Goal: Task Accomplishment & Management: Manage account settings

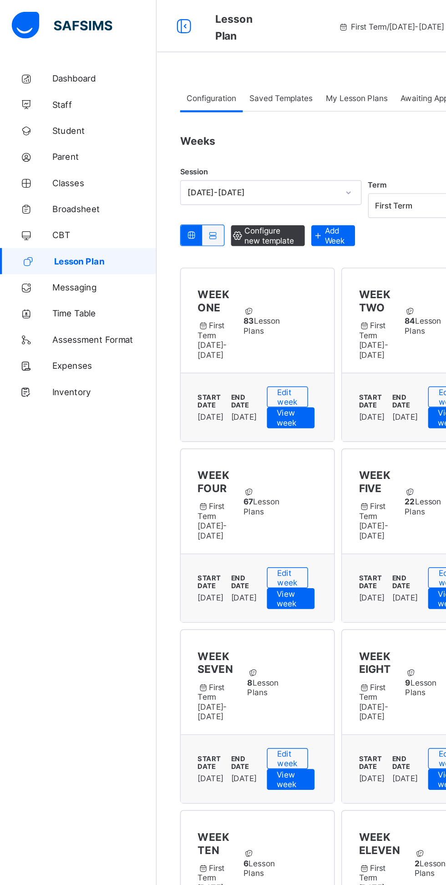
click at [56, 127] on span "Classes" at bounding box center [72, 127] width 73 height 7
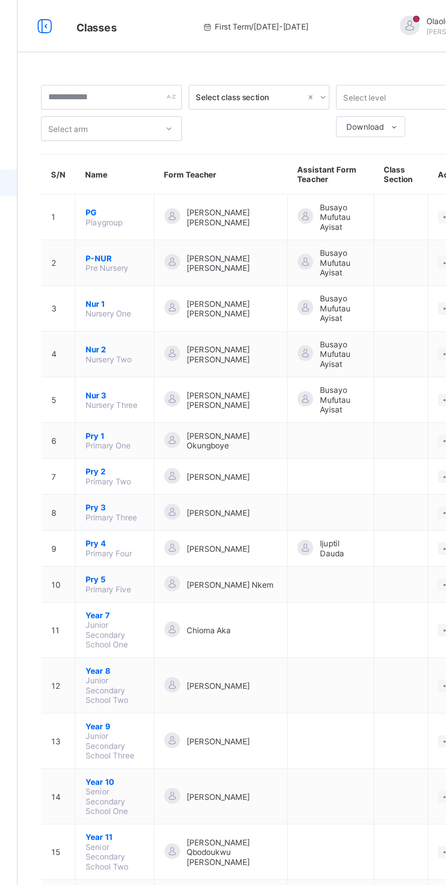
click at [171, 300] on span "Pry 1" at bounding box center [177, 303] width 41 height 7
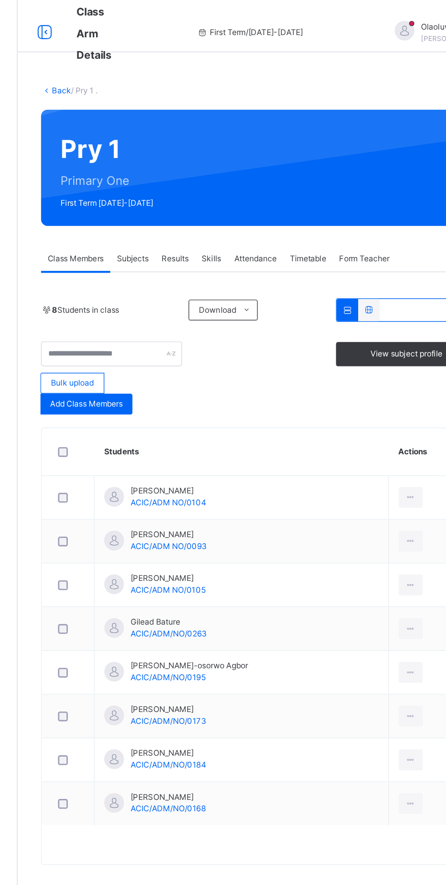
click at [194, 182] on span "Subjects" at bounding box center [189, 180] width 22 height 8
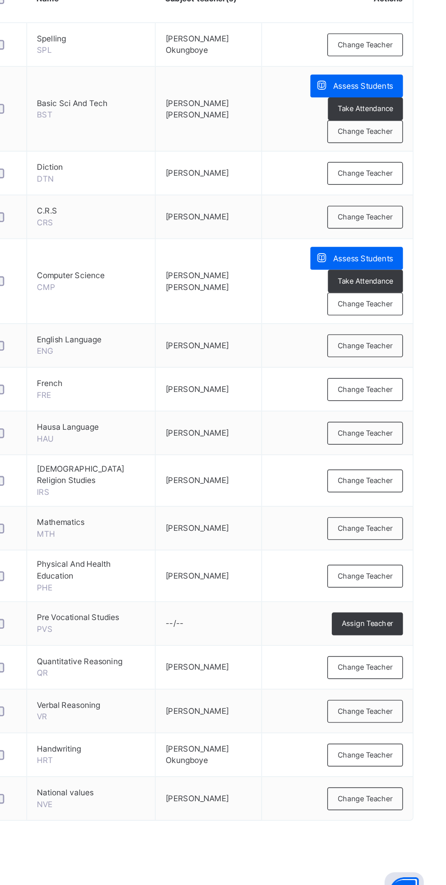
click at [401, 483] on span "Change Teacher" at bounding box center [396, 486] width 38 height 8
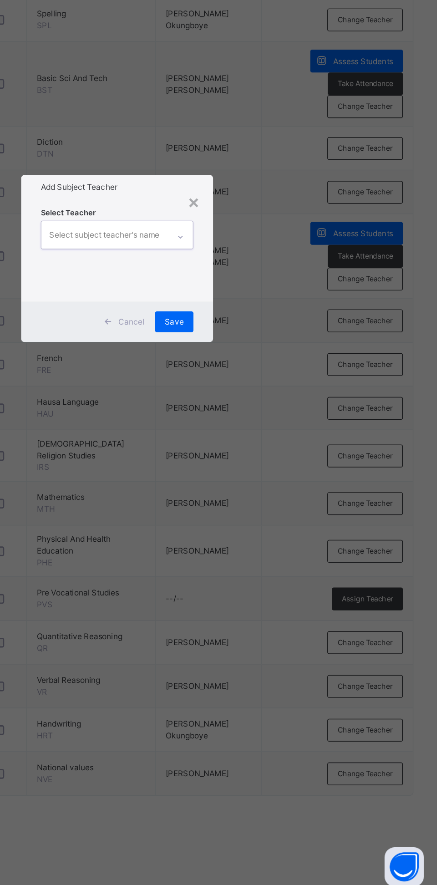
click at [276, 468] on div "Select Teacher 0 results available. Select is focused ,type to refine list, pre…" at bounding box center [223, 437] width 107 height 62
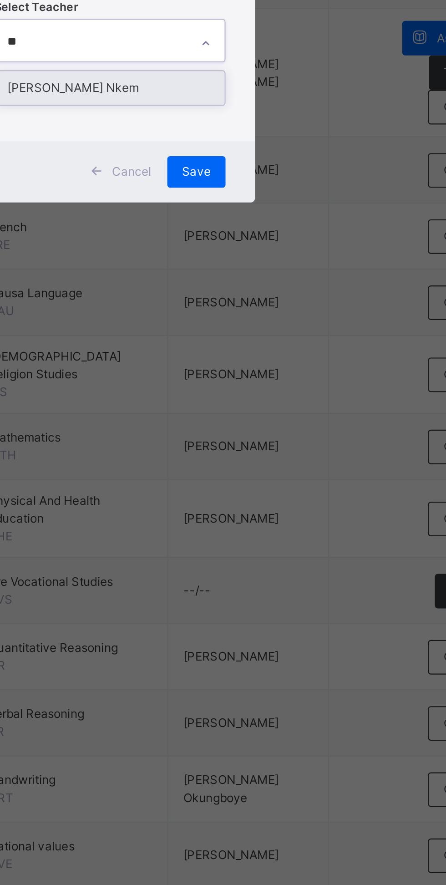
click at [276, 456] on div "[PERSON_NAME] Nkem" at bounding box center [223, 447] width 106 height 15
type input "**"
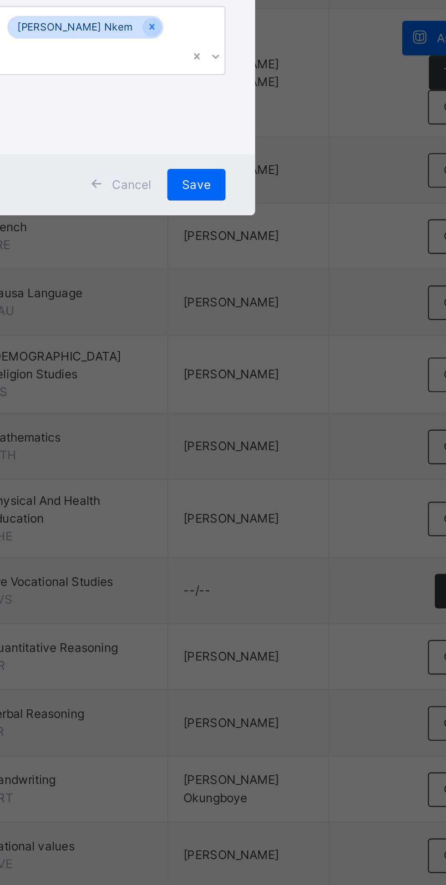
click at [276, 500] on div "Save" at bounding box center [262, 492] width 27 height 15
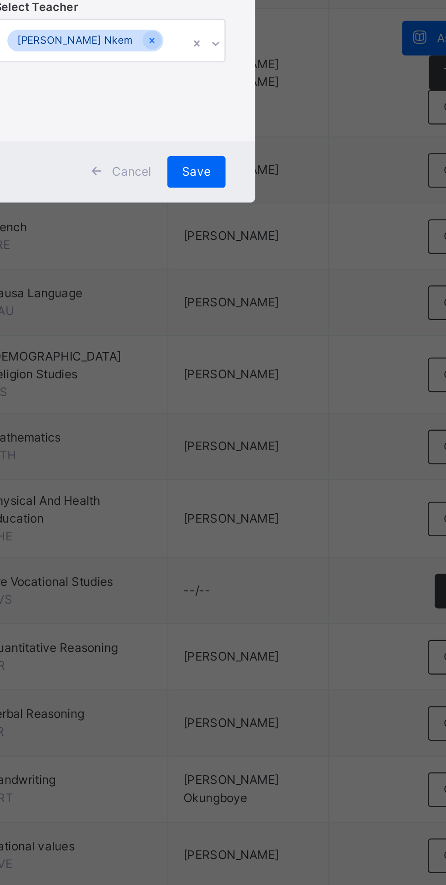
click at [269, 491] on span "Save" at bounding box center [262, 487] width 13 height 8
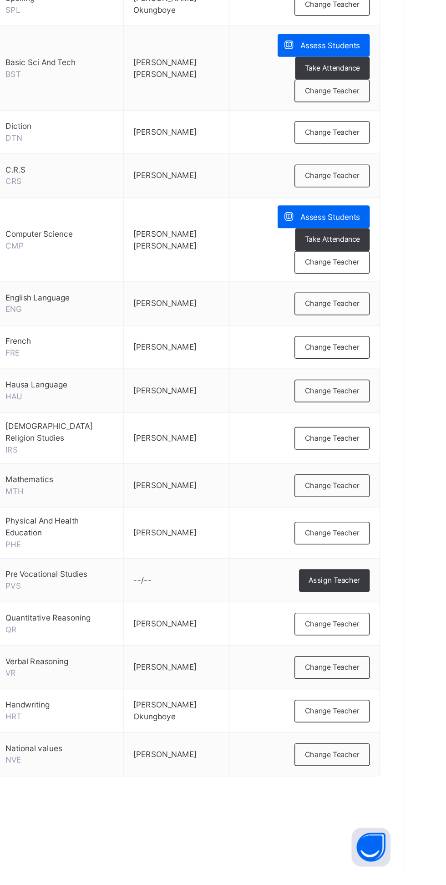
click at [407, 483] on span "Change Teacher" at bounding box center [396, 486] width 38 height 8
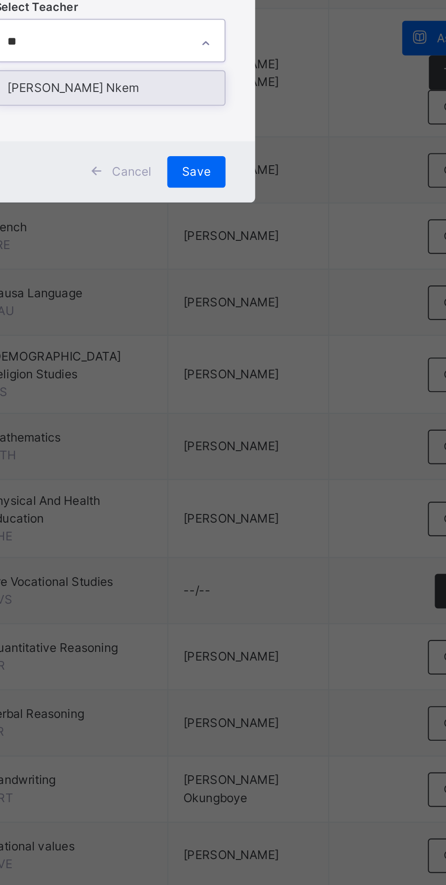
click at [276, 456] on div "[PERSON_NAME] Nkem" at bounding box center [223, 447] width 106 height 15
type input "**"
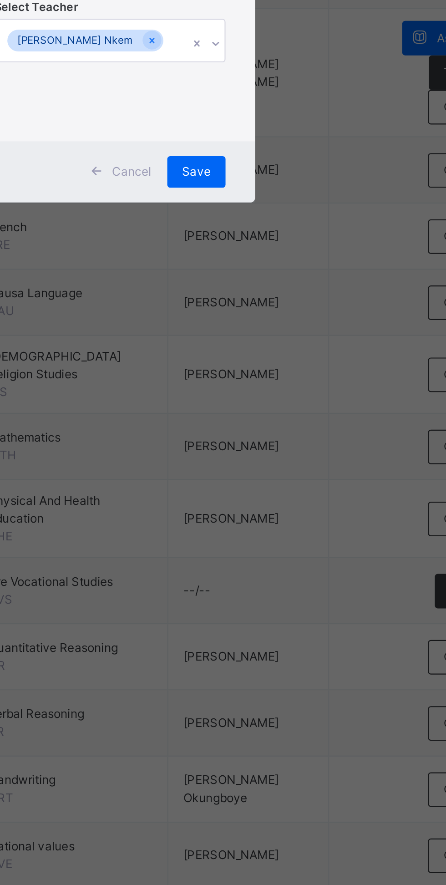
click at [269, 491] on span "Save" at bounding box center [262, 487] width 13 height 8
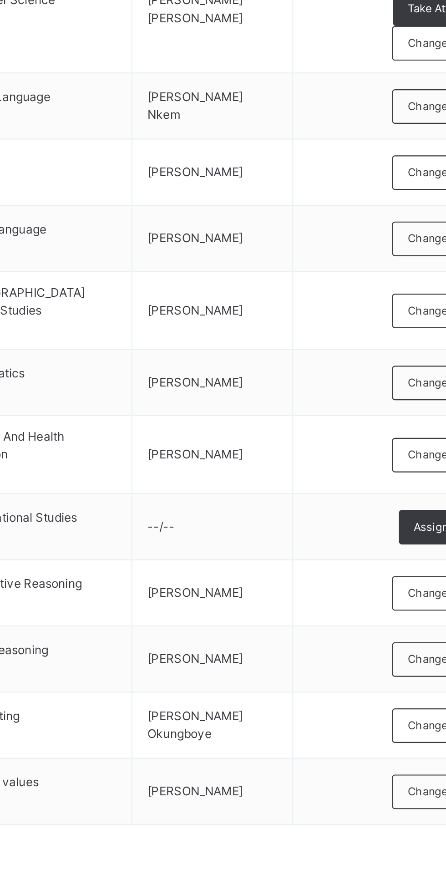
click at [384, 607] on div "Change Teacher" at bounding box center [396, 613] width 53 height 16
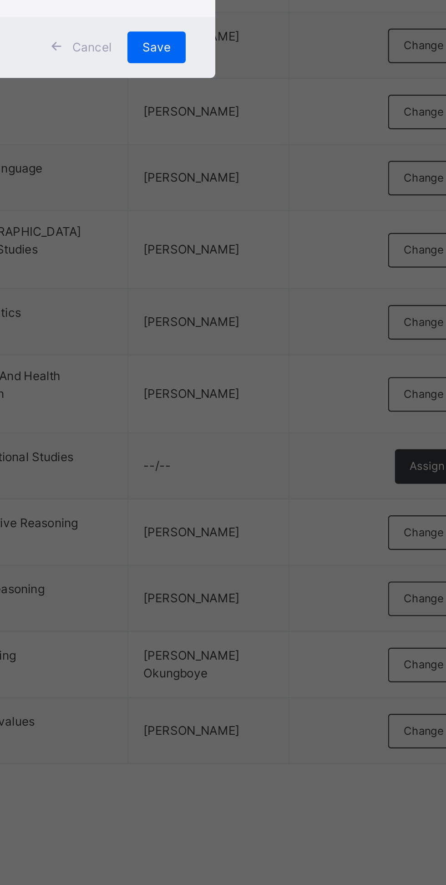
click at [276, 456] on div "[PERSON_NAME] Okungboye" at bounding box center [223, 447] width 106 height 15
type input "****"
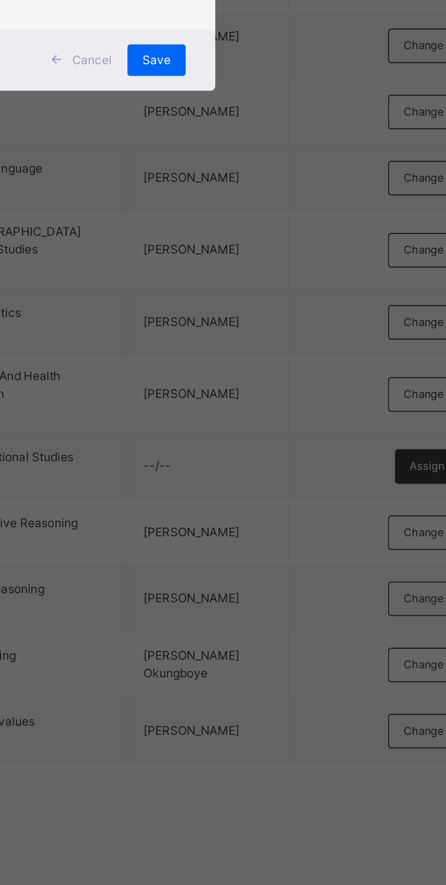
click at [269, 497] on span "Save" at bounding box center [262, 492] width 13 height 8
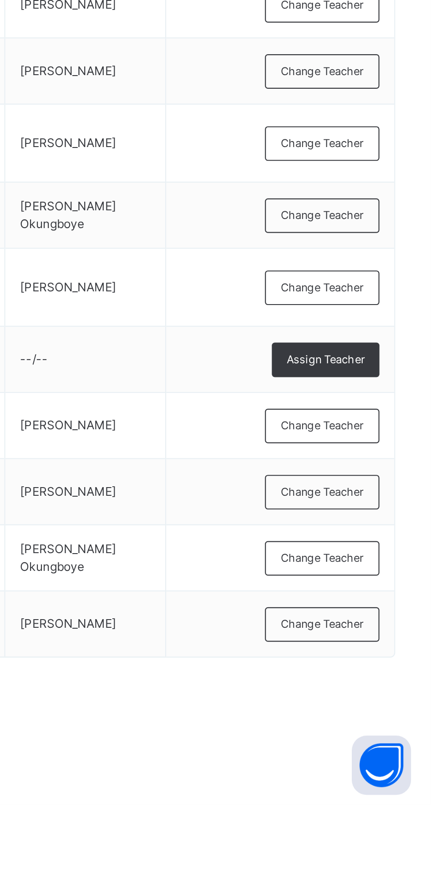
click at [409, 678] on span "Assign Teacher" at bounding box center [398, 680] width 36 height 8
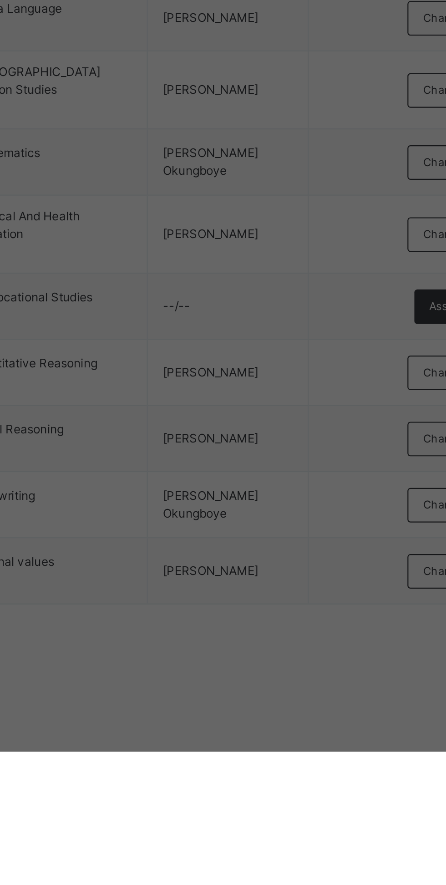
click at [276, 456] on div "Joy Inikpi Akor" at bounding box center [223, 447] width 106 height 15
type input "***"
click at [276, 494] on div "Save" at bounding box center [262, 486] width 27 height 15
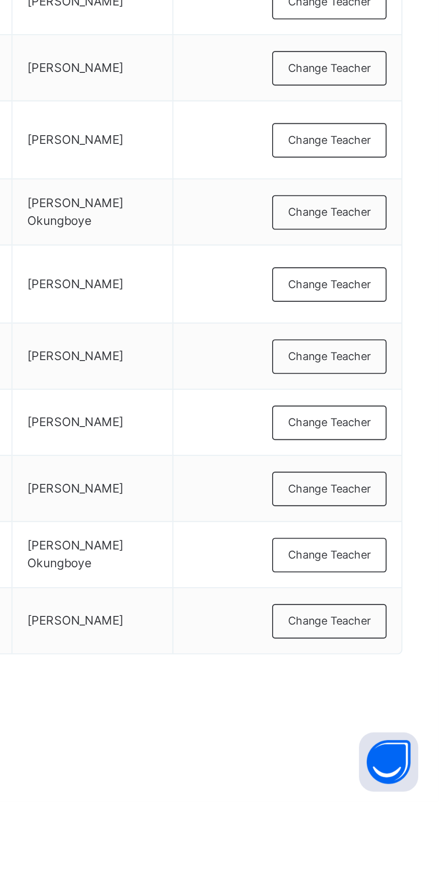
click at [403, 645] on span "Change Teacher" at bounding box center [396, 647] width 38 height 8
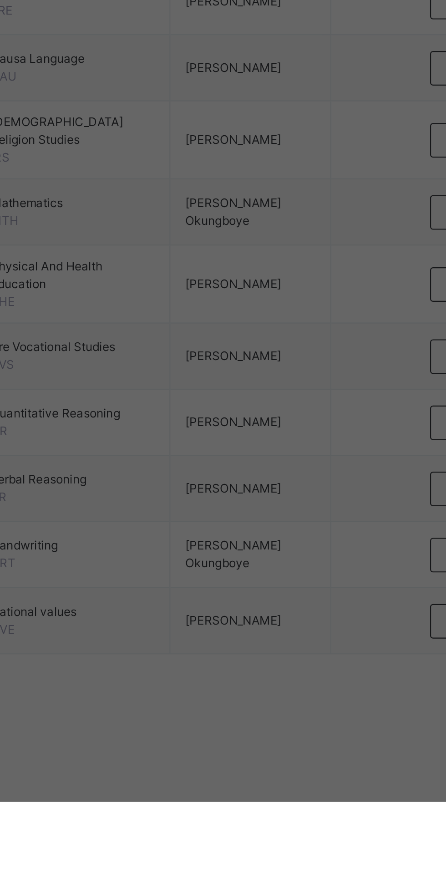
click at [276, 456] on div "[PERSON_NAME] Okungboye" at bounding box center [223, 447] width 106 height 15
type input "****"
click at [269, 497] on span "Save" at bounding box center [262, 492] width 13 height 8
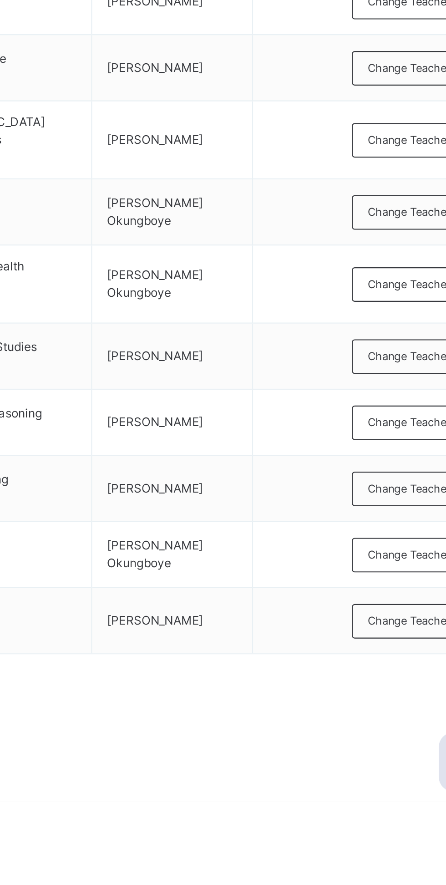
click at [396, 713] on span "Change Teacher" at bounding box center [396, 710] width 38 height 8
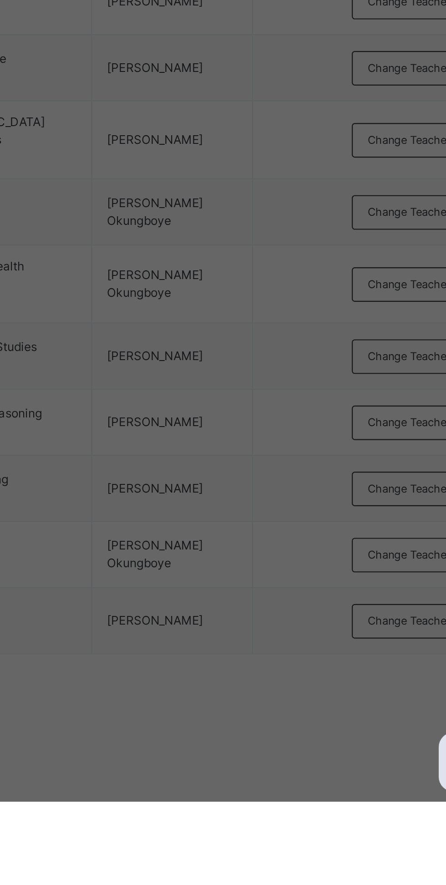
click at [276, 456] on div "[PERSON_NAME] Okungboye" at bounding box center [223, 447] width 106 height 15
type input "****"
click at [269, 497] on span "Save" at bounding box center [262, 492] width 13 height 8
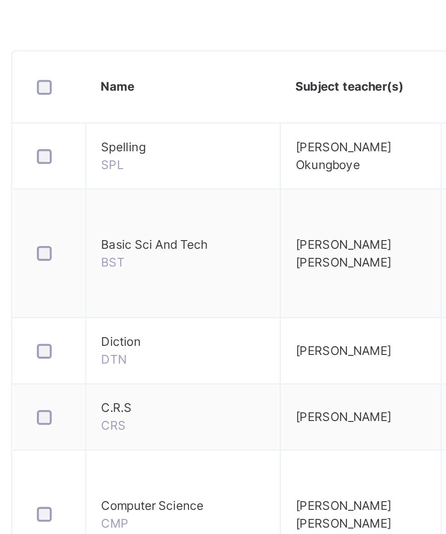
scroll to position [95, 0]
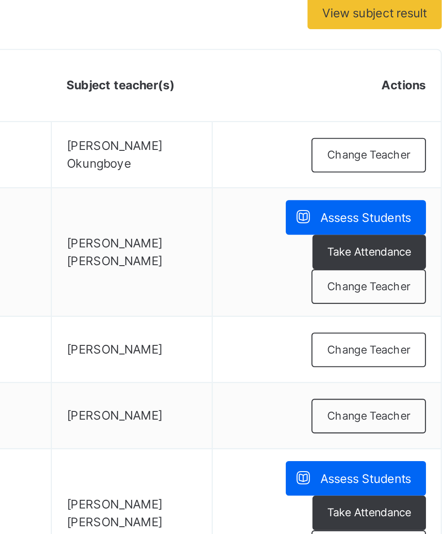
click at [401, 238] on span "Change Teacher" at bounding box center [396, 242] width 38 height 8
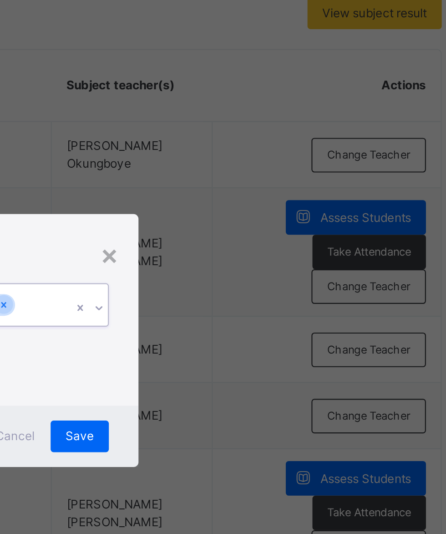
click at [270, 292] on div "Select Teacher option [PERSON_NAME], deselected. 0 results available. Select is…" at bounding box center [223, 261] width 107 height 62
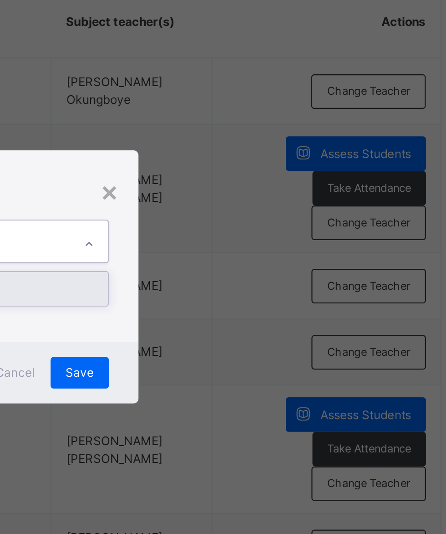
scroll to position [0, 0]
click at [276, 280] on div "[PERSON_NAME]" at bounding box center [223, 271] width 106 height 15
type input "***"
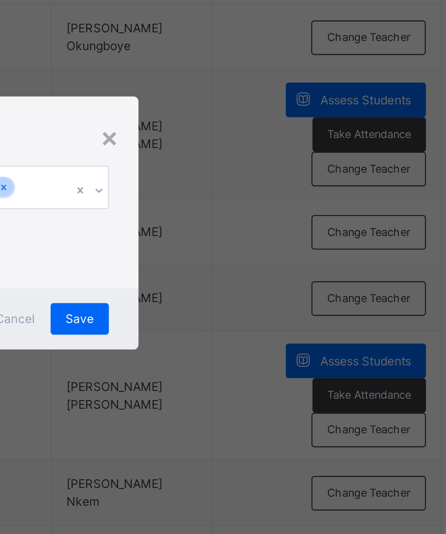
scroll to position [95, 0]
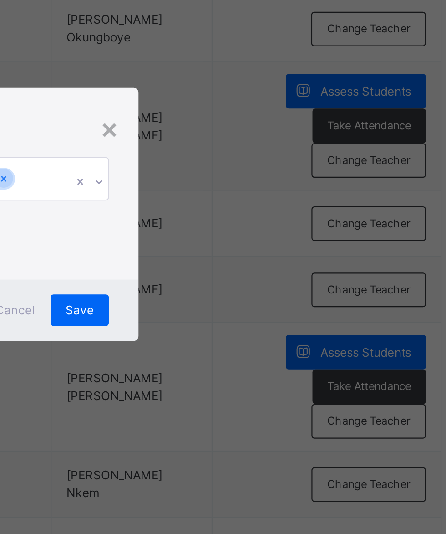
click at [276, 292] on div "Select Teacher [PERSON_NAME]" at bounding box center [223, 261] width 107 height 62
click at [276, 318] on div "Save" at bounding box center [262, 311] width 27 height 15
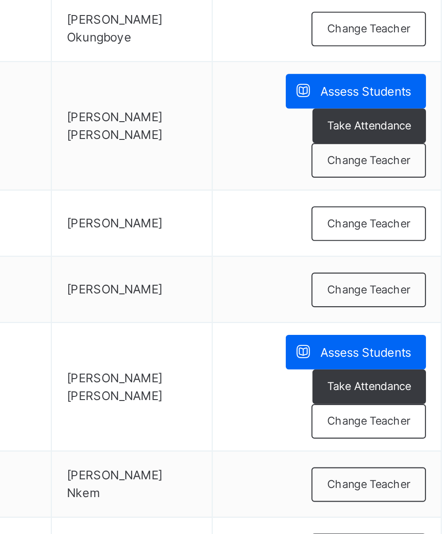
click at [408, 239] on span "Change Teacher" at bounding box center [396, 242] width 38 height 8
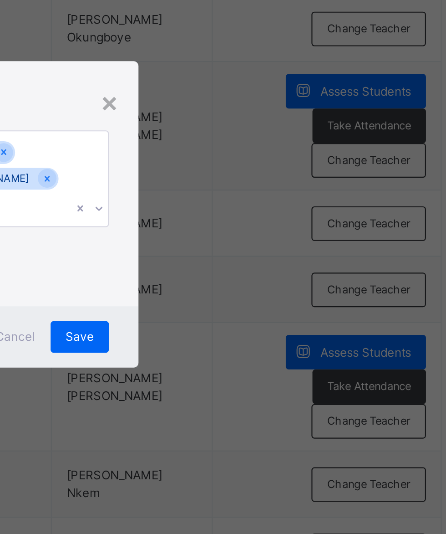
click at [177, 267] on input "text" at bounding box center [176, 263] width 1 height 8
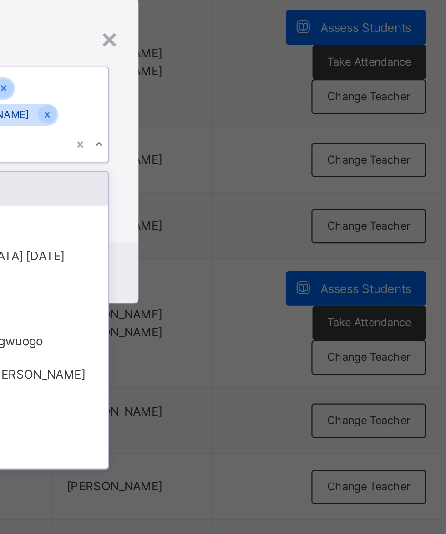
click at [177, 267] on input "text" at bounding box center [176, 263] width 1 height 8
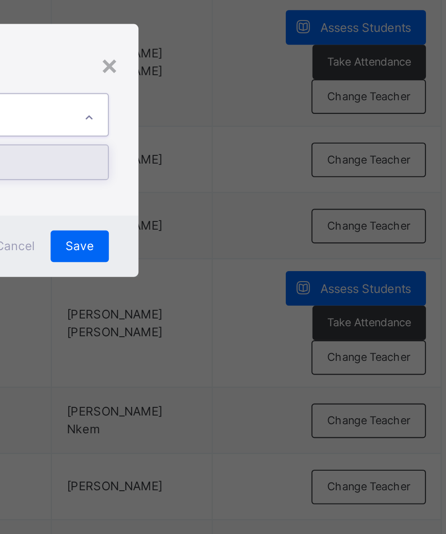
scroll to position [0, 0]
click at [276, 280] on div "[PERSON_NAME]" at bounding box center [223, 271] width 106 height 15
type input "***"
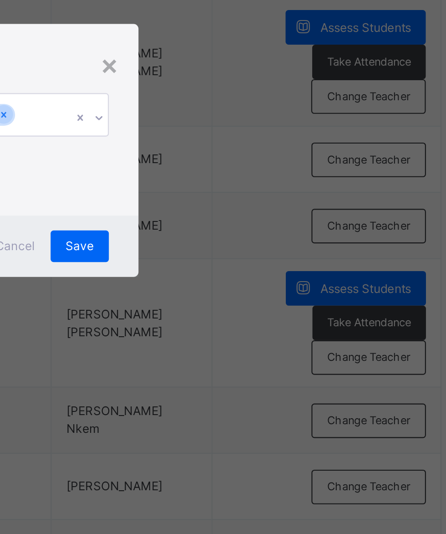
click at [269, 315] on span "Save" at bounding box center [262, 311] width 13 height 8
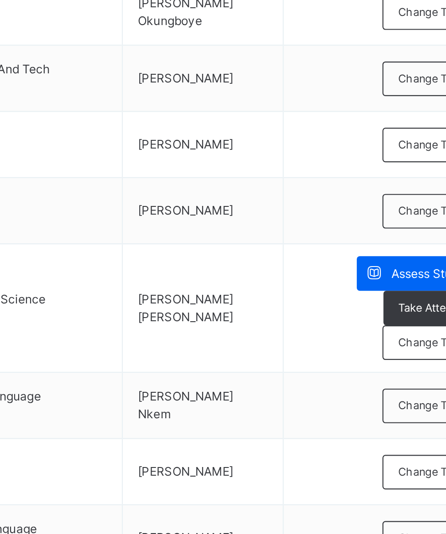
scroll to position [95, 0]
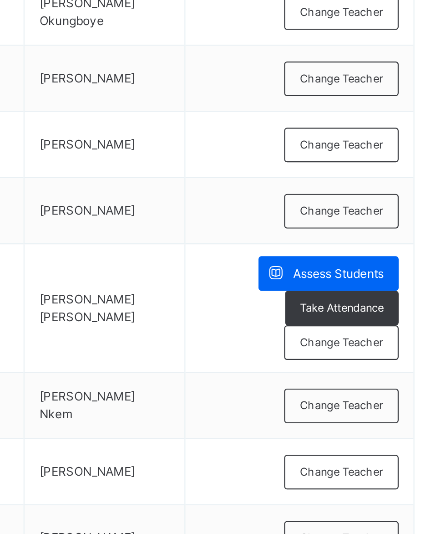
click at [409, 335] on span "Change Teacher" at bounding box center [396, 334] width 38 height 8
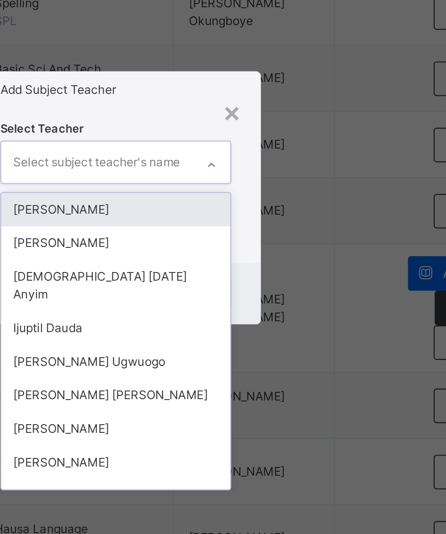
click at [276, 280] on div "[PERSON_NAME]" at bounding box center [223, 271] width 106 height 15
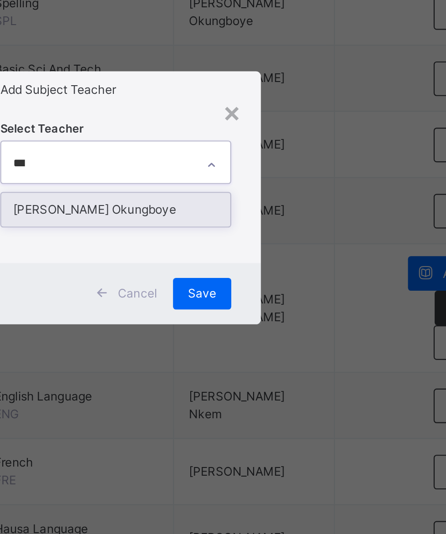
scroll to position [0, 0]
click at [276, 280] on div "[PERSON_NAME] Okungboye" at bounding box center [223, 271] width 106 height 15
type input "***"
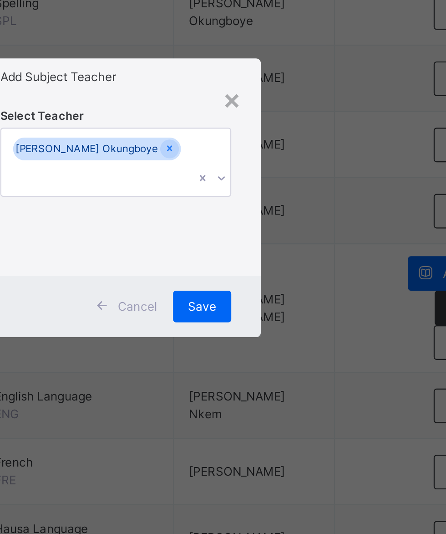
click at [269, 321] on span "Save" at bounding box center [262, 317] width 13 height 8
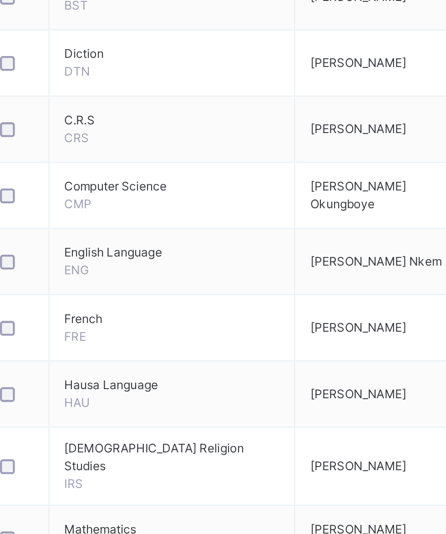
scroll to position [94, 0]
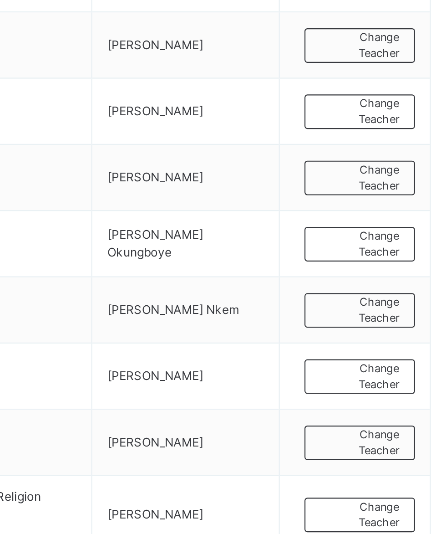
click at [405, 267] on div "Change Teacher" at bounding box center [396, 274] width 51 height 16
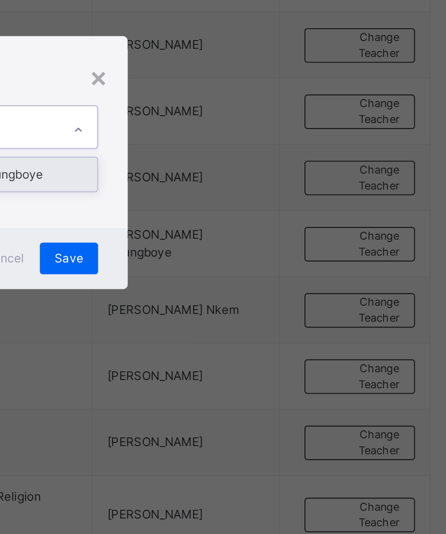
scroll to position [0, 0]
click at [276, 280] on div "[PERSON_NAME] Okungboye" at bounding box center [223, 271] width 106 height 15
type input "****"
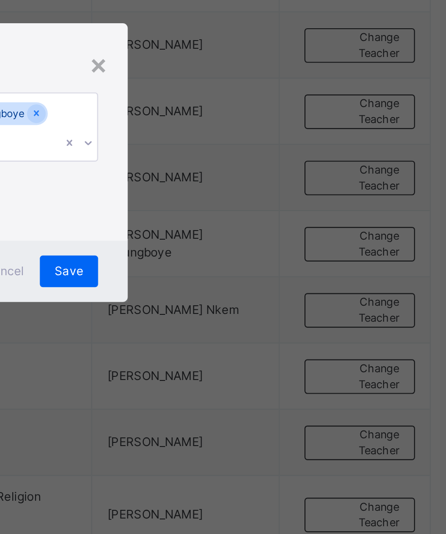
click at [269, 321] on span "Save" at bounding box center [262, 317] width 13 height 8
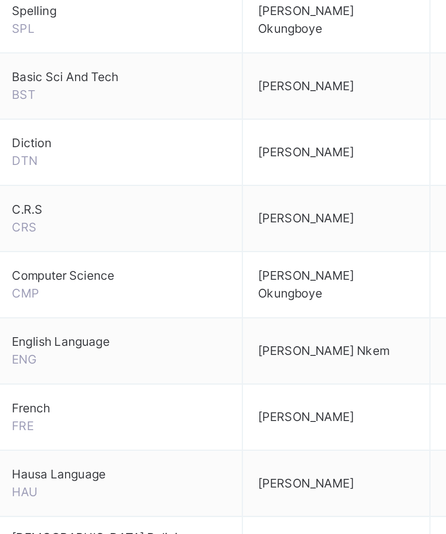
scroll to position [94, 0]
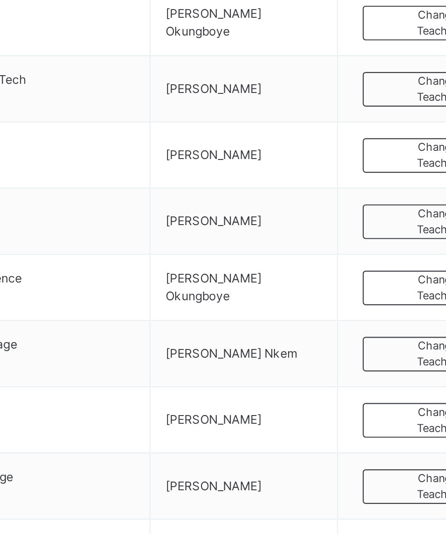
click at [403, 269] on span "Change Teacher" at bounding box center [397, 273] width 36 height 15
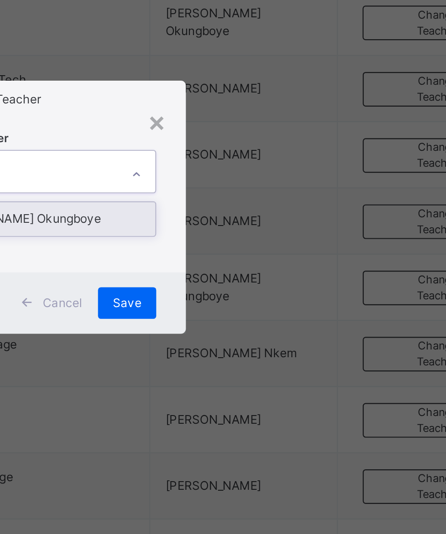
scroll to position [0, 0]
click at [276, 280] on div "[PERSON_NAME] Okungboye" at bounding box center [223, 271] width 106 height 15
type input "****"
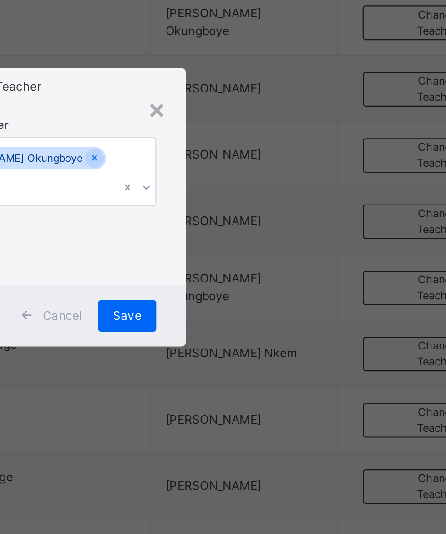
click at [269, 321] on span "Save" at bounding box center [262, 317] width 13 height 8
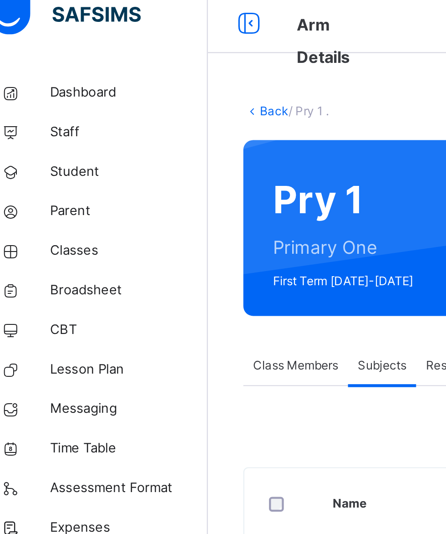
click at [141, 61] on link "Back" at bounding box center [139, 63] width 13 height 7
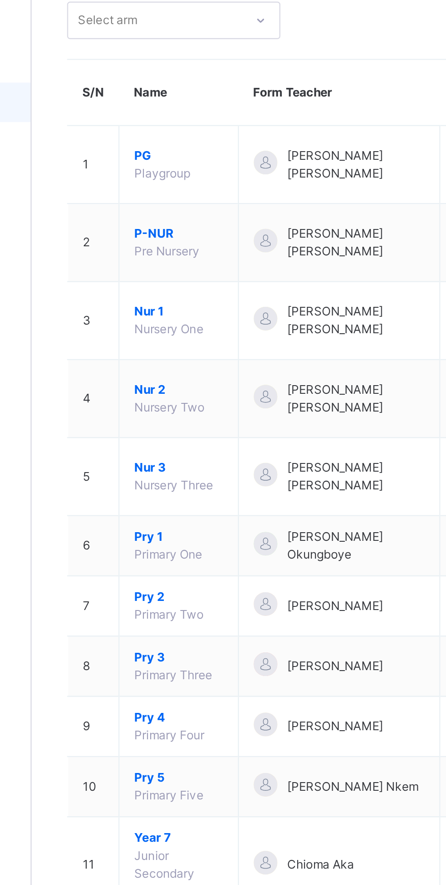
click at [169, 352] on span "Pry 2" at bounding box center [177, 355] width 41 height 8
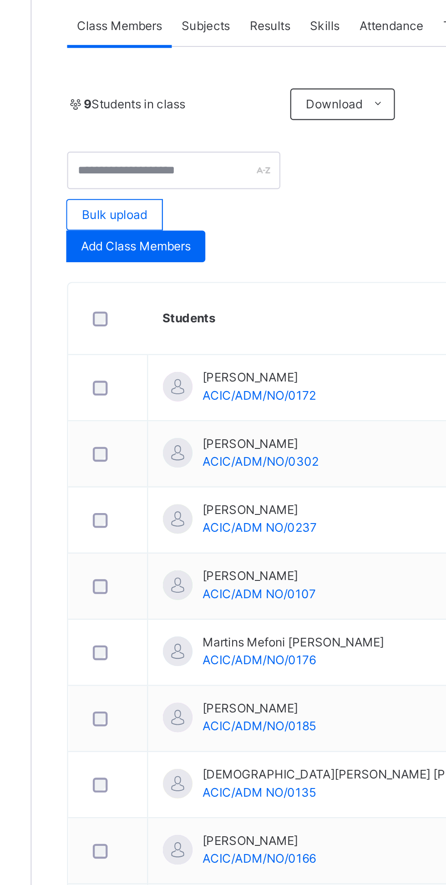
click at [193, 182] on span "Subjects" at bounding box center [189, 180] width 22 height 8
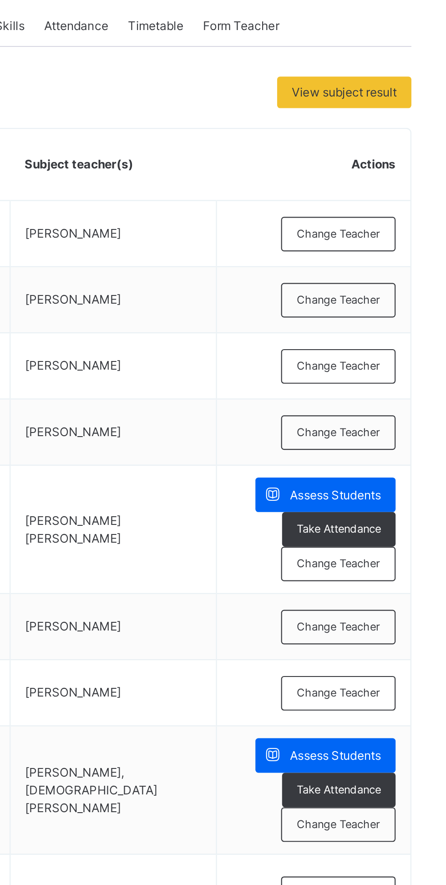
click at [408, 300] on div "Change Teacher" at bounding box center [396, 307] width 53 height 16
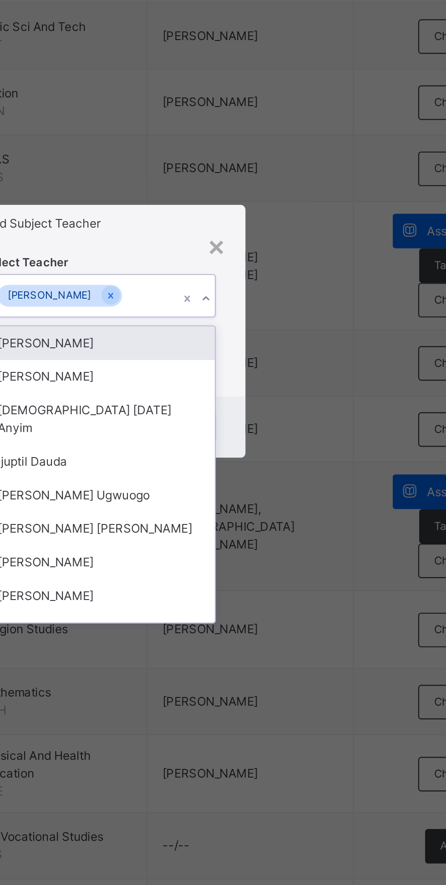
click at [275, 456] on div "[PERSON_NAME]" at bounding box center [223, 447] width 106 height 15
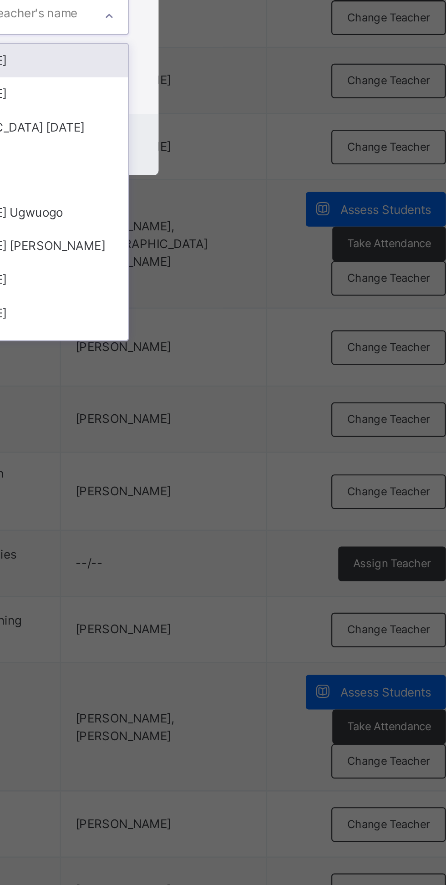
click at [276, 456] on div "[PERSON_NAME]" at bounding box center [223, 447] width 106 height 15
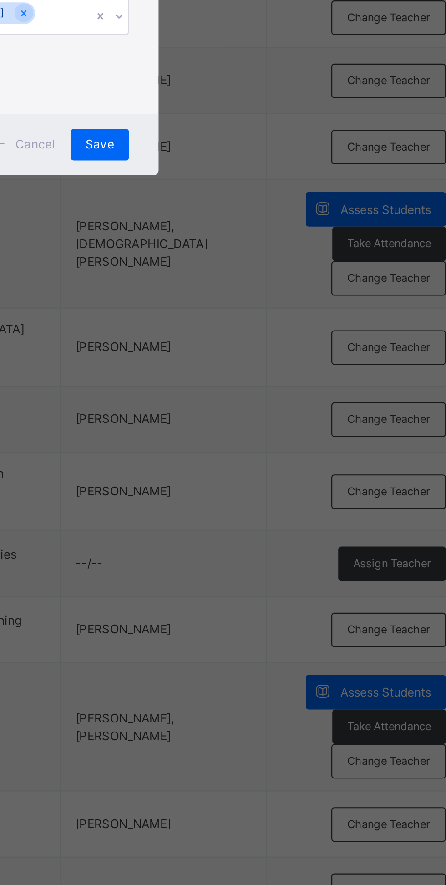
click at [269, 491] on span "Save" at bounding box center [262, 487] width 13 height 8
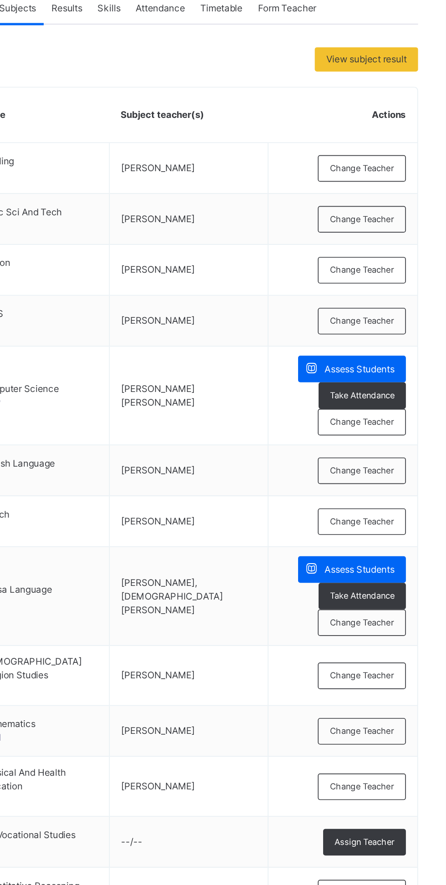
click at [411, 307] on span "Change Teacher" at bounding box center [396, 307] width 38 height 8
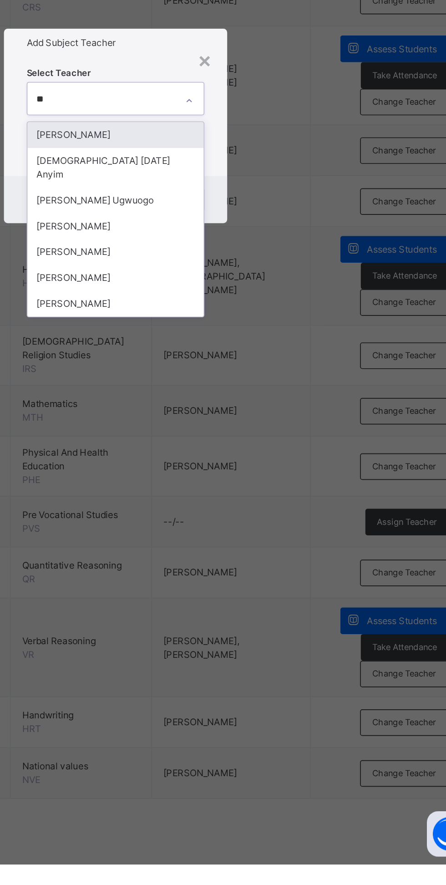
click at [276, 456] on div "[PERSON_NAME]" at bounding box center [223, 447] width 106 height 15
type input "**"
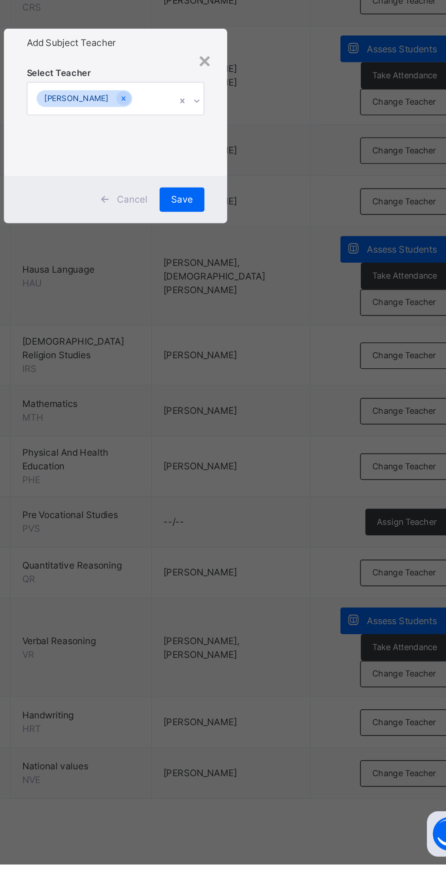
click at [276, 494] on div "Save" at bounding box center [262, 486] width 27 height 15
click at [269, 491] on span "Save" at bounding box center [262, 487] width 13 height 8
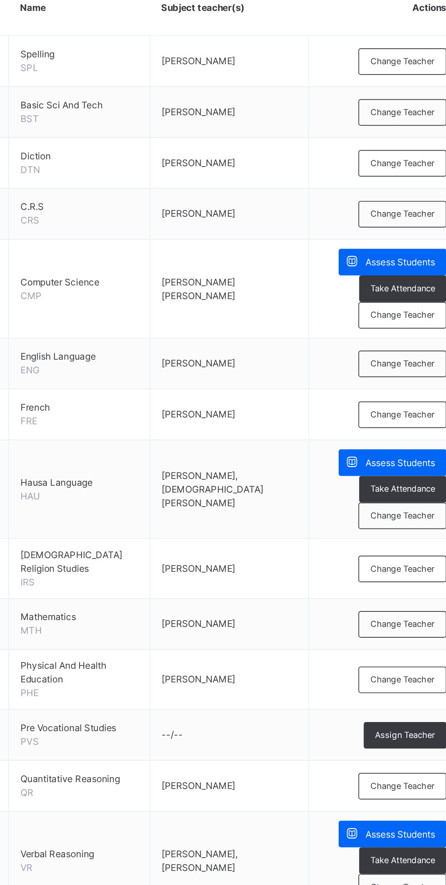
click at [407, 429] on span "Change Teacher" at bounding box center [396, 428] width 38 height 8
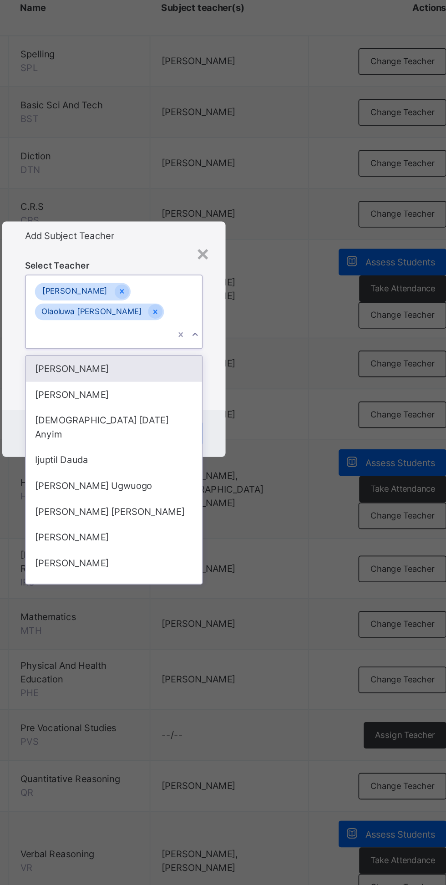
click at [177, 442] on input "text" at bounding box center [176, 438] width 1 height 8
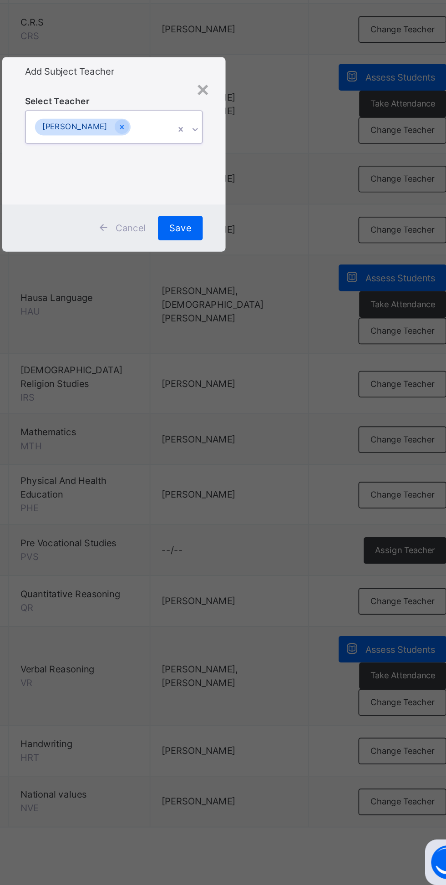
click at [276, 494] on div "Save" at bounding box center [262, 486] width 27 height 15
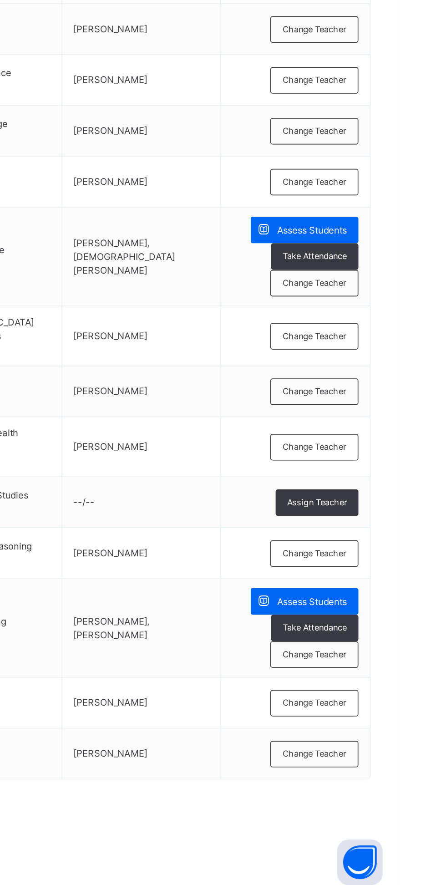
click at [406, 518] on span "Change Teacher" at bounding box center [396, 520] width 38 height 8
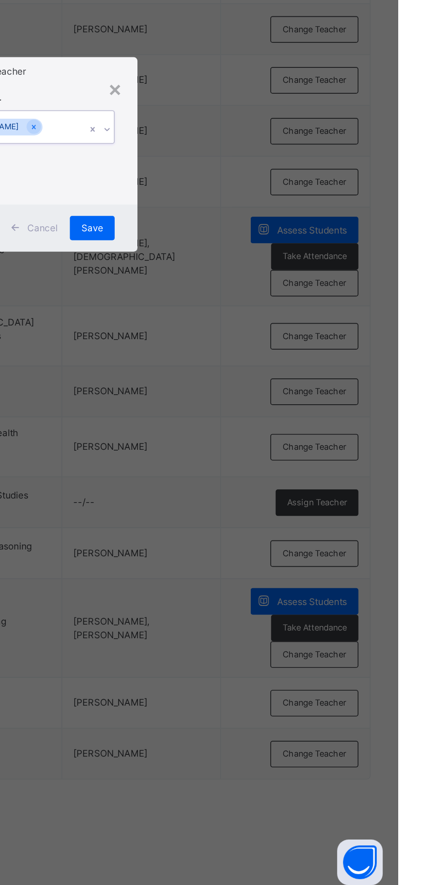
click at [269, 491] on span "Save" at bounding box center [262, 487] width 13 height 8
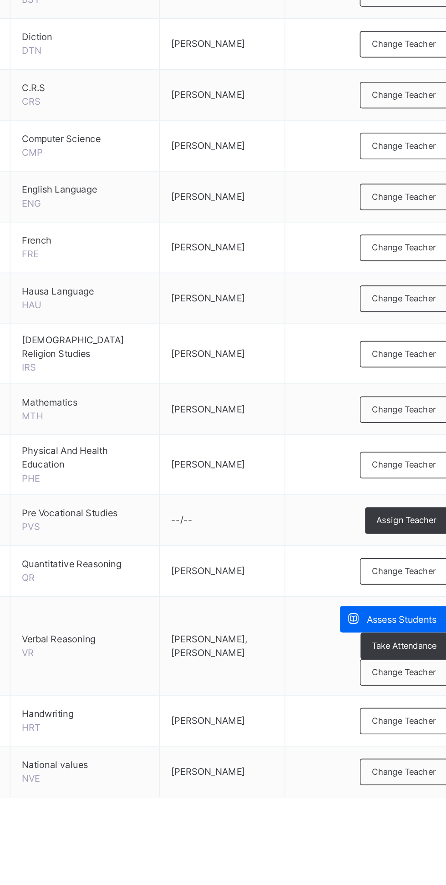
click at [404, 552] on span "Change Teacher" at bounding box center [396, 556] width 38 height 8
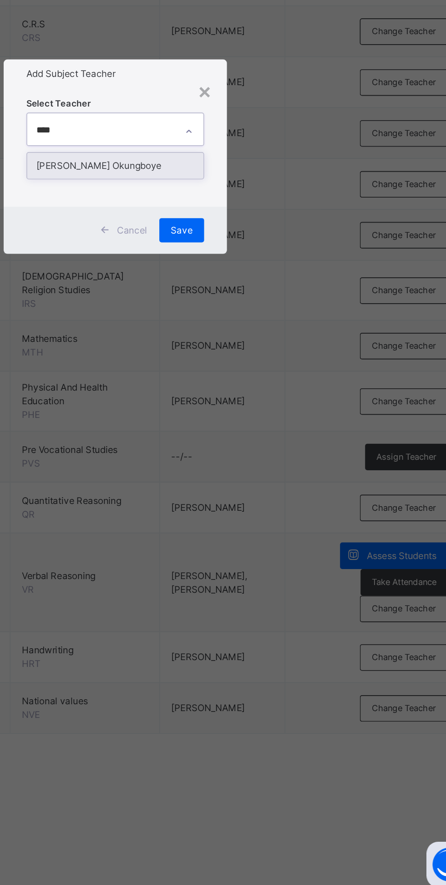
click at [276, 456] on div "[PERSON_NAME] Okungboye" at bounding box center [223, 447] width 106 height 15
type input "****"
click at [269, 491] on span "Save" at bounding box center [262, 487] width 13 height 8
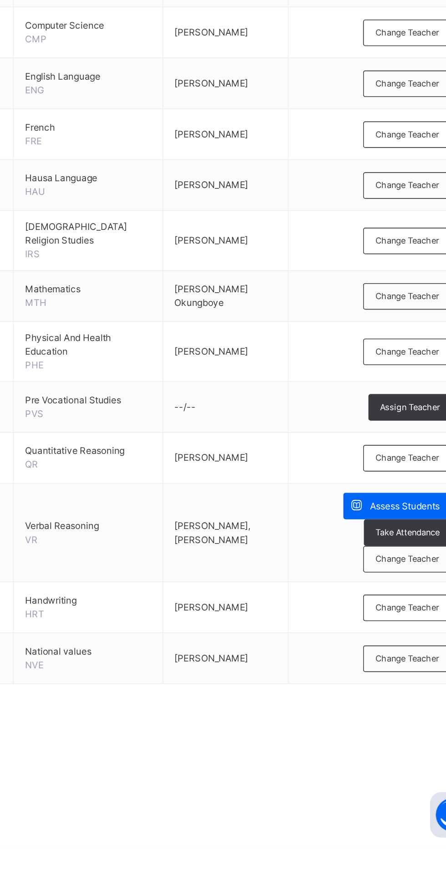
click at [407, 588] on span "Change Teacher" at bounding box center [396, 589] width 38 height 8
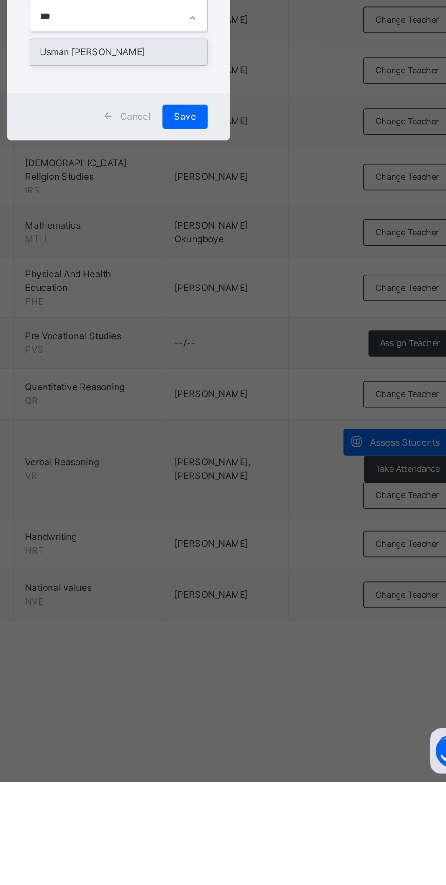
click at [276, 456] on div "Usman [PERSON_NAME]" at bounding box center [223, 447] width 106 height 15
type input "***"
click at [276, 494] on div "Save" at bounding box center [262, 486] width 27 height 15
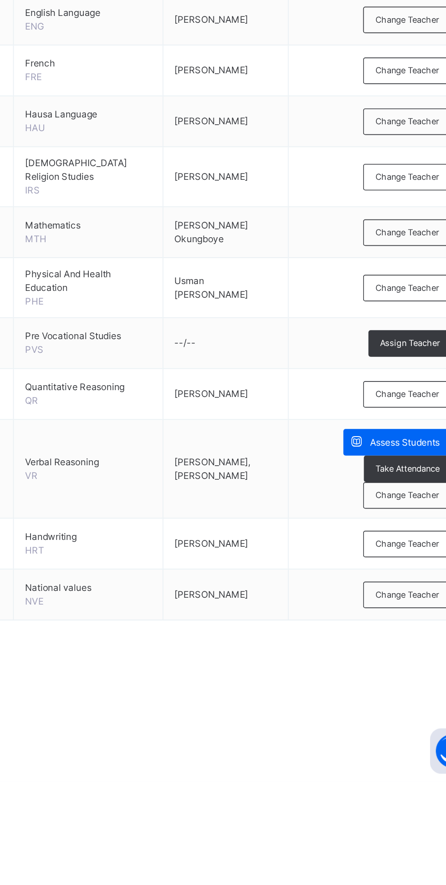
click at [408, 623] on span "Assign Teacher" at bounding box center [398, 623] width 36 height 8
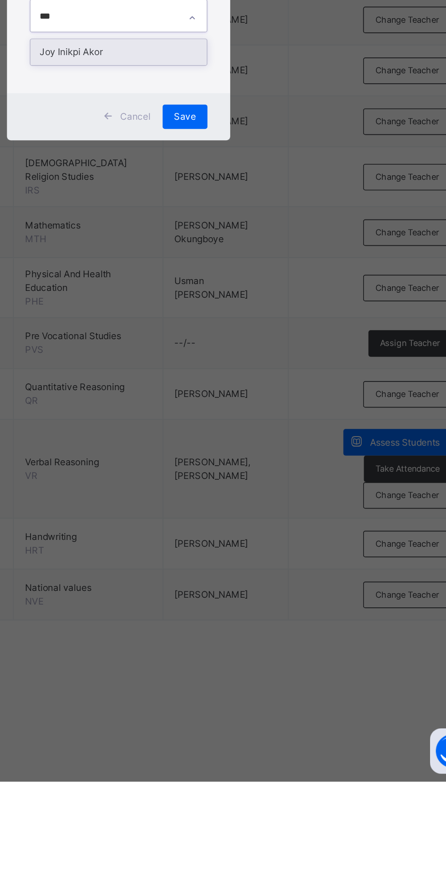
click at [276, 456] on div "Joy Inikpi Akor" at bounding box center [223, 447] width 106 height 15
type input "***"
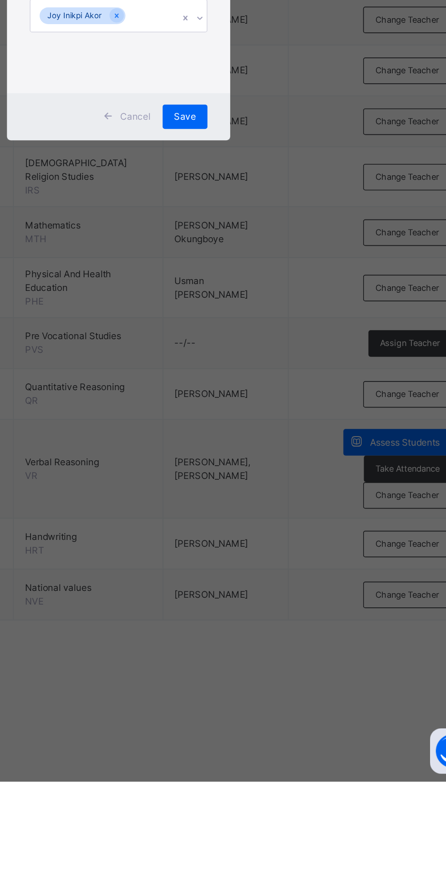
click at [276, 494] on div "Save" at bounding box center [262, 486] width 27 height 15
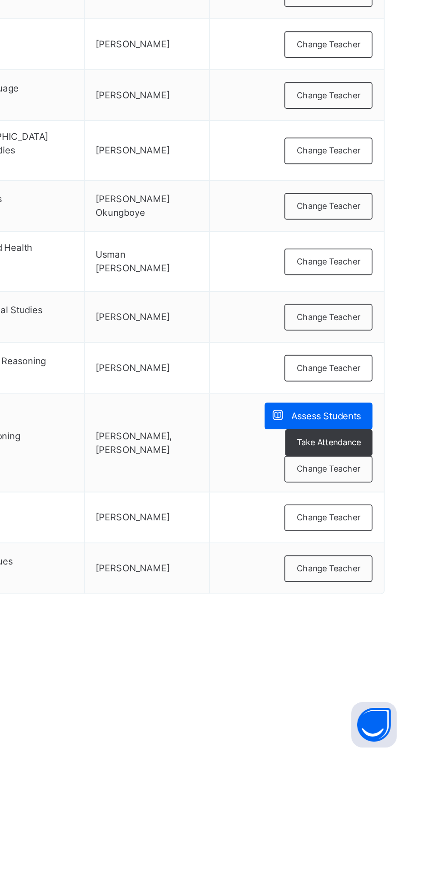
click at [412, 653] on div "Change Teacher" at bounding box center [396, 653] width 53 height 16
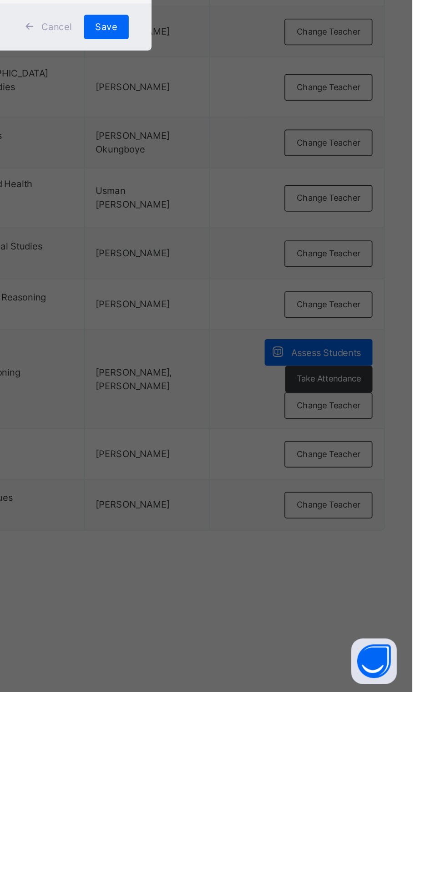
click at [276, 456] on div "[PERSON_NAME] Okungboye" at bounding box center [223, 447] width 106 height 15
type input "****"
click at [276, 500] on div "Save" at bounding box center [262, 492] width 27 height 15
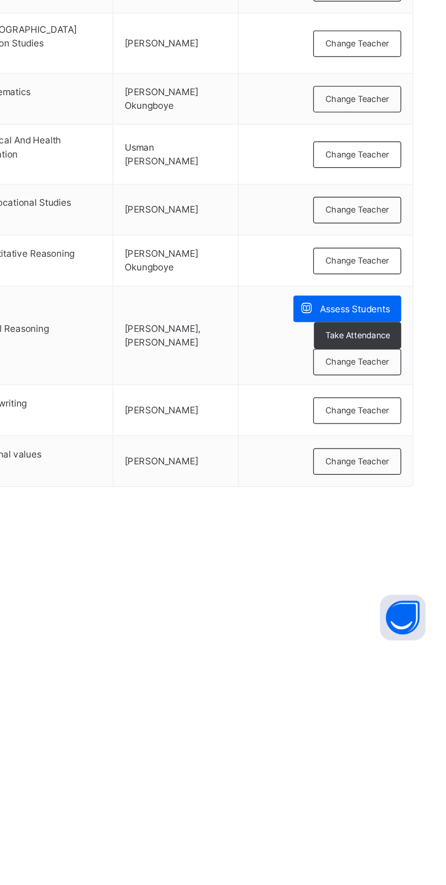
click at [409, 717] on span "Change Teacher" at bounding box center [396, 714] width 38 height 8
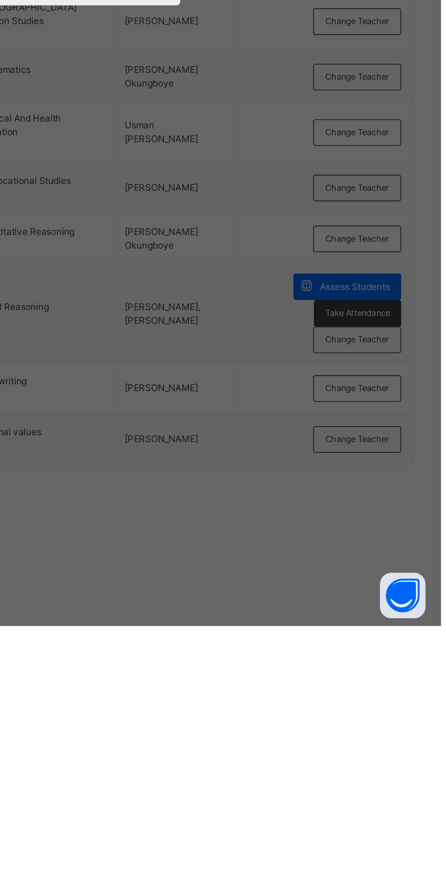
click at [276, 480] on div "Select Teacher [PERSON_NAME] [PERSON_NAME] [PERSON_NAME] Otajele Ojima-Ojo" at bounding box center [223, 437] width 107 height 86
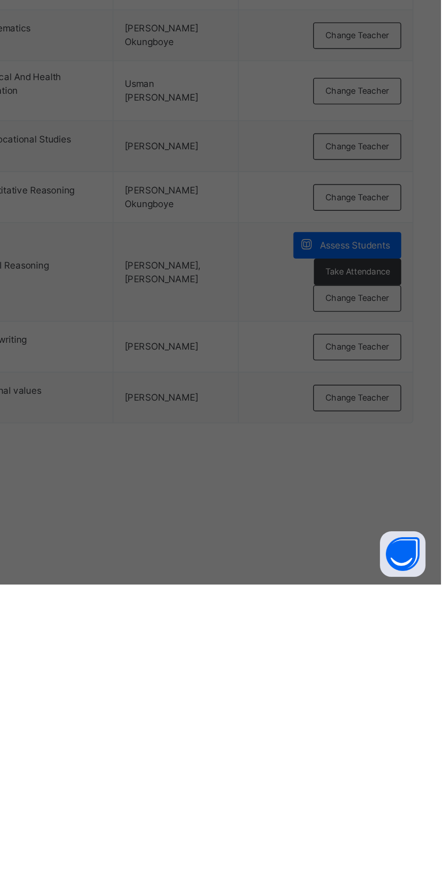
click at [276, 480] on div "Select Teacher [PERSON_NAME] [PERSON_NAME] [PERSON_NAME] Otajele Ojima-Ojo" at bounding box center [223, 437] width 107 height 86
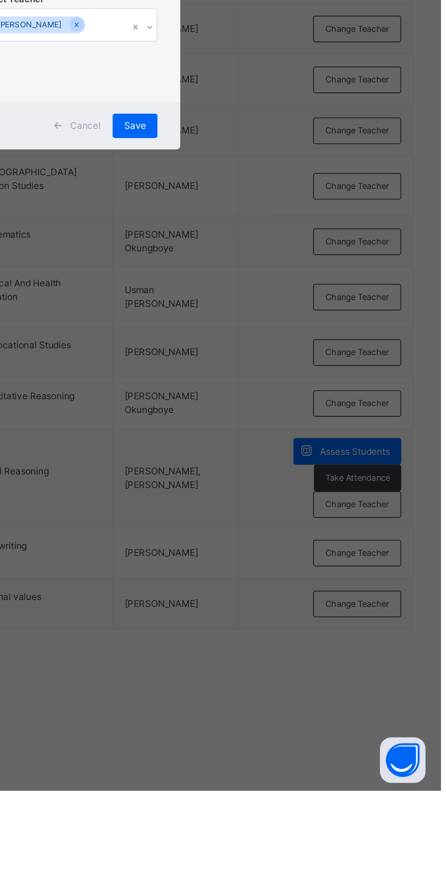
click at [236, 431] on input "text" at bounding box center [235, 426] width 1 height 8
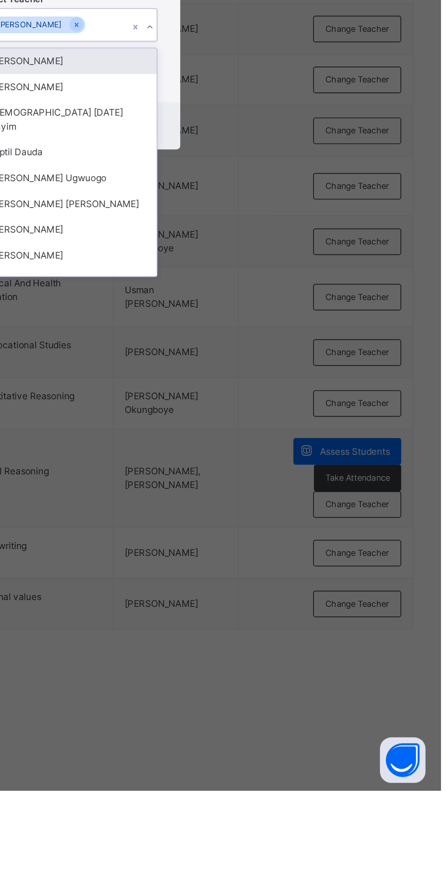
click at [276, 495] on div "[DEMOGRAPHIC_DATA] [DATE] Anyim" at bounding box center [223, 483] width 106 height 24
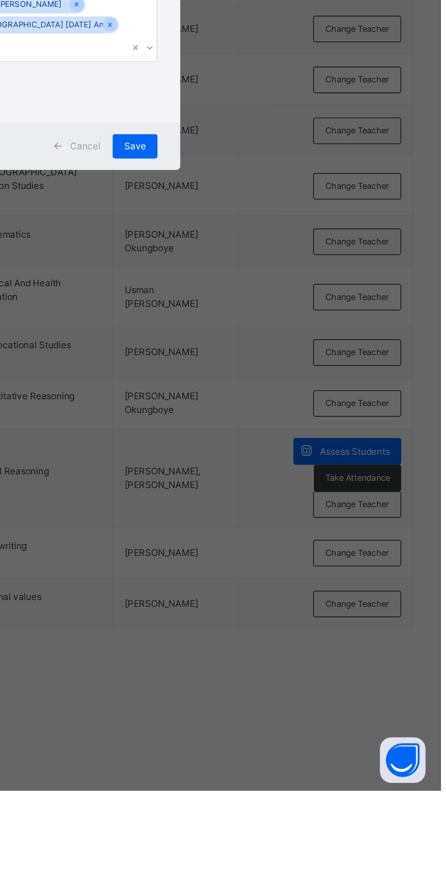
click at [290, 485] on div "Select Teacher [PERSON_NAME] Enuwa [PERSON_NAME] [DATE] Anyim" at bounding box center [223, 437] width 134 height 96
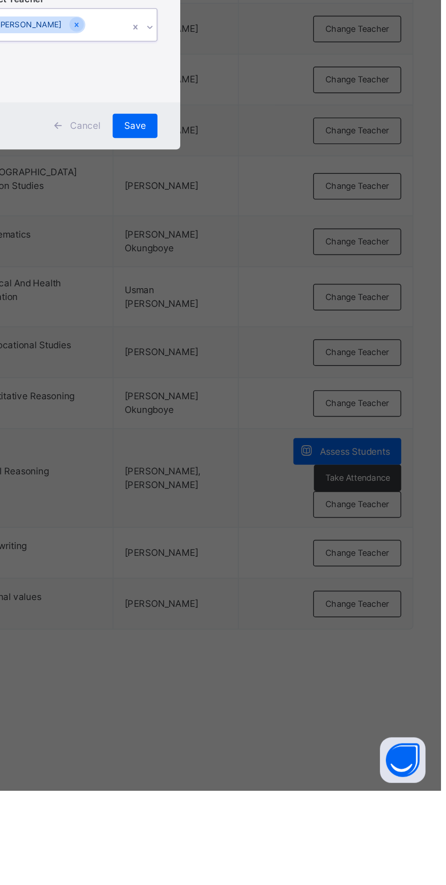
click at [276, 494] on div "Save" at bounding box center [262, 486] width 27 height 15
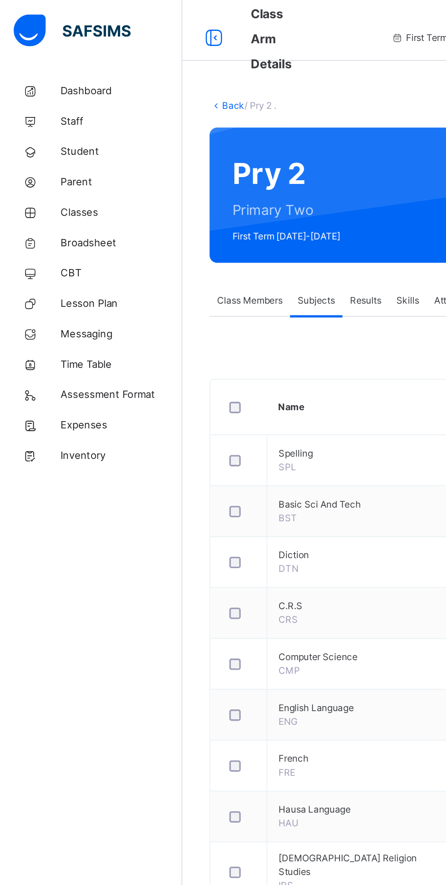
click at [135, 60] on link "Back" at bounding box center [139, 63] width 13 height 7
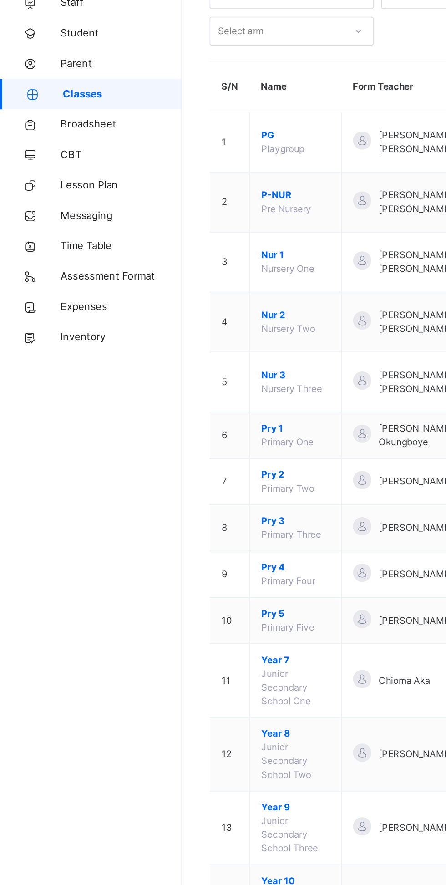
click at [172, 385] on span "Pry 3" at bounding box center [177, 383] width 41 height 8
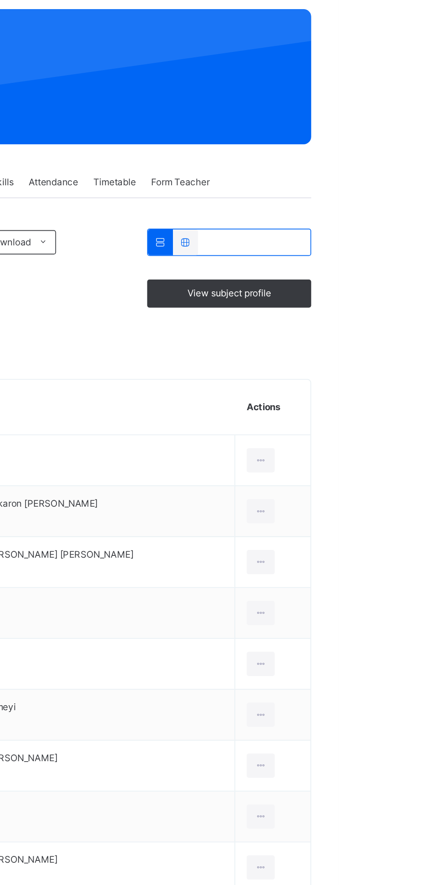
click at [200, 176] on span "Subjects" at bounding box center [189, 180] width 22 height 8
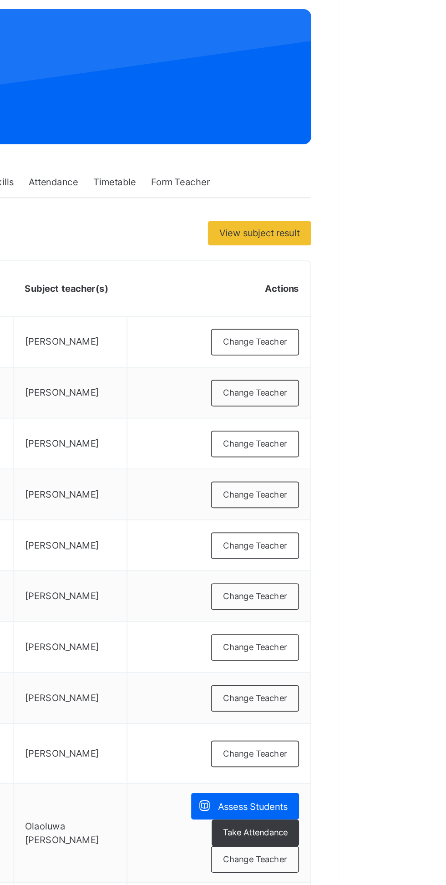
click at [199, 178] on span "Subjects" at bounding box center [189, 180] width 22 height 8
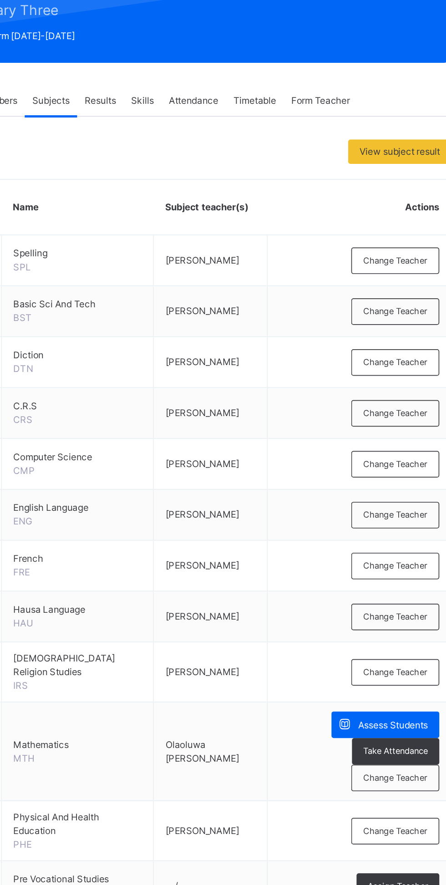
click at [401, 274] on span "Change Teacher" at bounding box center [396, 276] width 38 height 8
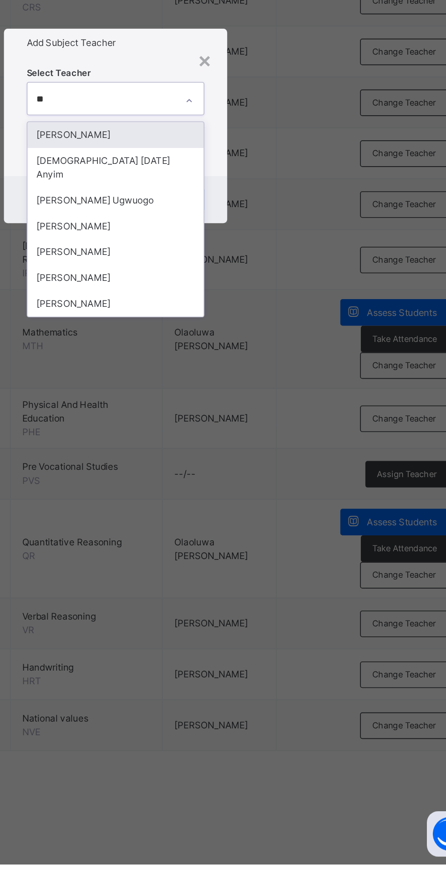
click at [276, 456] on div "[PERSON_NAME]" at bounding box center [223, 447] width 106 height 15
type input "**"
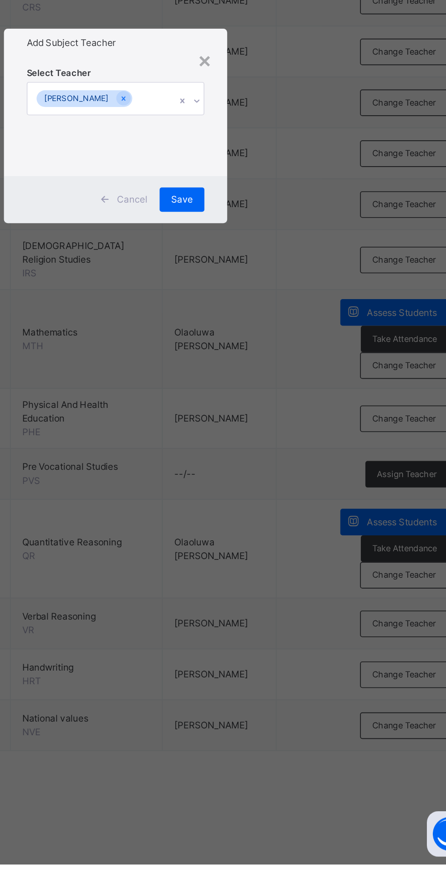
click at [276, 494] on div "Save" at bounding box center [262, 486] width 27 height 15
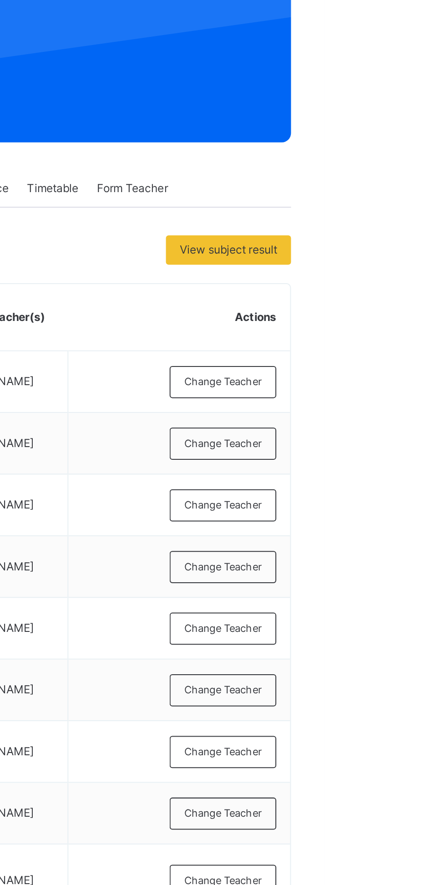
click at [406, 304] on span "Change Teacher" at bounding box center [396, 307] width 38 height 8
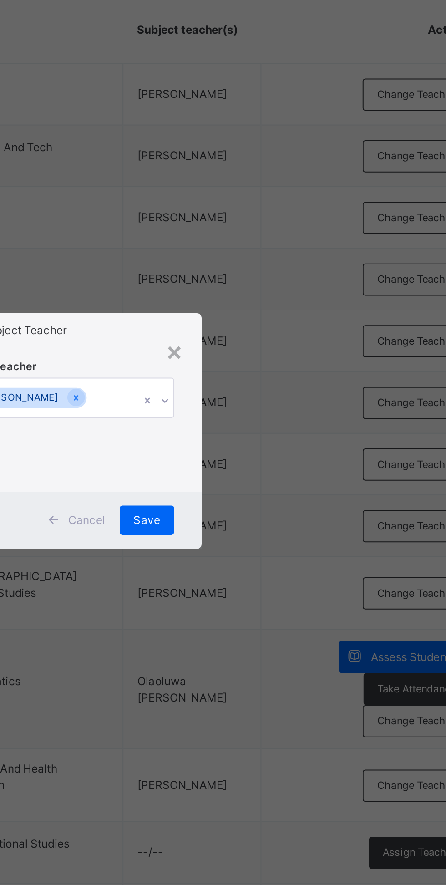
click at [290, 401] on div "Add Subject Teacher" at bounding box center [223, 392] width 134 height 17
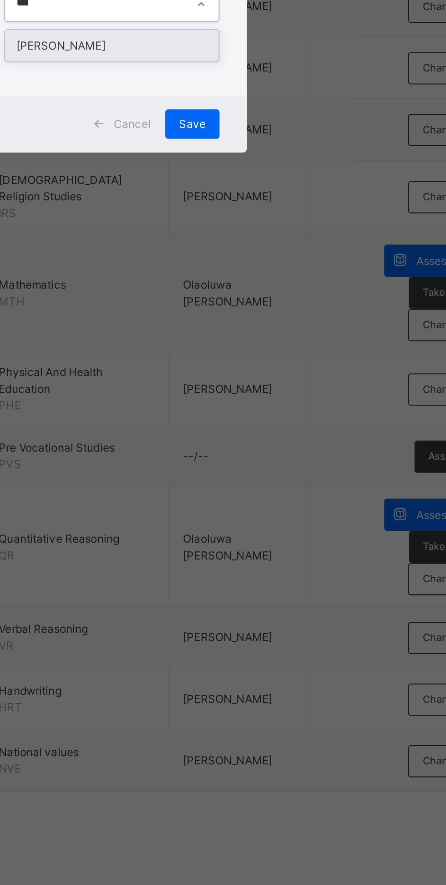
click at [276, 456] on div "[PERSON_NAME]" at bounding box center [223, 447] width 106 height 15
type input "***"
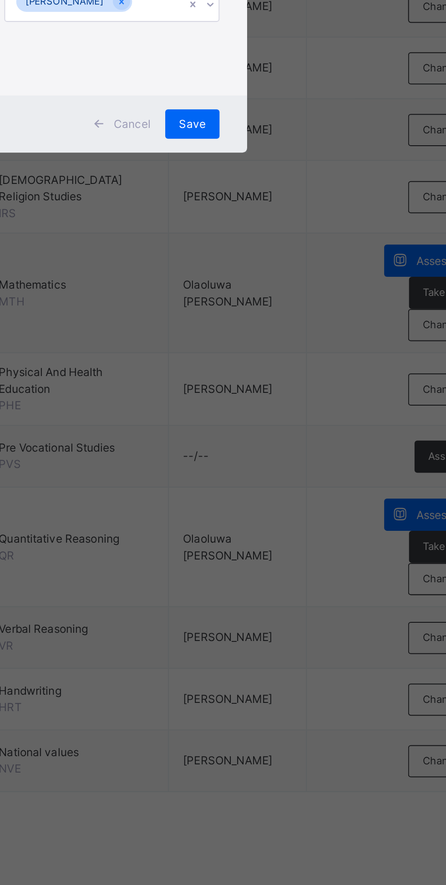
click at [269, 491] on span "Save" at bounding box center [262, 487] width 13 height 8
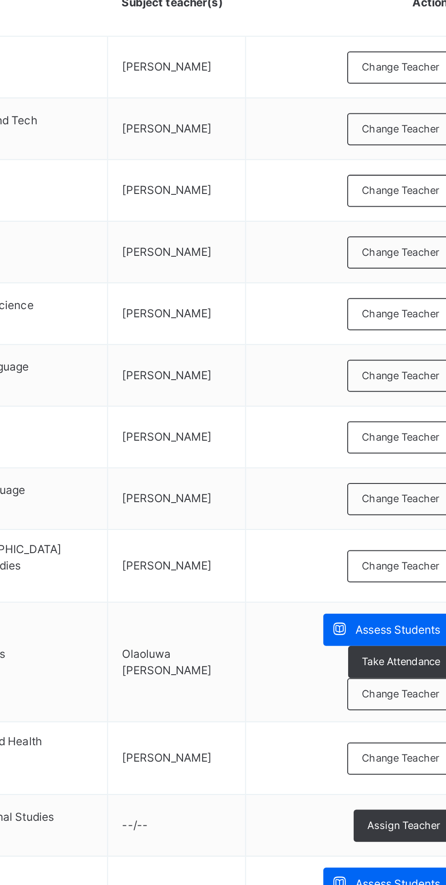
click at [404, 423] on div "Change Teacher" at bounding box center [396, 429] width 53 height 16
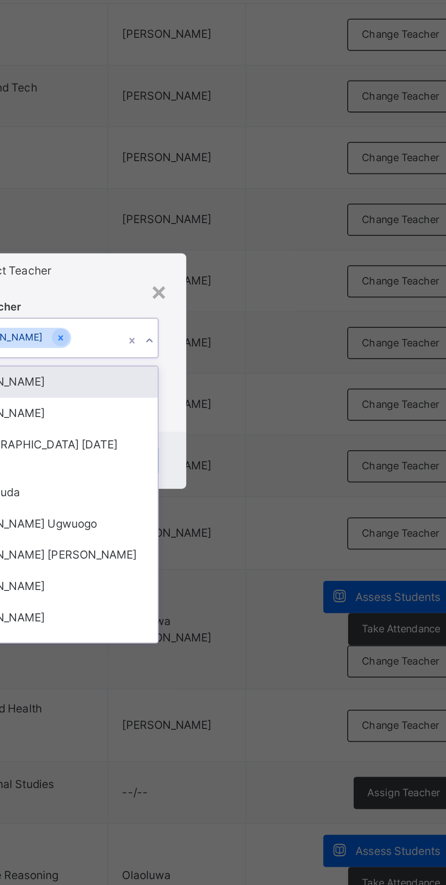
click at [276, 456] on div "[PERSON_NAME]" at bounding box center [223, 447] width 106 height 15
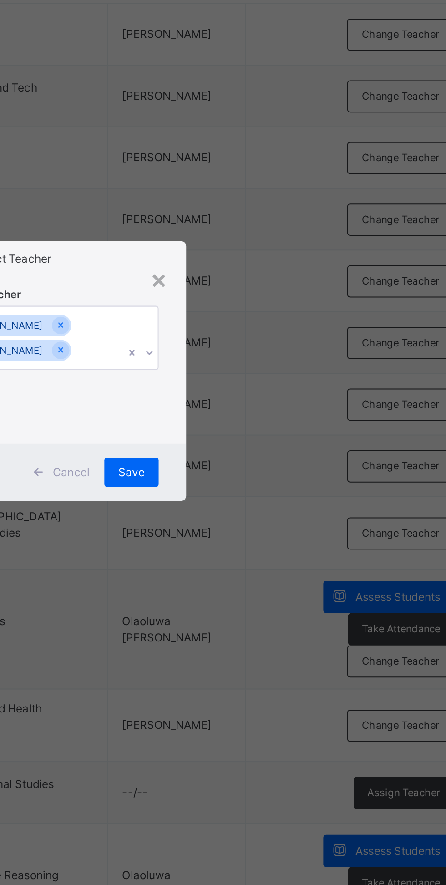
click at [276, 474] on div "Select Teacher [PERSON_NAME] [PERSON_NAME]" at bounding box center [223, 437] width 107 height 74
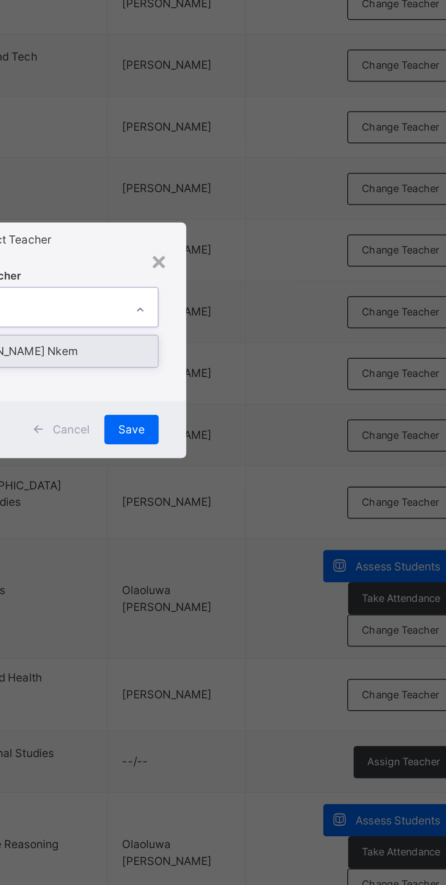
type input "***"
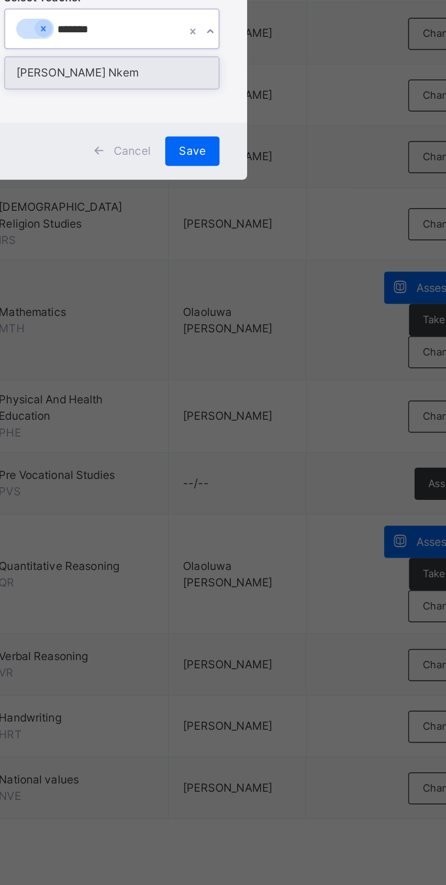
click at [276, 456] on div "[PERSON_NAME] Nkem" at bounding box center [223, 447] width 106 height 15
type input "******"
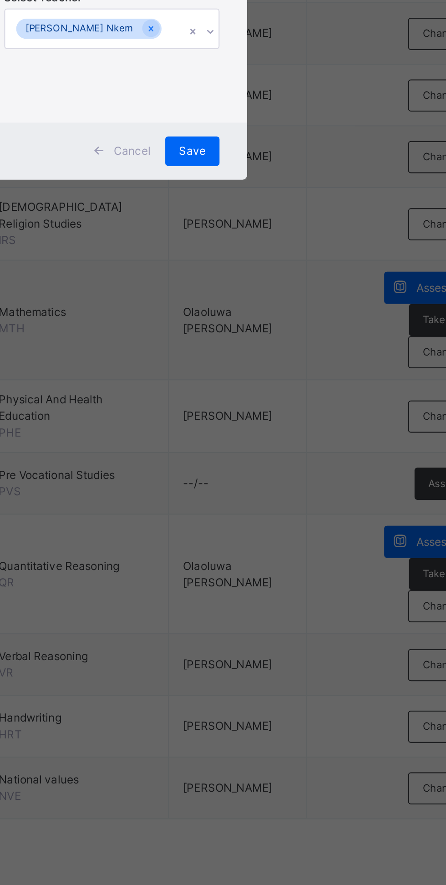
click at [290, 501] on div "Cancel Save" at bounding box center [223, 487] width 134 height 28
click at [276, 494] on div "Save" at bounding box center [262, 486] width 27 height 15
click at [269, 491] on span "Save" at bounding box center [262, 487] width 13 height 8
click at [323, 600] on td "Change Teacher" at bounding box center [374, 618] width 110 height 36
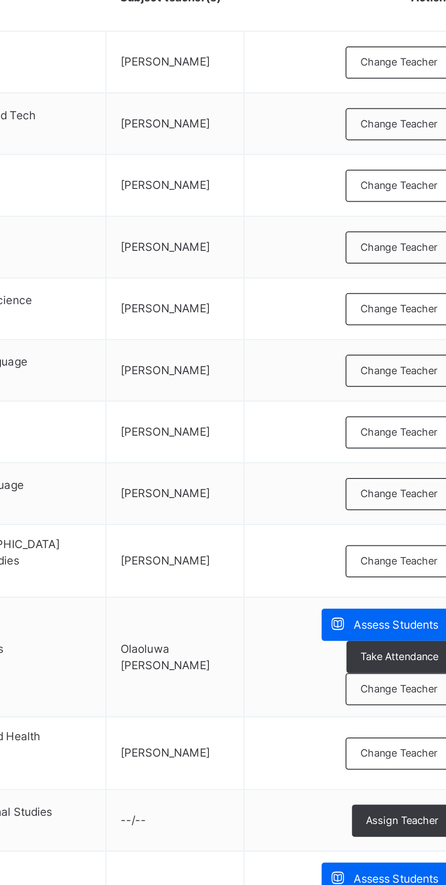
click at [399, 428] on span "Change Teacher" at bounding box center [396, 429] width 38 height 8
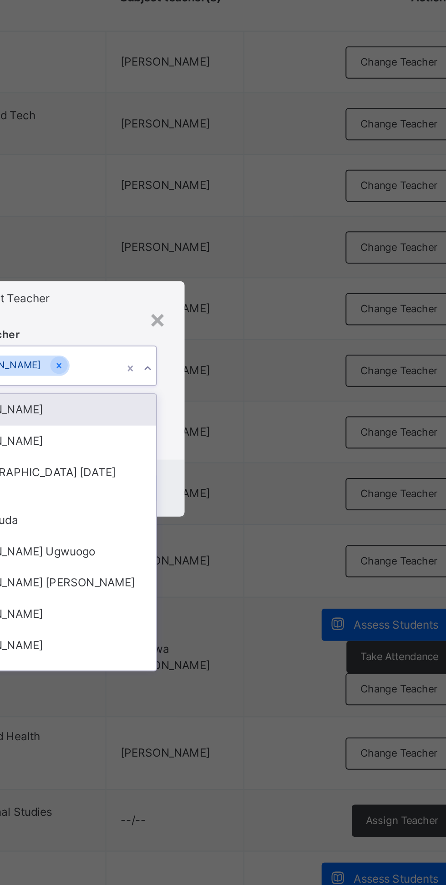
click at [236, 431] on input "text" at bounding box center [235, 426] width 1 height 8
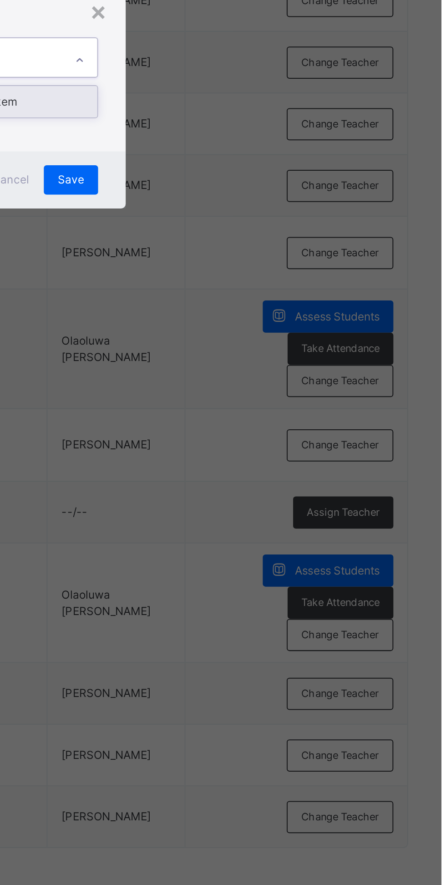
click at [276, 456] on div "[PERSON_NAME] Nkem" at bounding box center [223, 447] width 106 height 15
type input "**"
click at [269, 491] on span "Save" at bounding box center [262, 487] width 13 height 8
click at [276, 494] on div "Save" at bounding box center [262, 486] width 27 height 15
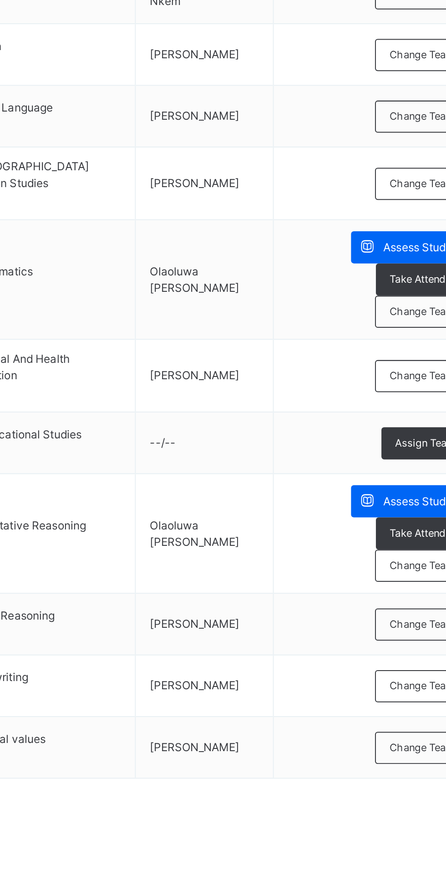
click at [392, 610] on div "Change Teacher" at bounding box center [396, 618] width 53 height 16
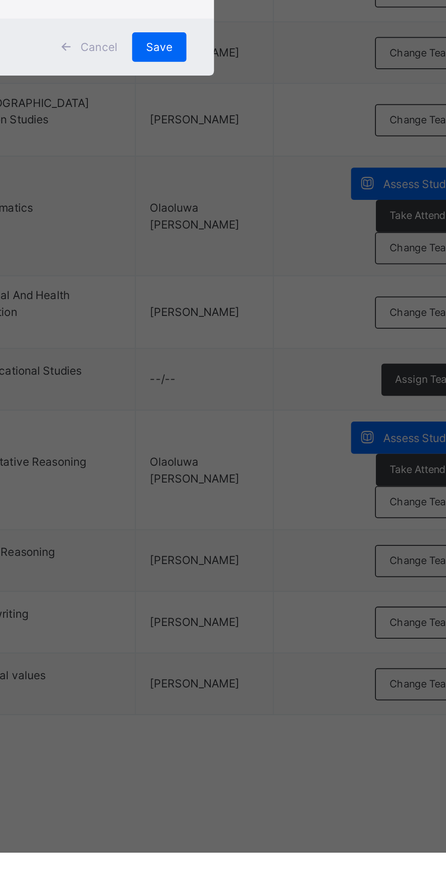
click at [276, 456] on div "Usman [PERSON_NAME]" at bounding box center [223, 447] width 106 height 15
type input "*****"
click at [276, 494] on div "Save" at bounding box center [262, 486] width 27 height 15
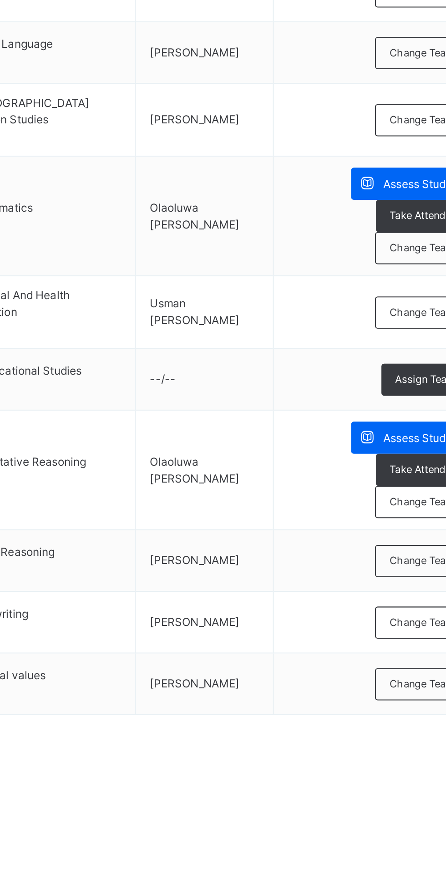
click at [396, 647] on span "Assign Teacher" at bounding box center [398, 651] width 36 height 8
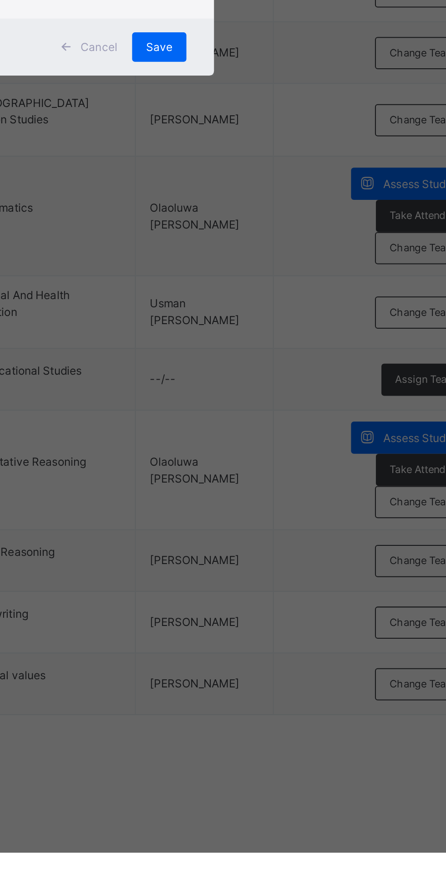
type input "*"
click at [276, 456] on div "Joy Inikpi Akor" at bounding box center [223, 447] width 106 height 15
type input "***"
click at [269, 491] on span "Save" at bounding box center [262, 487] width 13 height 8
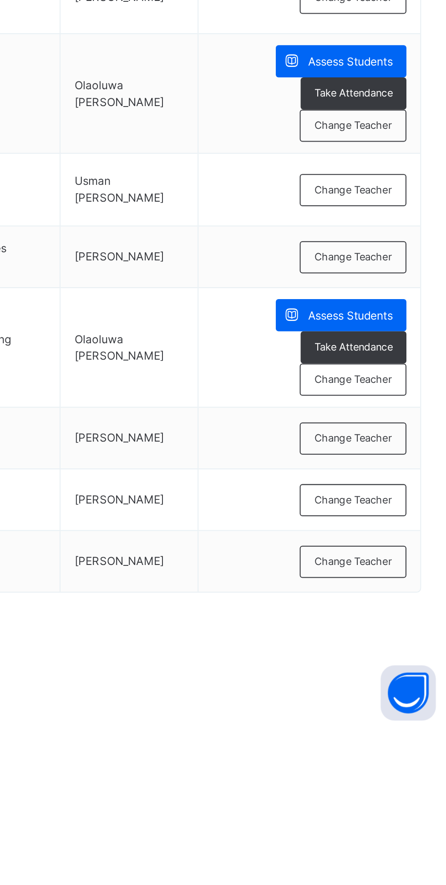
click at [403, 767] on span "Change Teacher" at bounding box center [396, 771] width 38 height 8
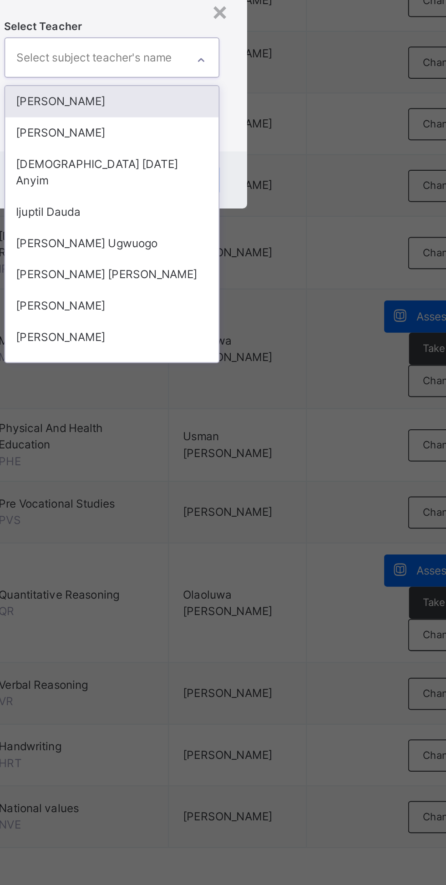
click at [276, 456] on div "[PERSON_NAME]" at bounding box center [223, 447] width 106 height 15
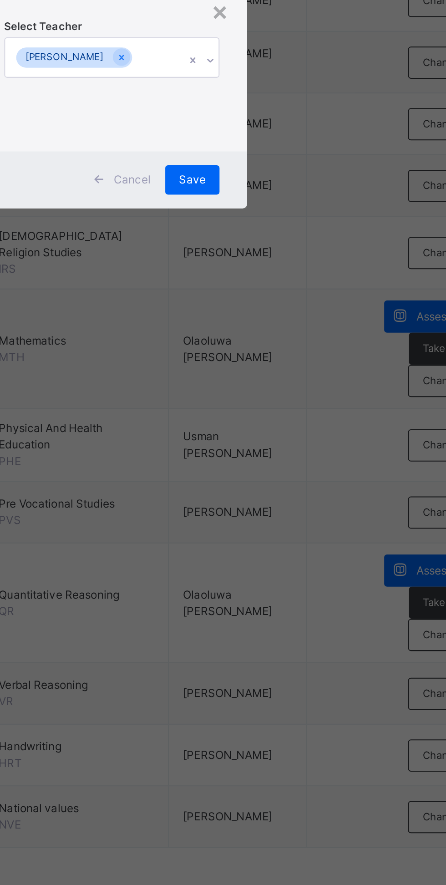
click at [276, 494] on div "Save" at bounding box center [262, 486] width 27 height 15
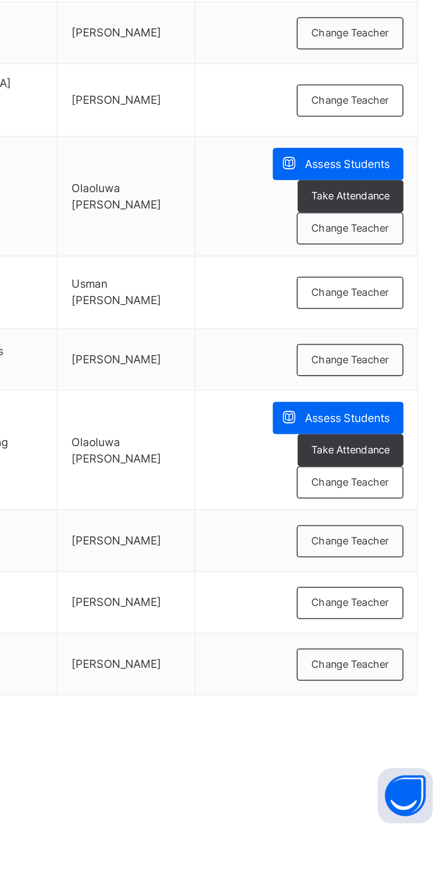
click at [405, 798] on span "Change Teacher" at bounding box center [396, 802] width 38 height 8
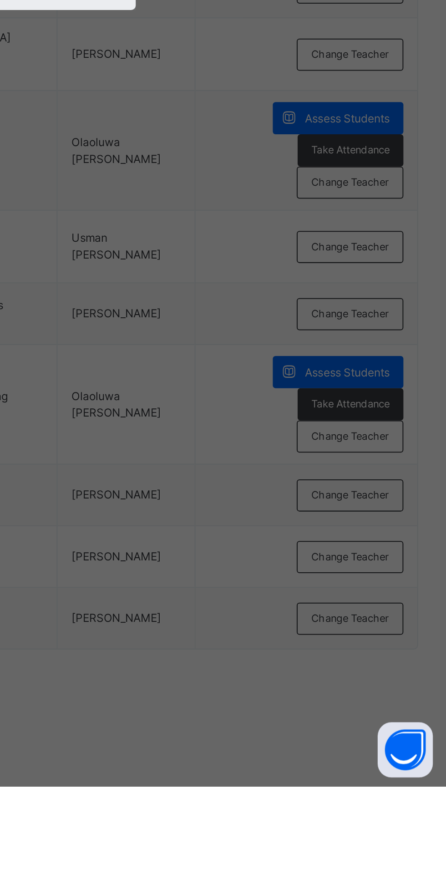
click at [276, 456] on div "Usman [PERSON_NAME]" at bounding box center [223, 447] width 106 height 15
type input "****"
click at [269, 491] on span "Save" at bounding box center [262, 487] width 13 height 8
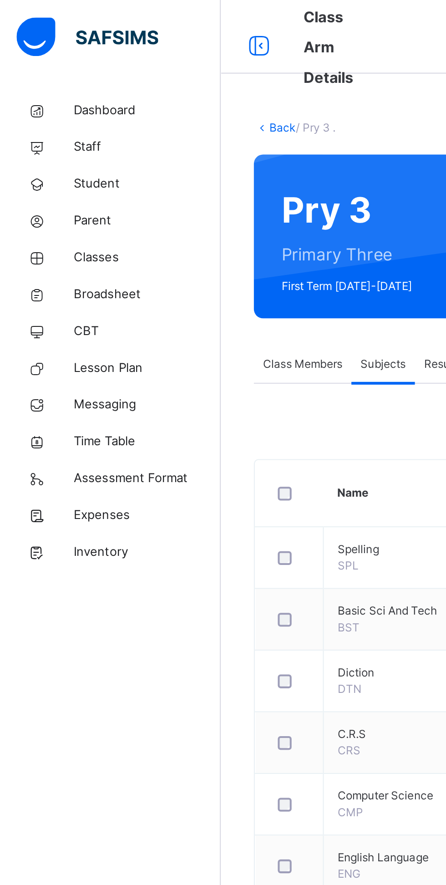
click at [139, 64] on link "Back" at bounding box center [139, 63] width 13 height 7
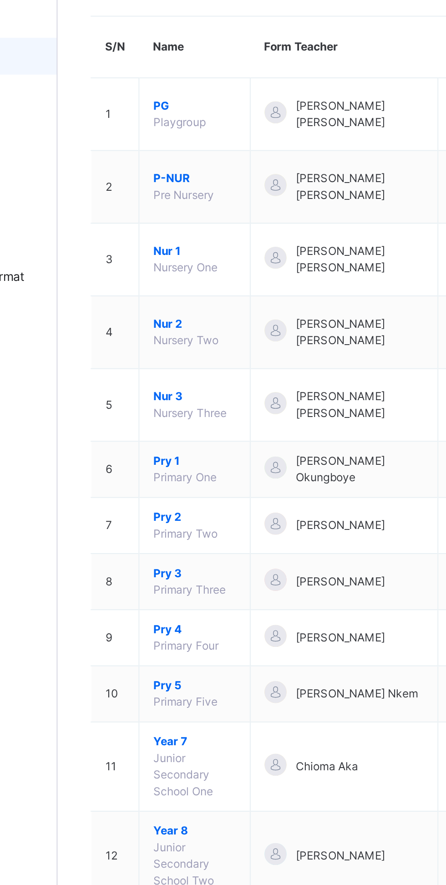
click at [167, 407] on span "Pry 4" at bounding box center [177, 411] width 41 height 8
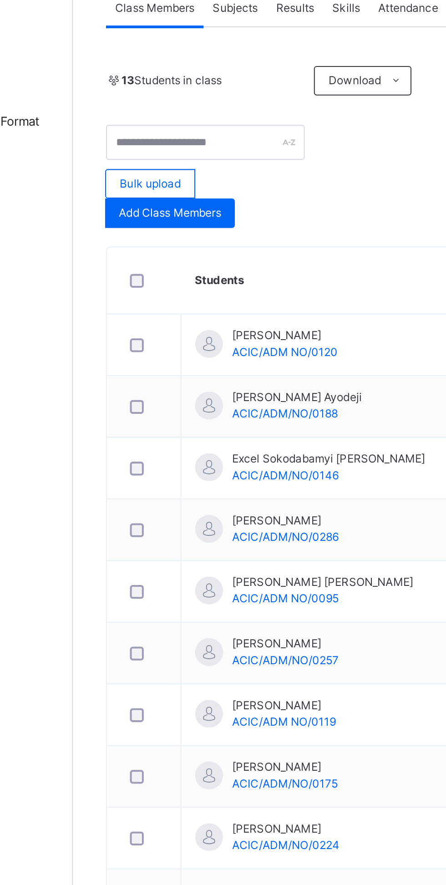
click at [192, 222] on div "13 Students in class Download Pdf Report Excel Report" at bounding box center [278, 216] width 304 height 16
click at [190, 178] on span "Subjects" at bounding box center [189, 180] width 22 height 8
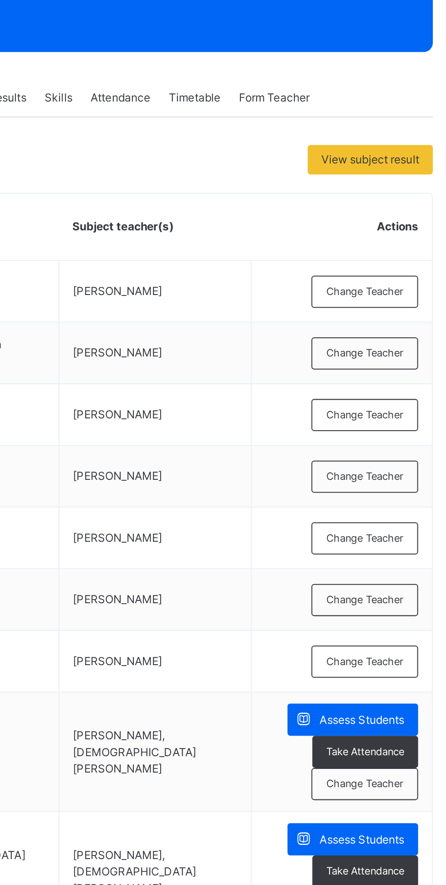
click at [403, 305] on span "Change Teacher" at bounding box center [396, 307] width 38 height 8
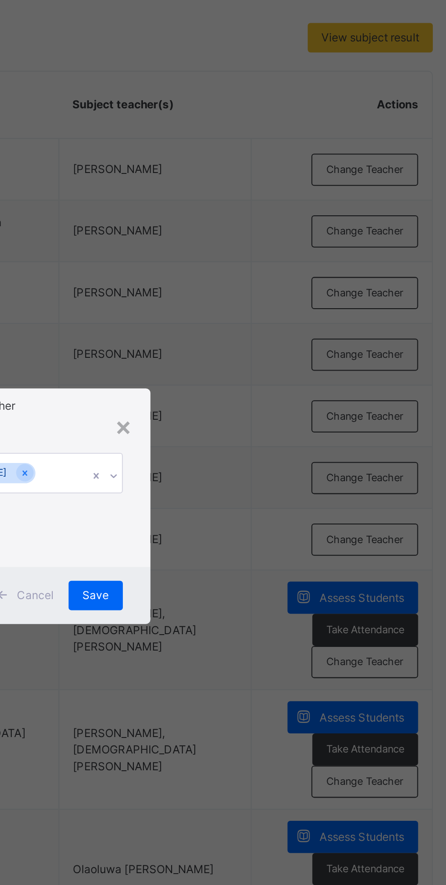
click at [290, 401] on div "Add Subject Teacher" at bounding box center [223, 392] width 134 height 17
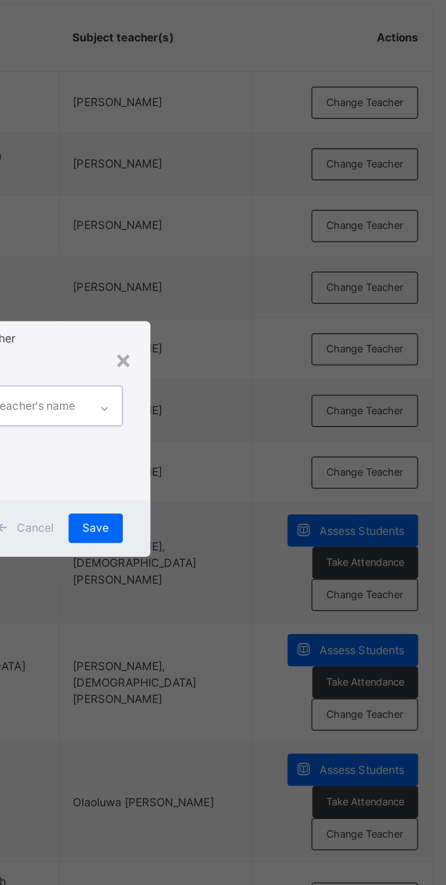
click at [290, 473] on div "Select Teacher option [PERSON_NAME], deselected. 0 results available. Select is…" at bounding box center [223, 436] width 134 height 71
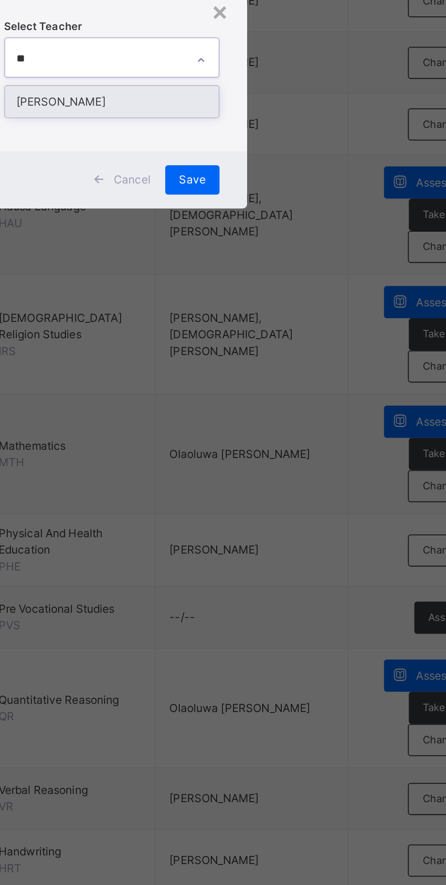
click at [276, 456] on div "[PERSON_NAME]" at bounding box center [223, 447] width 106 height 15
type input "**"
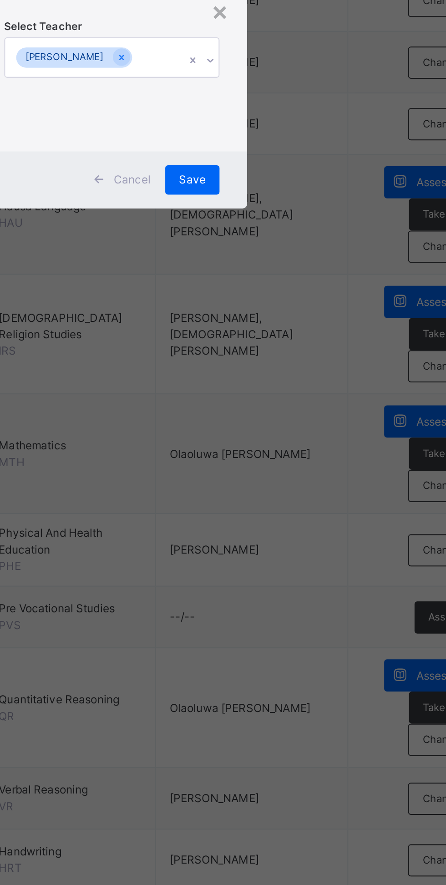
click at [269, 491] on span "Save" at bounding box center [262, 487] width 13 height 8
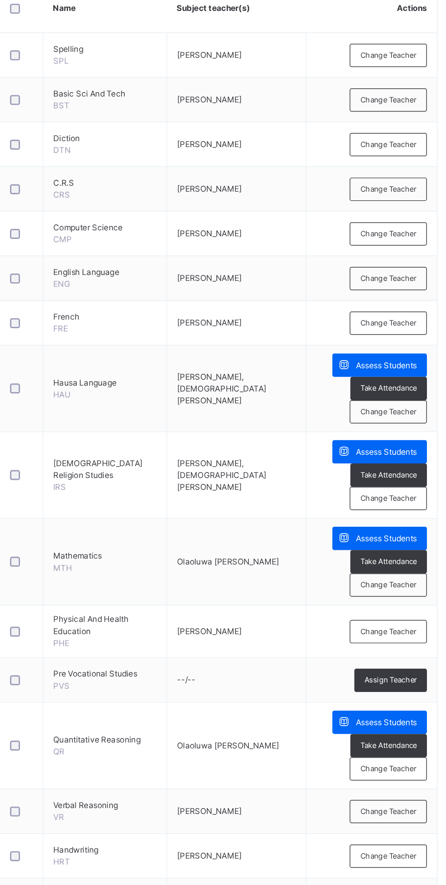
click at [407, 425] on span "Change Teacher" at bounding box center [396, 429] width 38 height 8
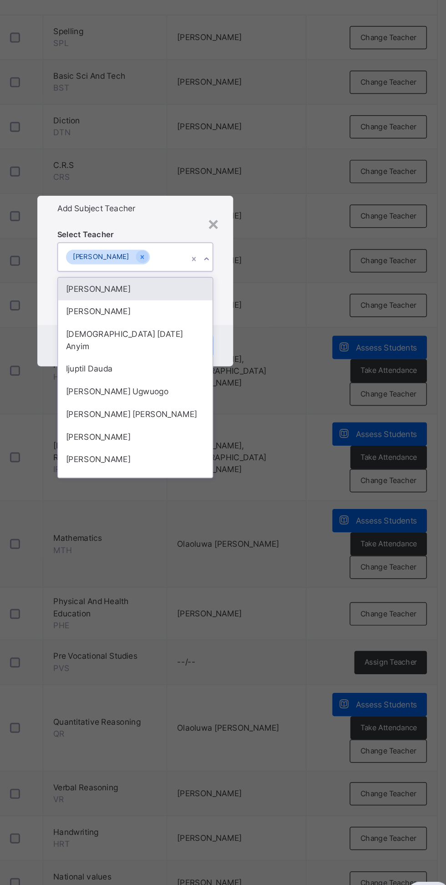
click at [276, 456] on div "[PERSON_NAME]" at bounding box center [223, 447] width 106 height 15
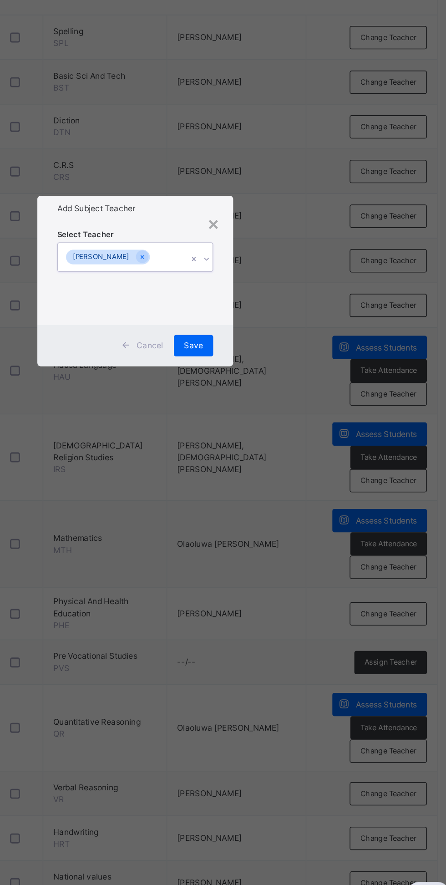
click at [276, 468] on div "Select Teacher option [PERSON_NAME] , deselected. 0 results available. Select i…" at bounding box center [223, 437] width 107 height 62
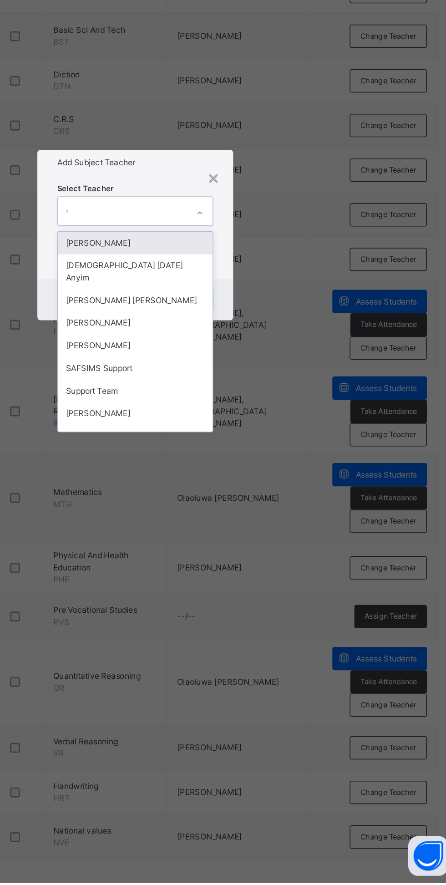
type input "**"
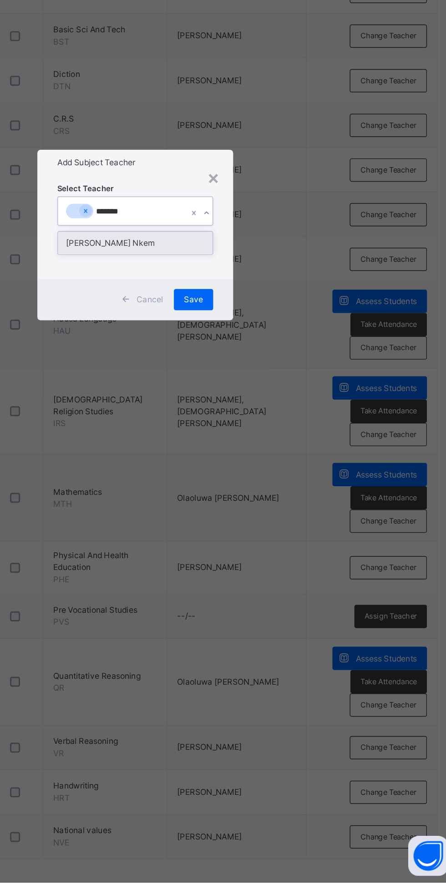
click at [276, 456] on div "[PERSON_NAME] Nkem" at bounding box center [223, 447] width 106 height 15
type input "******"
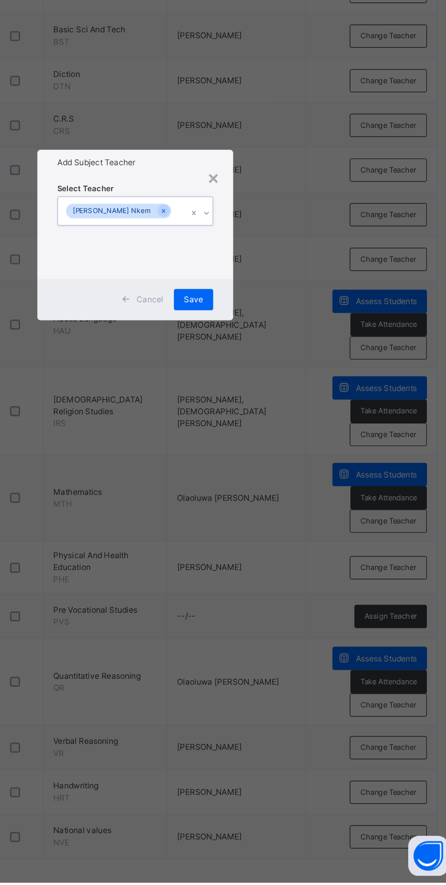
click at [269, 491] on span "Save" at bounding box center [262, 487] width 13 height 8
click at [276, 494] on div "Save" at bounding box center [262, 486] width 27 height 15
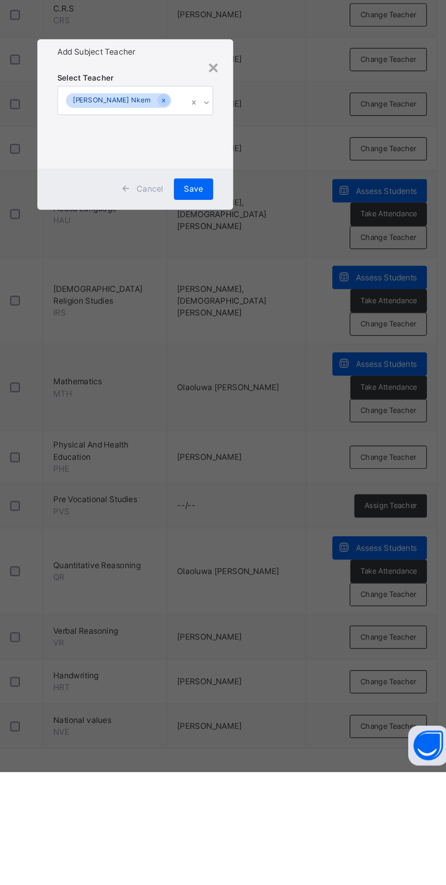
click at [340, 604] on td "Assess Students Take Attendance Change Teacher" at bounding box center [384, 622] width 89 height 59
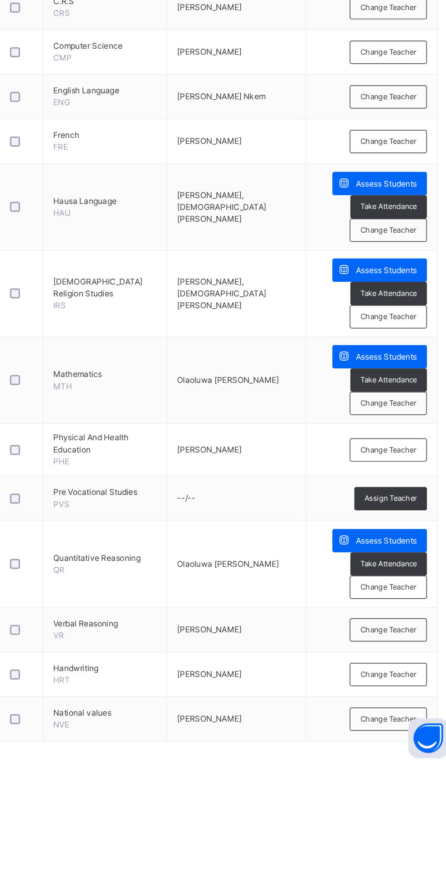
click at [410, 668] on span "Change Teacher" at bounding box center [396, 670] width 38 height 8
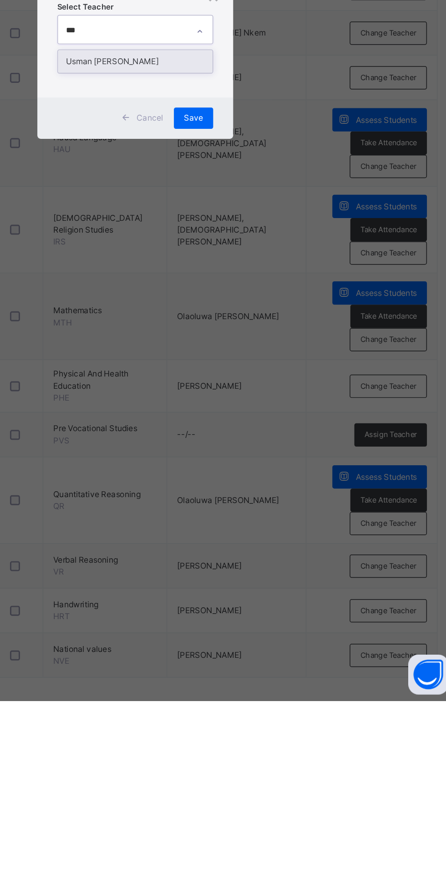
click at [276, 456] on div "Usman [PERSON_NAME]" at bounding box center [223, 447] width 106 height 15
type input "***"
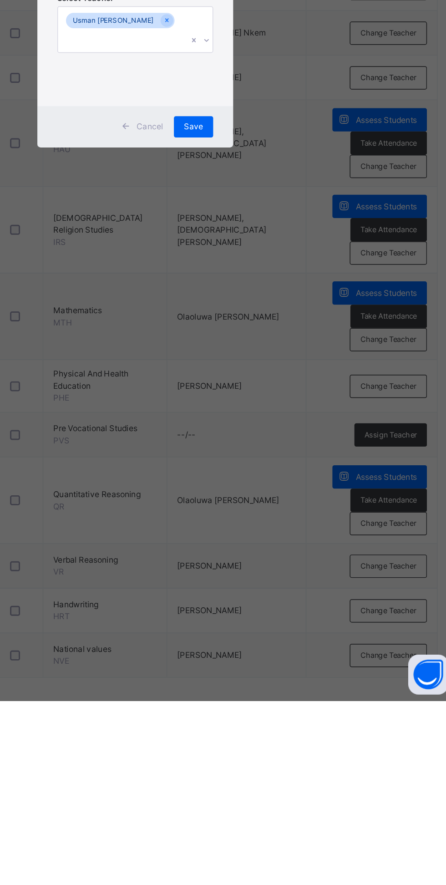
click at [269, 497] on span "Save" at bounding box center [262, 492] width 13 height 8
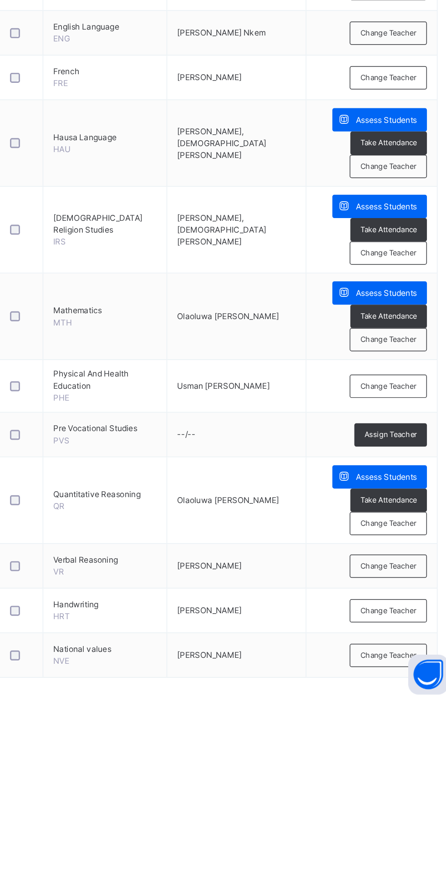
click at [406, 703] on span "Assign Teacher" at bounding box center [398, 703] width 36 height 8
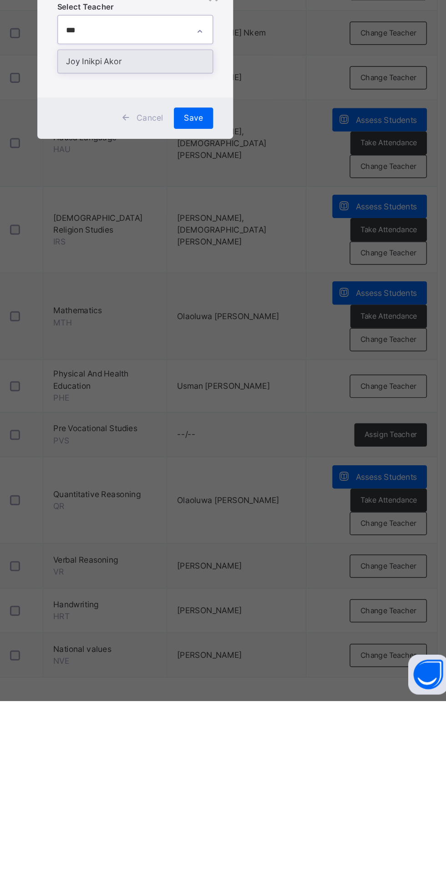
click at [276, 456] on div "Joy Inikpi Akor" at bounding box center [223, 447] width 106 height 15
type input "***"
click at [276, 494] on div "Save" at bounding box center [262, 486] width 27 height 15
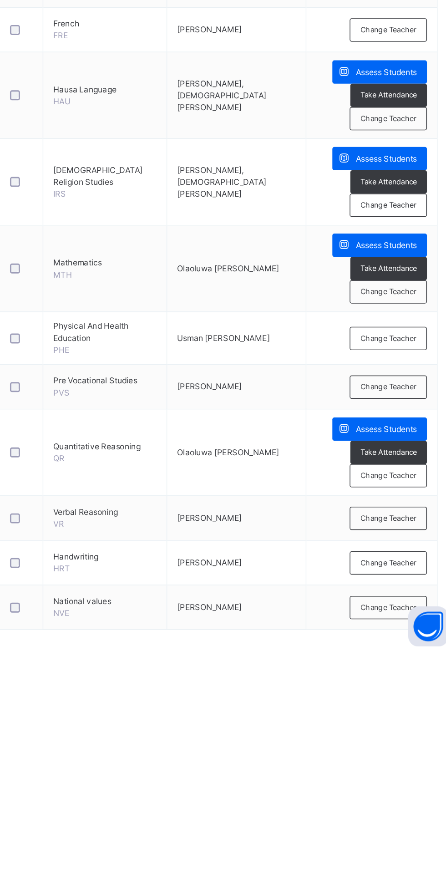
click at [398, 858] on span "Change Teacher" at bounding box center [396, 854] width 38 height 8
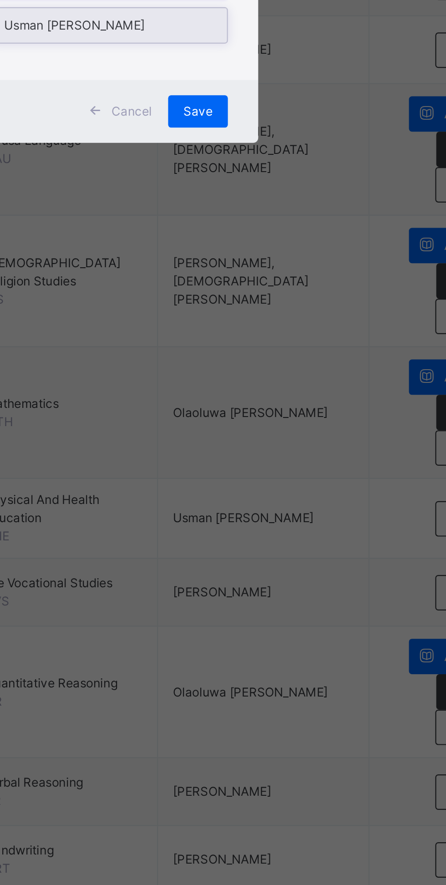
click at [276, 456] on div "Usman [PERSON_NAME]" at bounding box center [223, 447] width 106 height 15
type input "****"
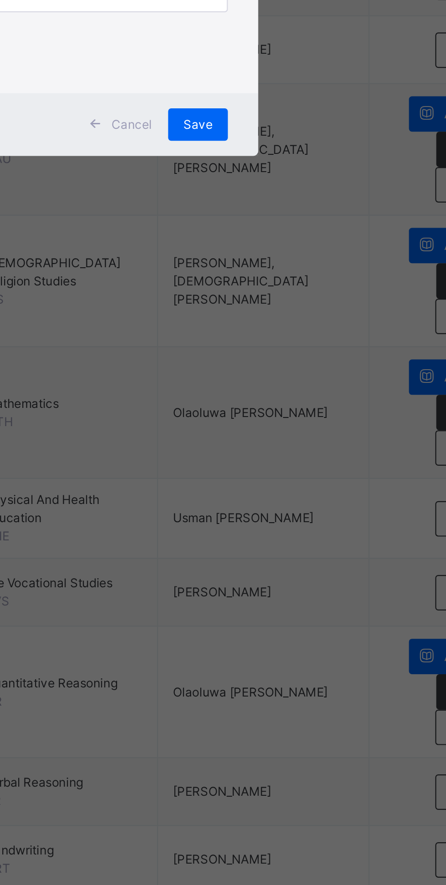
click at [269, 497] on span "Save" at bounding box center [262, 492] width 13 height 8
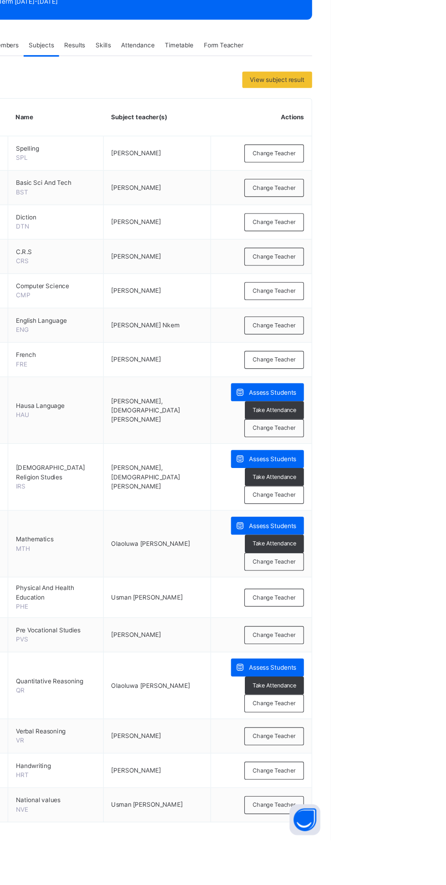
click at [408, 575] on span "Change Teacher" at bounding box center [396, 579] width 38 height 8
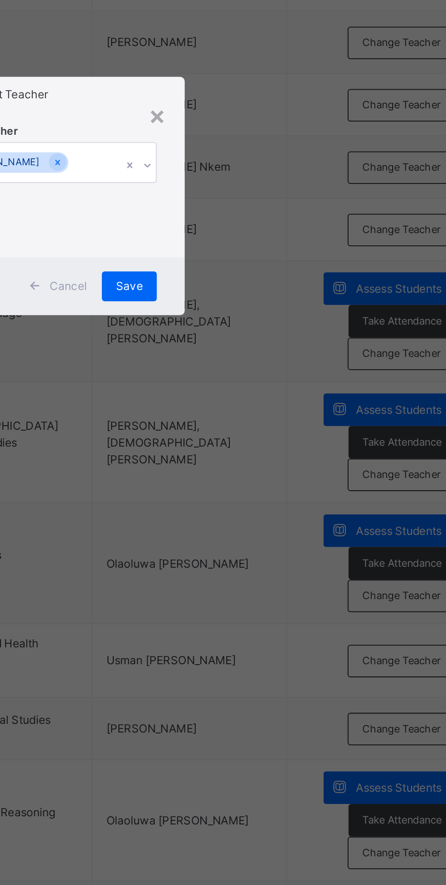
click at [276, 494] on div "Save" at bounding box center [262, 486] width 27 height 15
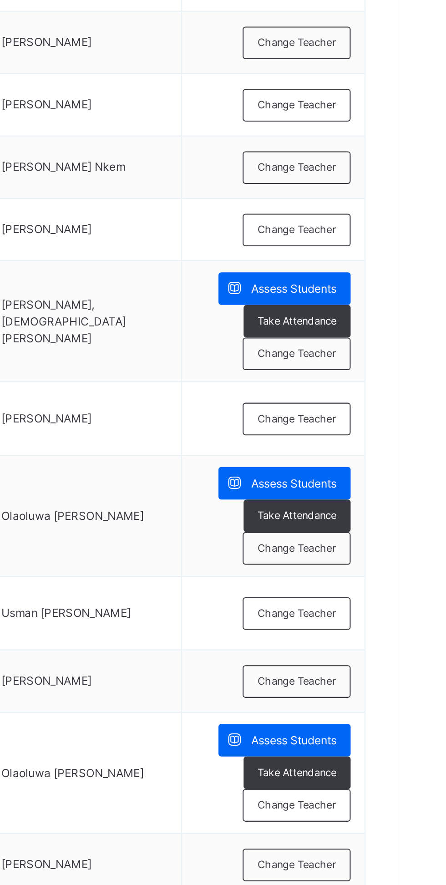
click at [401, 518] on span "Change Teacher" at bounding box center [396, 520] width 38 height 8
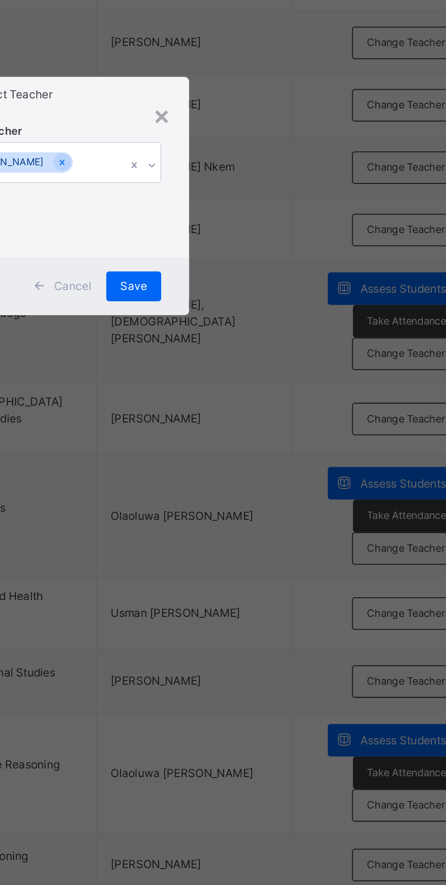
click at [269, 491] on span "Save" at bounding box center [262, 487] width 13 height 8
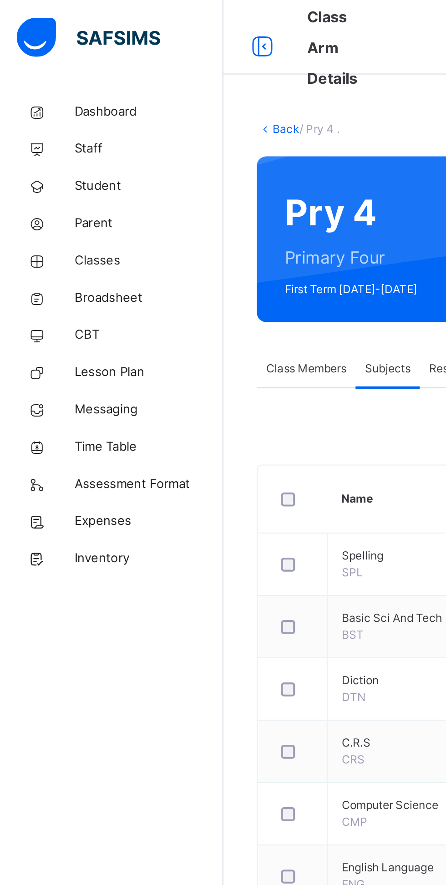
click at [139, 62] on link "Back" at bounding box center [139, 63] width 13 height 7
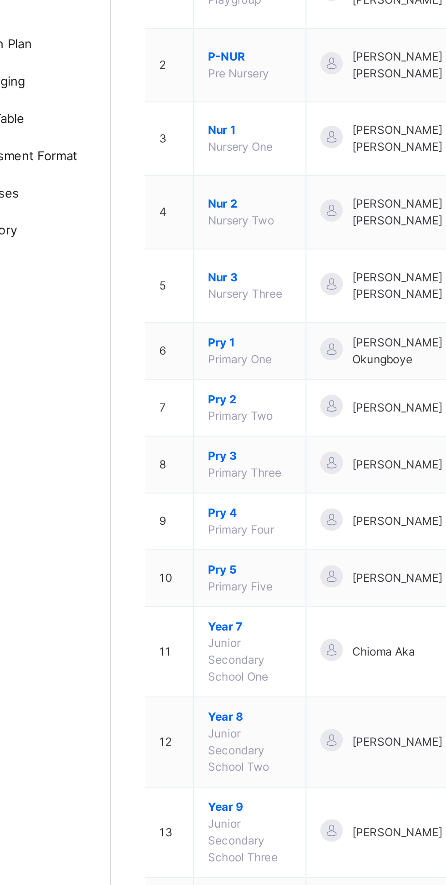
click at [168, 436] on span "Pry 5" at bounding box center [177, 439] width 41 height 8
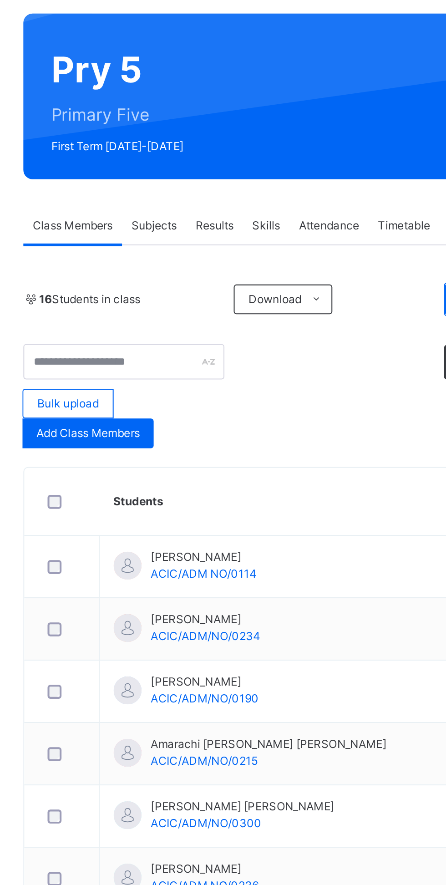
click at [198, 178] on span "Subjects" at bounding box center [189, 180] width 22 height 8
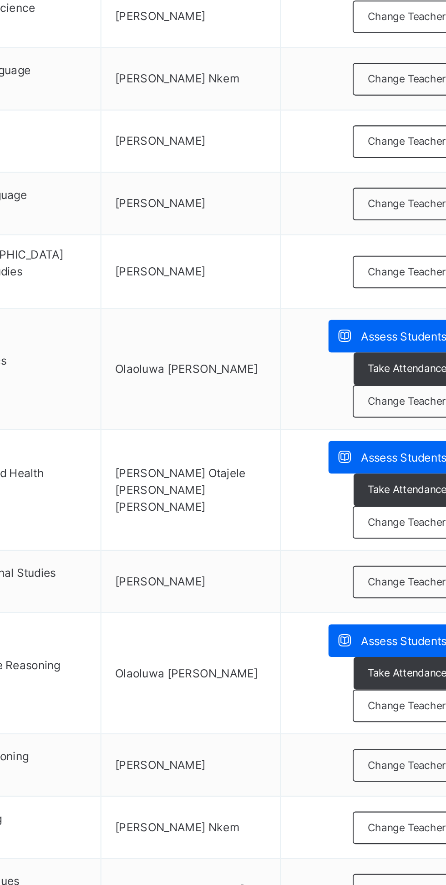
click at [399, 645] on span "Change Teacher" at bounding box center [396, 645] width 38 height 8
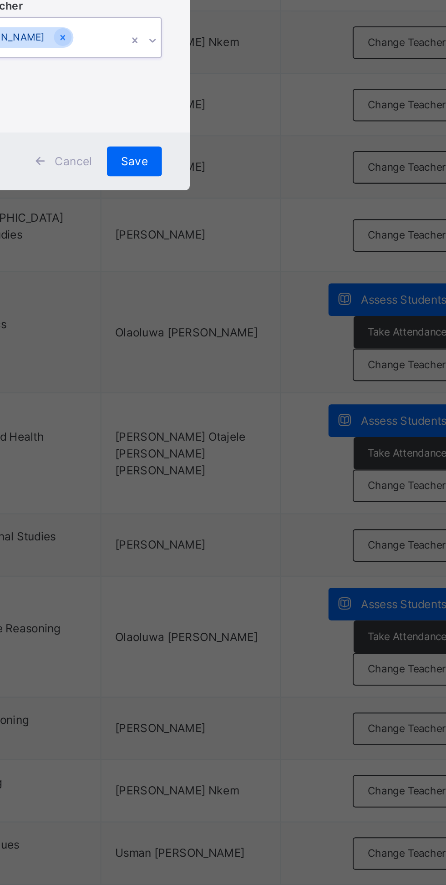
click at [276, 468] on div "Select Teacher option [PERSON_NAME], deselected. 0 results available. Select is…" at bounding box center [223, 437] width 107 height 62
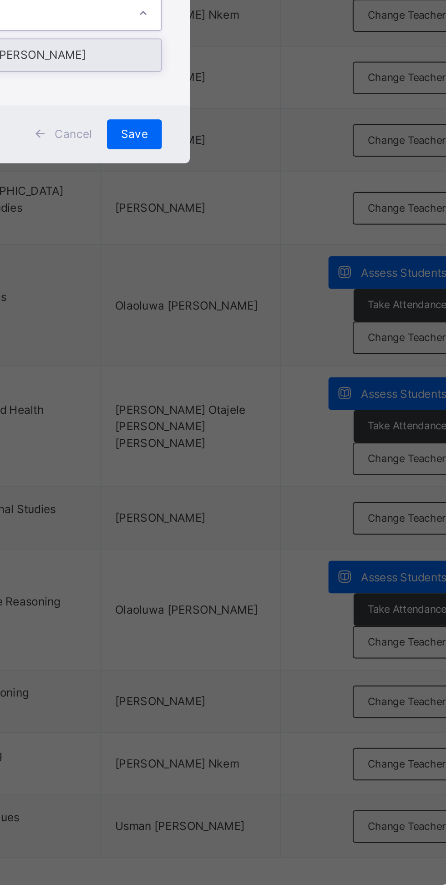
click at [276, 456] on div "Usman [PERSON_NAME]" at bounding box center [223, 447] width 106 height 15
type input "***"
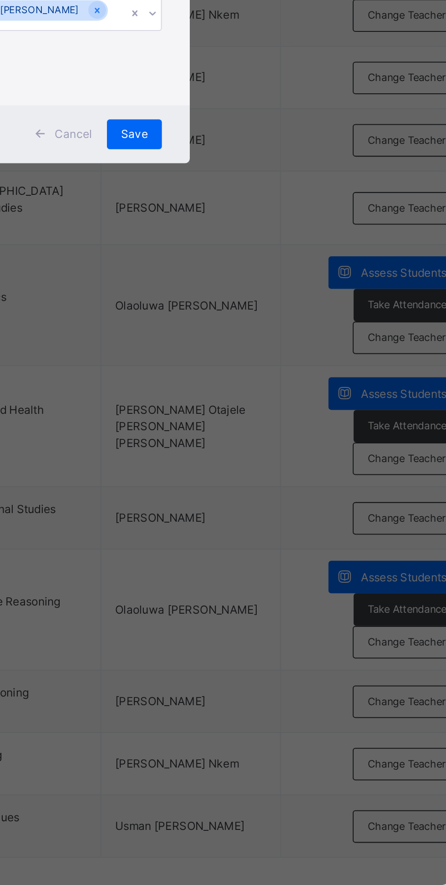
click at [269, 491] on span "Save" at bounding box center [262, 487] width 13 height 8
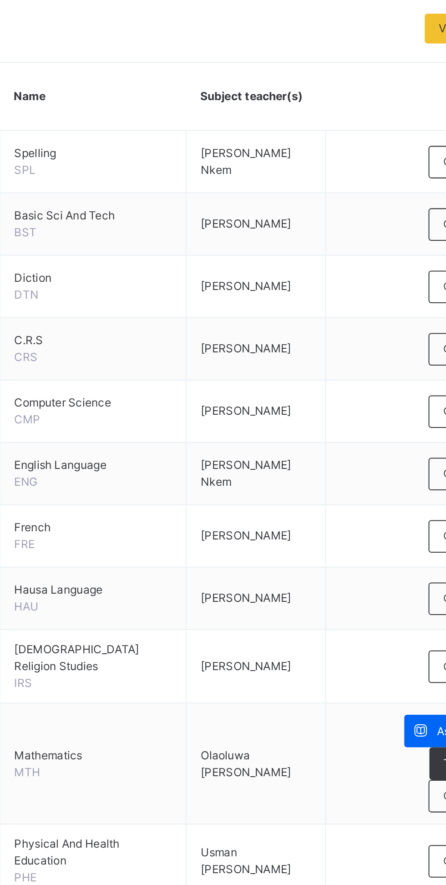
click at [378, 643] on div "Change Teacher" at bounding box center [396, 651] width 53 height 16
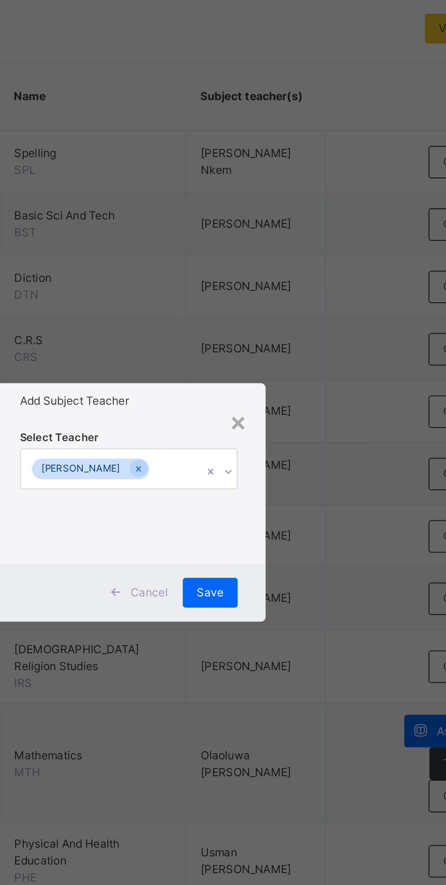
click at [281, 412] on div "×" at bounding box center [276, 402] width 9 height 19
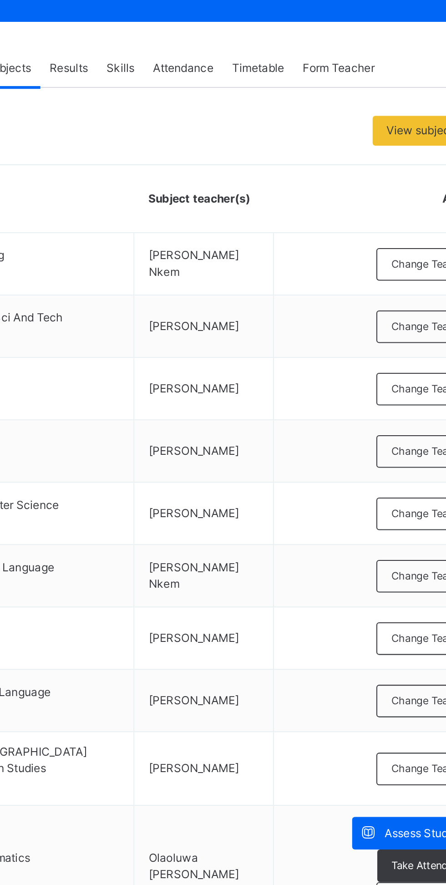
click at [390, 305] on span "Change Teacher" at bounding box center [396, 307] width 38 height 8
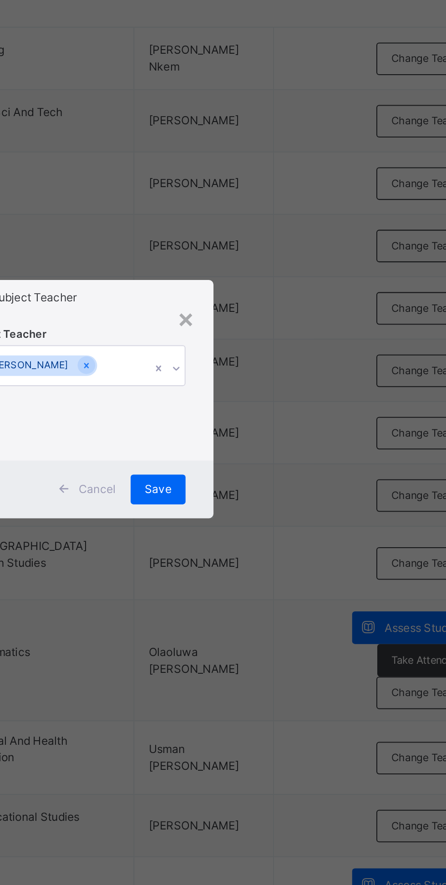
click at [290, 401] on div "Add Subject Teacher" at bounding box center [223, 392] width 134 height 17
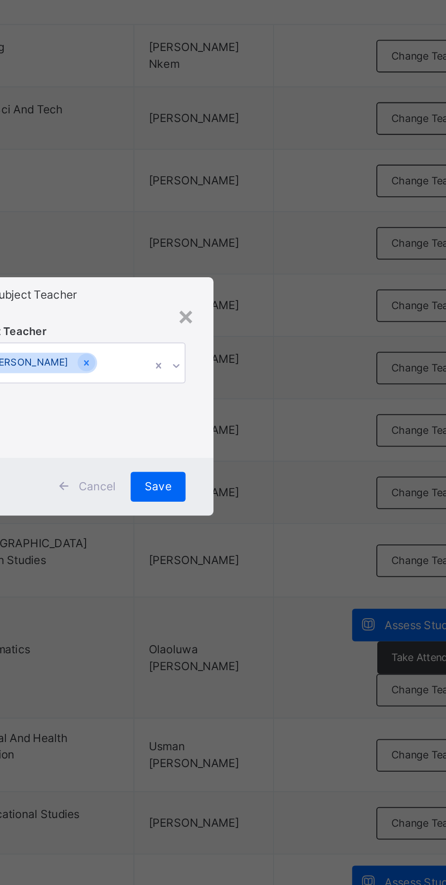
click at [290, 401] on div "Add Subject Teacher" at bounding box center [223, 392] width 134 height 17
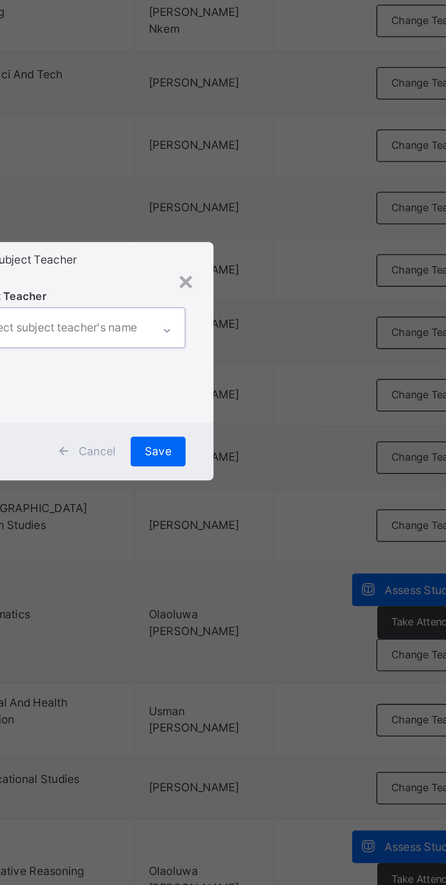
click at [290, 473] on div "Select Teacher option [PERSON_NAME], deselected. 0 results available. Select is…" at bounding box center [223, 436] width 134 height 71
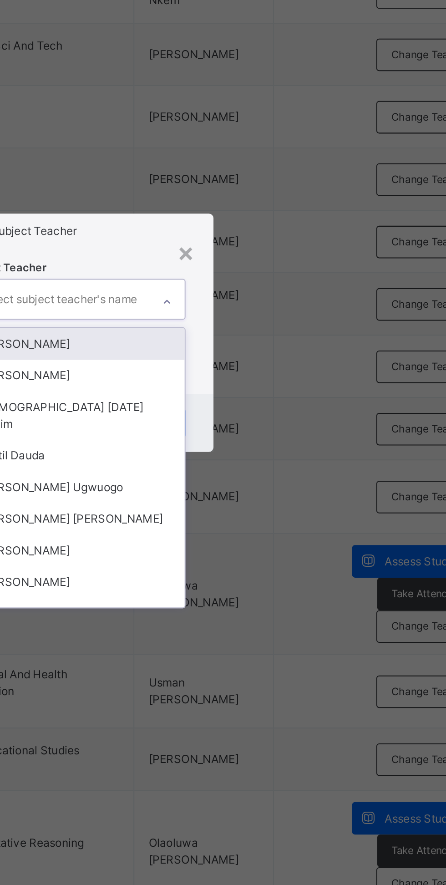
type input "*"
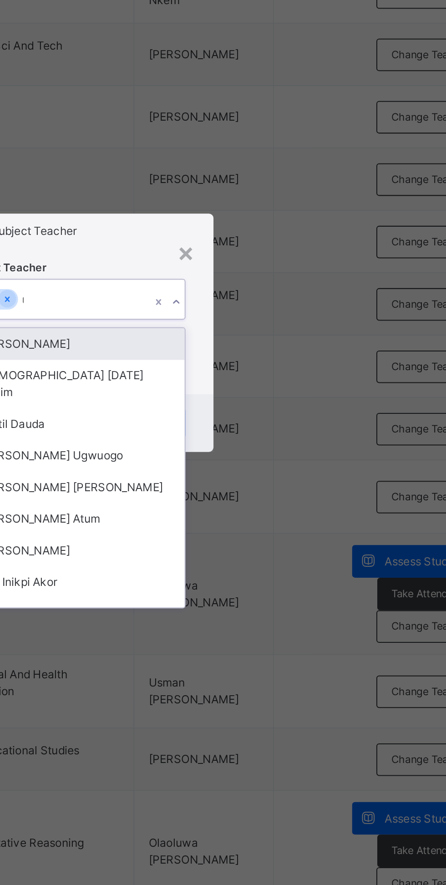
type input "**"
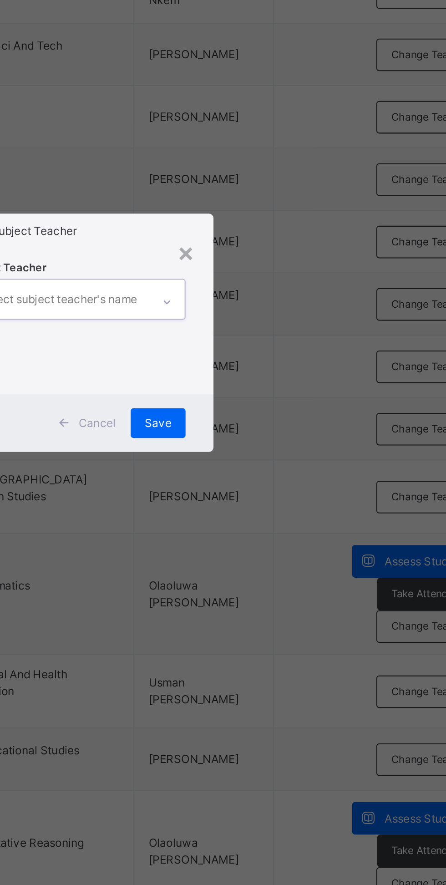
click at [253, 435] on div "Select subject teacher's name" at bounding box center [214, 425] width 77 height 17
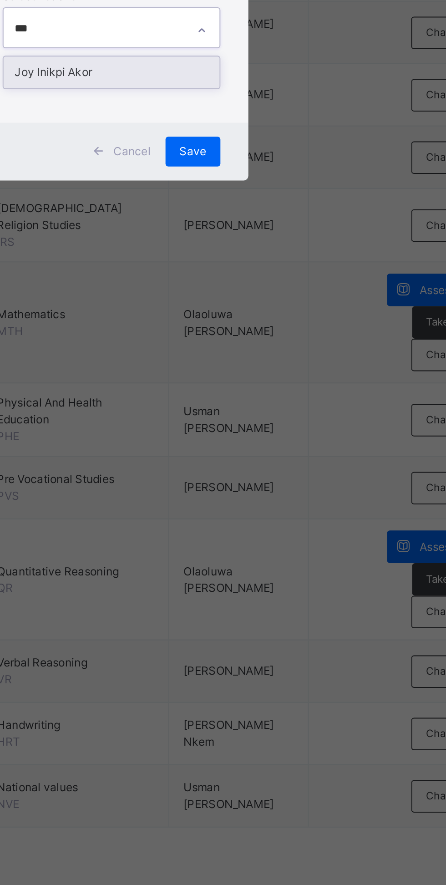
click at [276, 456] on div "Joy Inikpi Akor" at bounding box center [223, 447] width 106 height 15
type input "***"
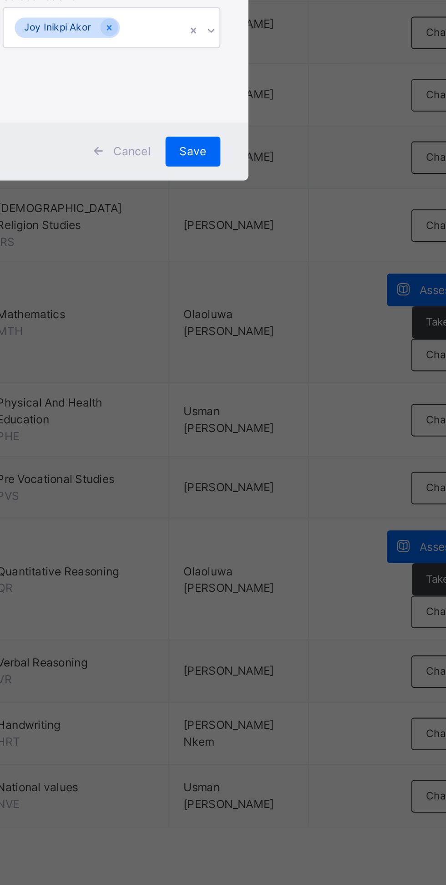
click at [276, 494] on div "Save" at bounding box center [262, 486] width 27 height 15
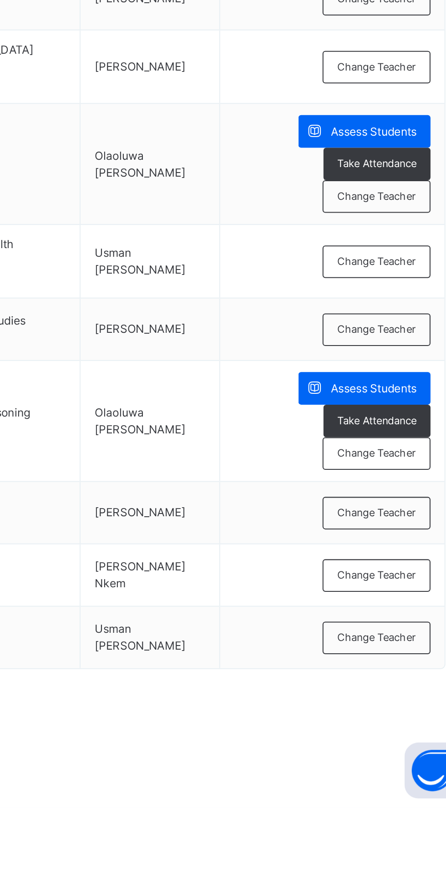
click at [399, 733] on div "Change Teacher" at bounding box center [396, 741] width 53 height 16
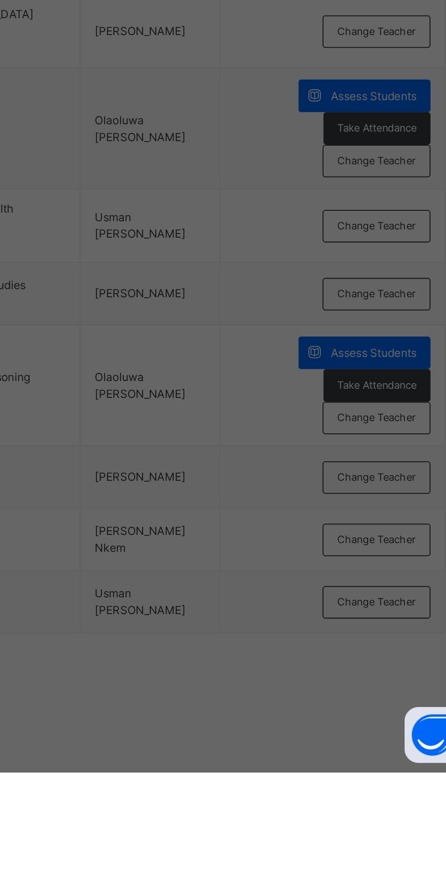
click at [276, 468] on div "Select Teacher option [PERSON_NAME], deselected. 0 results available. Select is…" at bounding box center [223, 437] width 107 height 62
click at [358, 851] on div "× Add Subject Teacher Select Teacher Select subject teacher's name Cancel Save" at bounding box center [223, 442] width 446 height 885
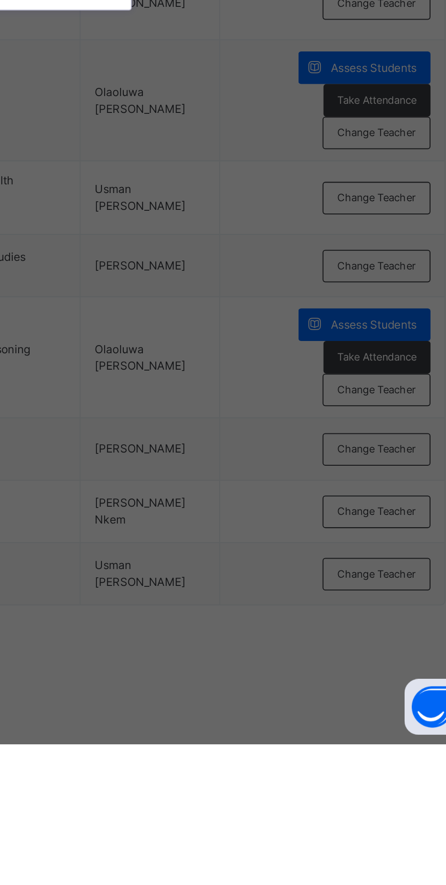
click at [276, 526] on div "Olaoluwa [PERSON_NAME]" at bounding box center [223, 517] width 106 height 15
type input "**"
click at [269, 497] on span "Save" at bounding box center [262, 492] width 13 height 8
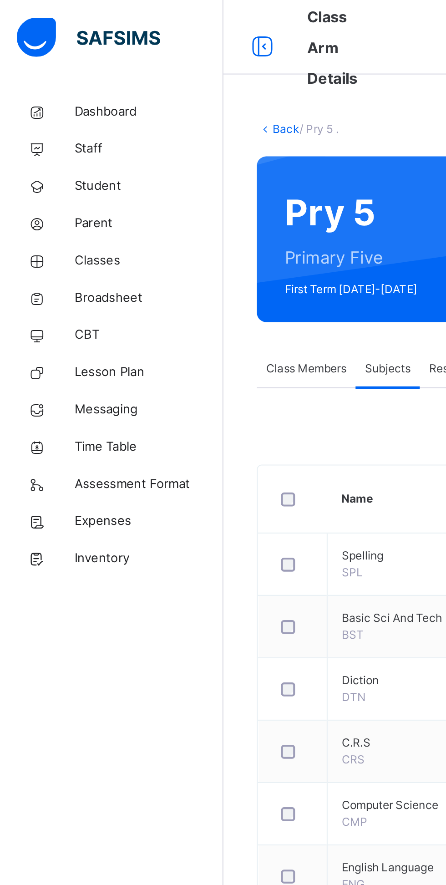
click at [136, 64] on link "Back" at bounding box center [139, 63] width 13 height 7
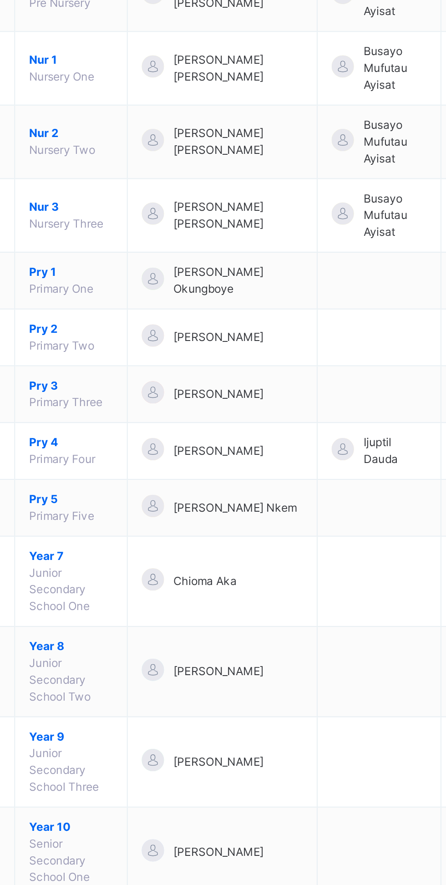
click at [166, 328] on span "Pry 1" at bounding box center [177, 328] width 41 height 8
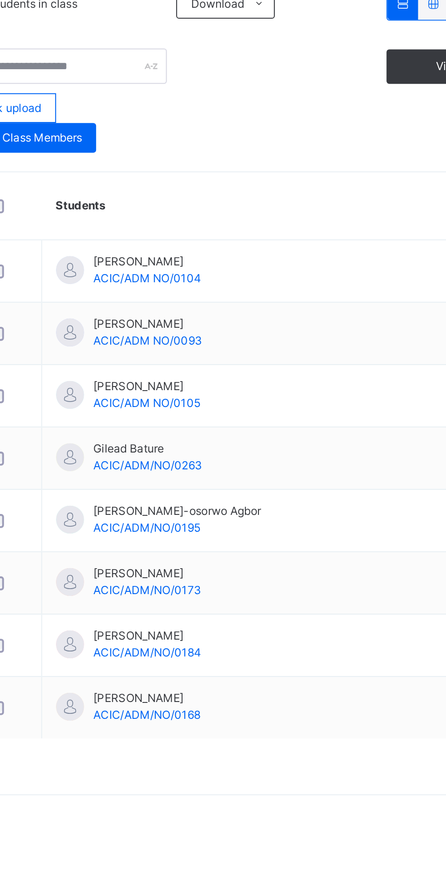
click at [192, 183] on span "Subjects" at bounding box center [189, 180] width 22 height 8
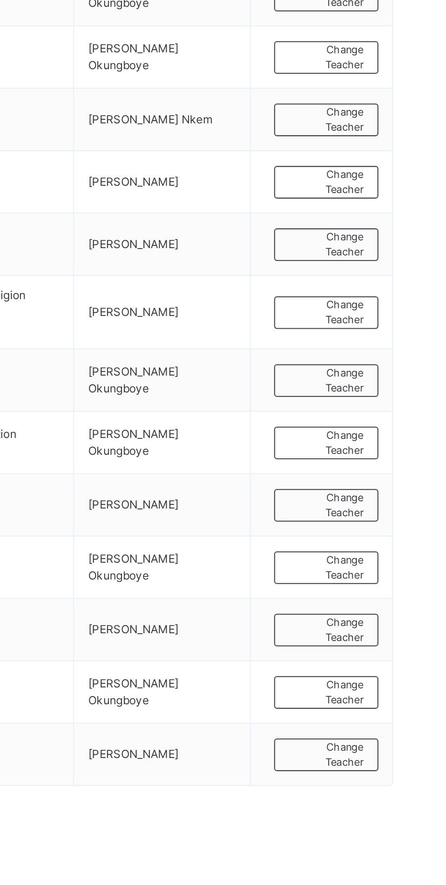
click at [410, 671] on span "Change Teacher" at bounding box center [397, 678] width 36 height 15
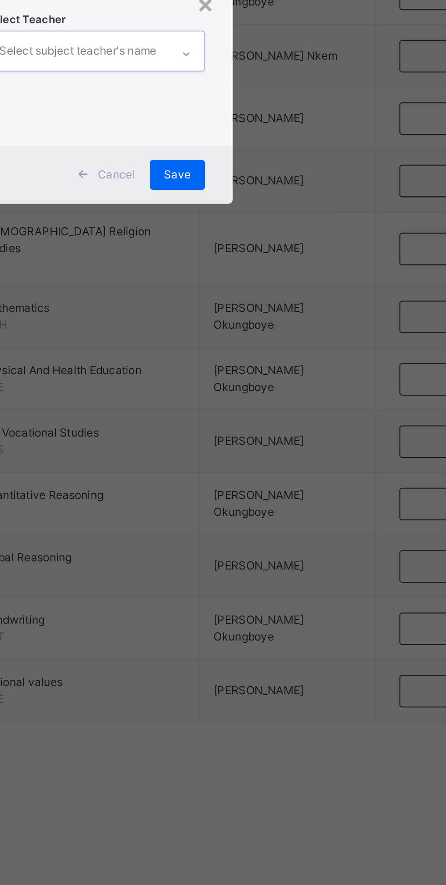
click at [276, 468] on div "Select Teacher option [PERSON_NAME], deselected. 0 results available. Select is…" at bounding box center [223, 437] width 107 height 62
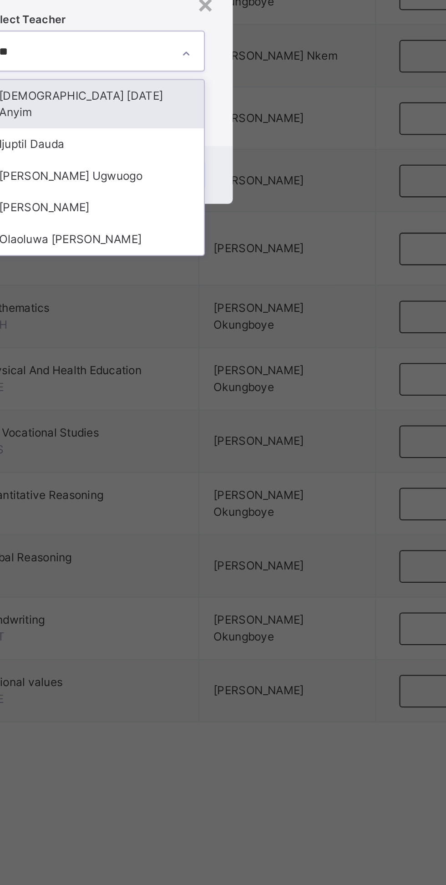
click at [276, 526] on div "Olaoluwa [PERSON_NAME]" at bounding box center [223, 517] width 106 height 15
type input "**"
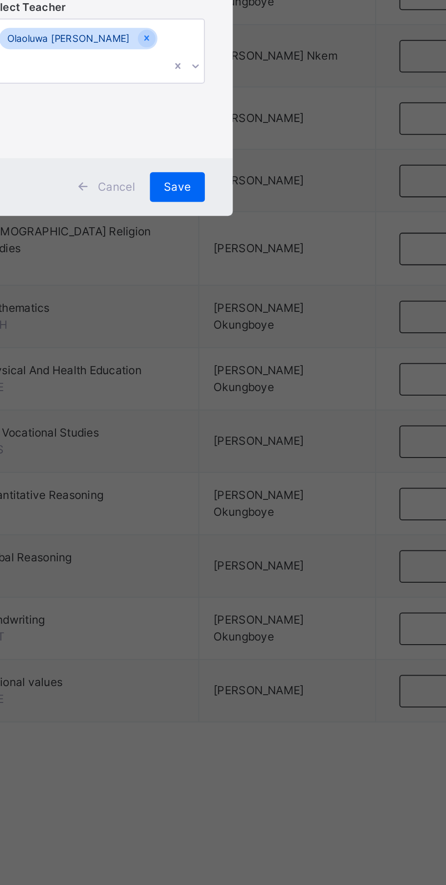
click at [276, 500] on div "Save" at bounding box center [262, 492] width 27 height 15
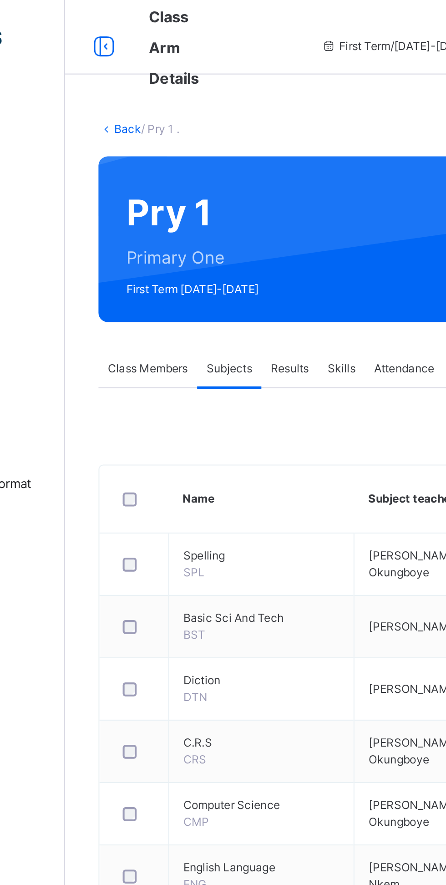
click at [143, 63] on link "Back" at bounding box center [139, 63] width 13 height 7
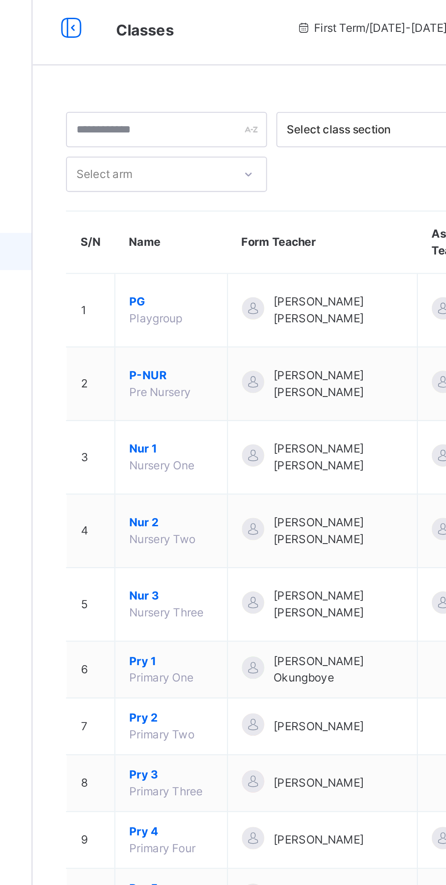
click at [174, 354] on span "Pry 2" at bounding box center [177, 355] width 41 height 8
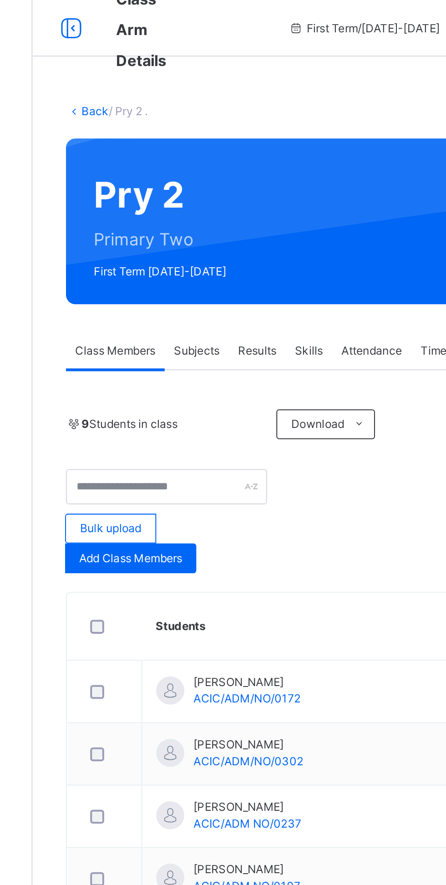
click at [187, 182] on span "Subjects" at bounding box center [189, 180] width 22 height 8
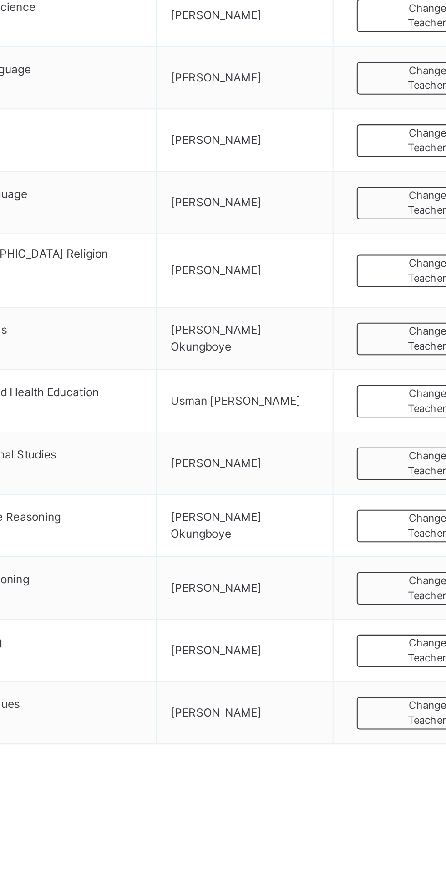
click at [397, 673] on span "Change Teacher" at bounding box center [397, 678] width 36 height 15
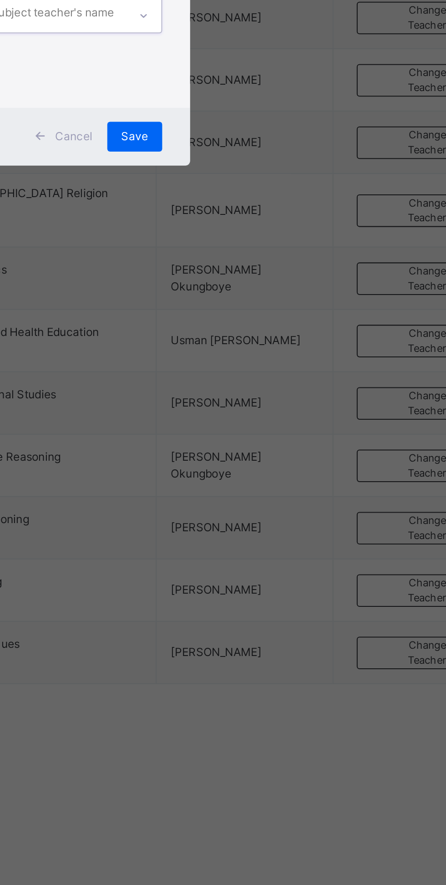
click at [276, 468] on div "Select Teacher option [PERSON_NAME], deselected. 0 results available. Select is…" at bounding box center [223, 437] width 107 height 62
click at [354, 782] on div "× Add Subject Teacher Select Teacher option [PERSON_NAME], deselected. 0 result…" at bounding box center [223, 442] width 446 height 885
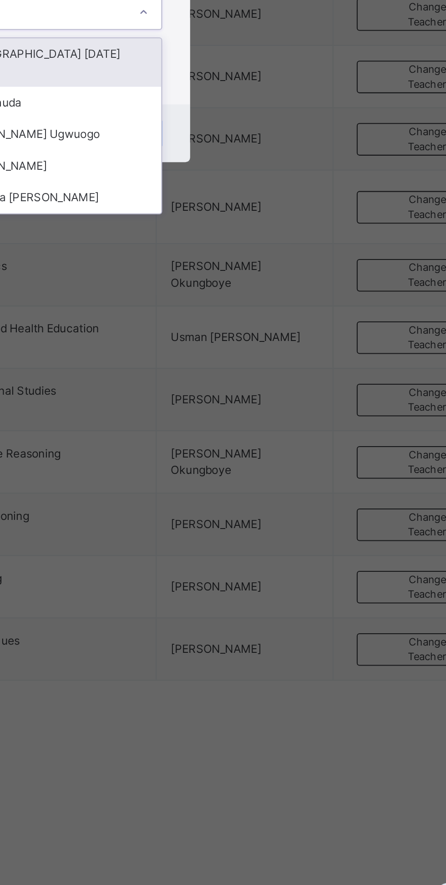
click at [276, 526] on div "Olaoluwa [PERSON_NAME]" at bounding box center [223, 517] width 106 height 15
type input "**"
click at [276, 494] on div "Save" at bounding box center [262, 486] width 27 height 15
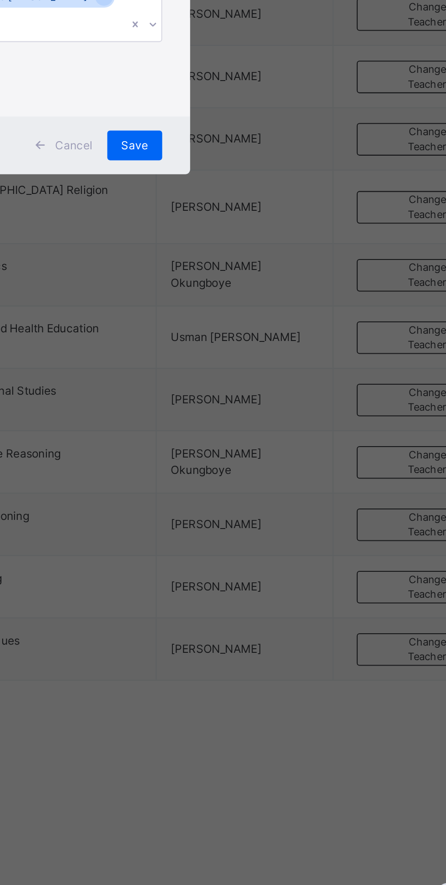
click at [269, 497] on span "Save" at bounding box center [262, 492] width 13 height 8
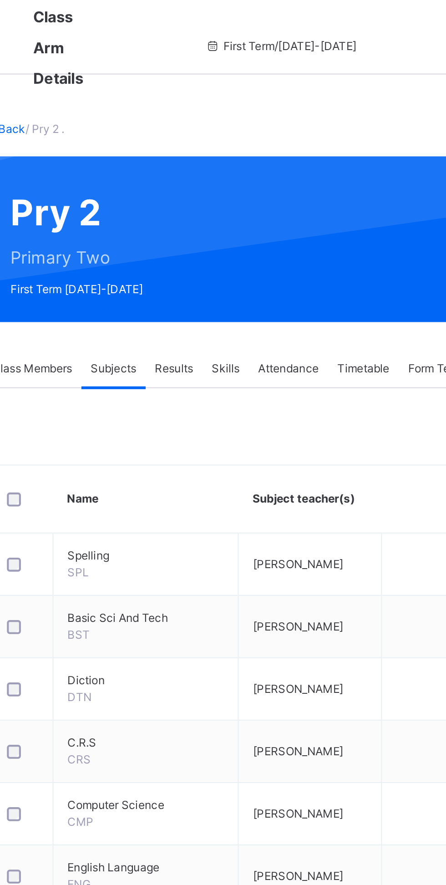
click at [161, 181] on span "Class Members" at bounding box center [149, 180] width 39 height 8
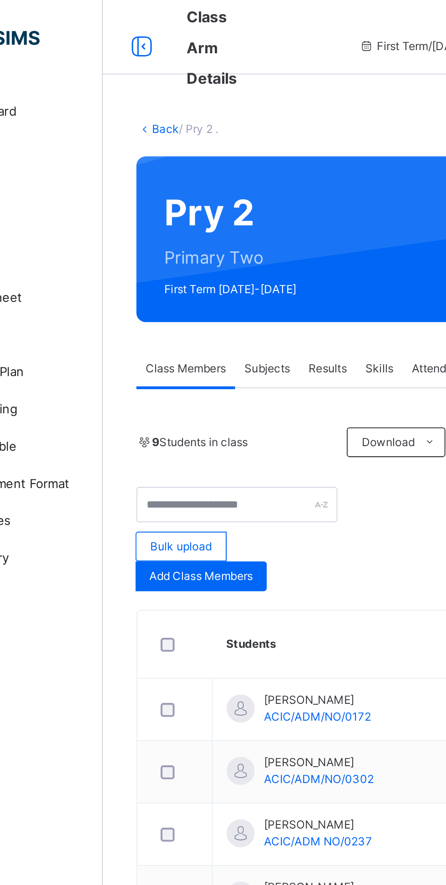
click at [137, 64] on link "Back" at bounding box center [139, 63] width 13 height 7
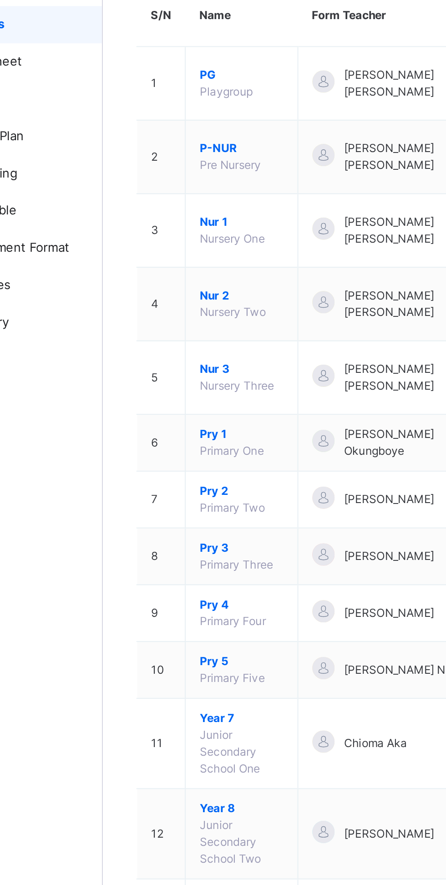
click at [171, 383] on span "Pry 3" at bounding box center [177, 383] width 41 height 8
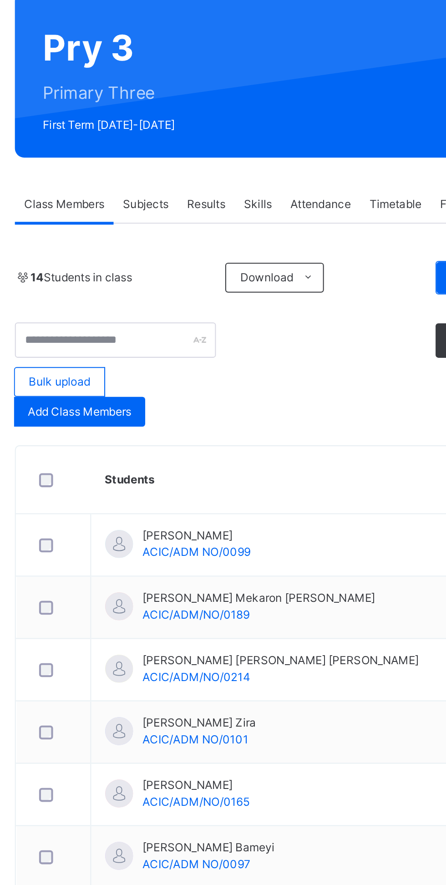
click at [195, 184] on div "Subjects" at bounding box center [189, 180] width 31 height 18
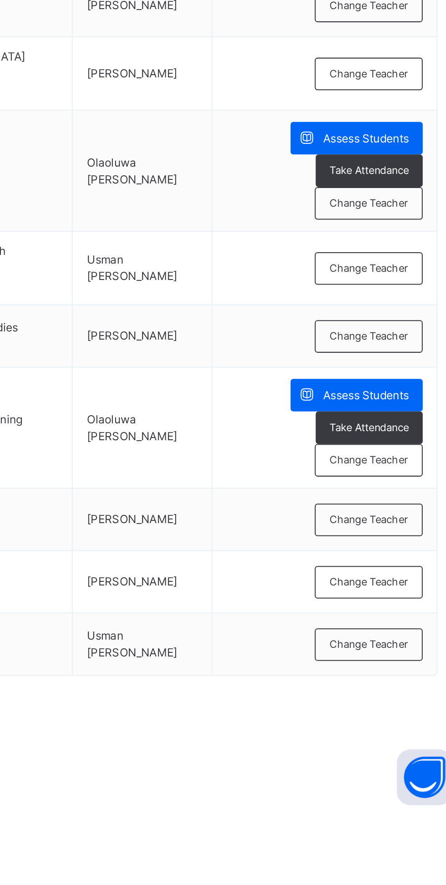
click at [398, 733] on div "Change Teacher" at bounding box center [396, 741] width 53 height 16
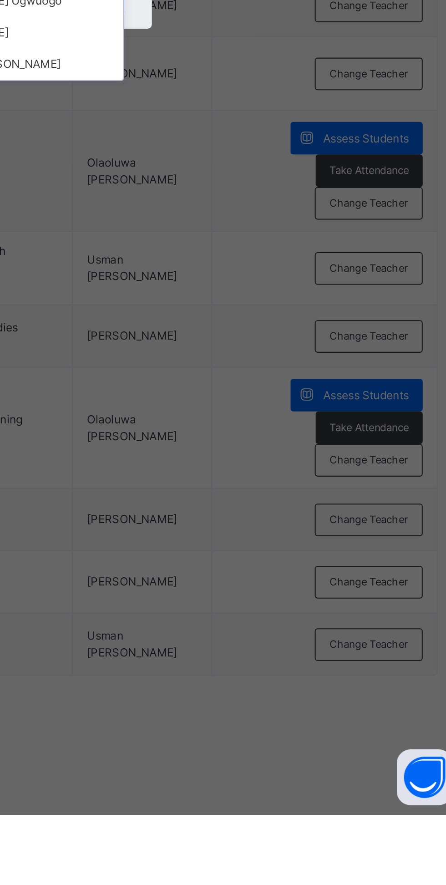
click at [276, 526] on div "Olaoluwa [PERSON_NAME]" at bounding box center [223, 517] width 106 height 15
type input "**"
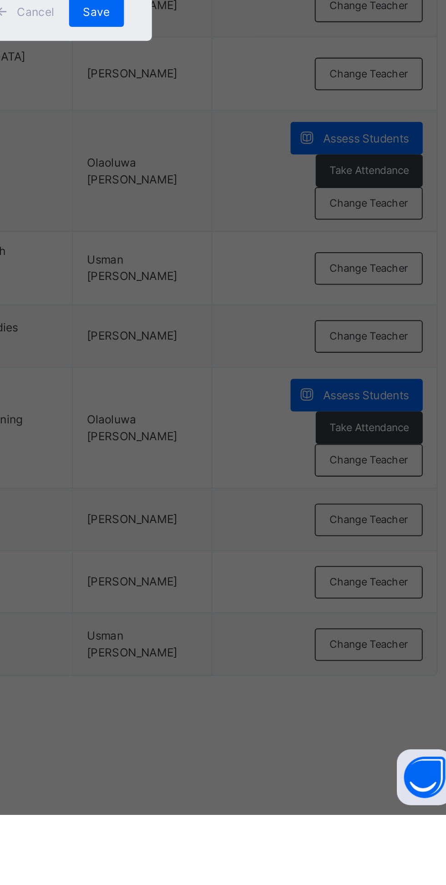
click at [269, 497] on span "Save" at bounding box center [262, 492] width 13 height 8
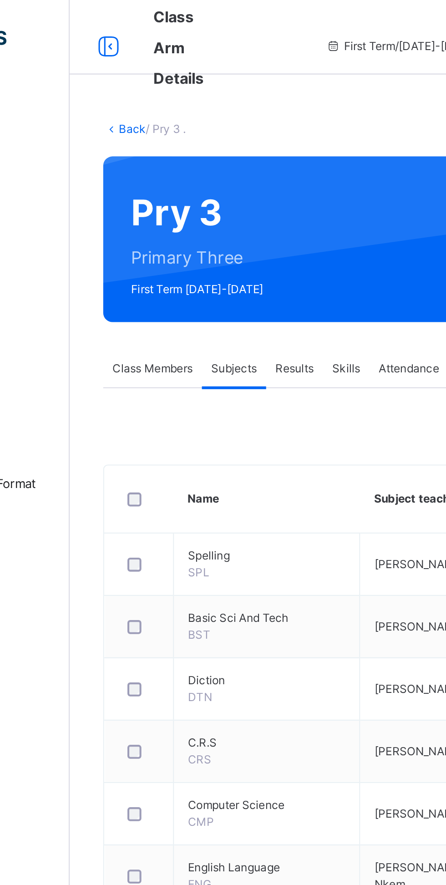
click at [158, 184] on span "Class Members" at bounding box center [149, 180] width 39 height 8
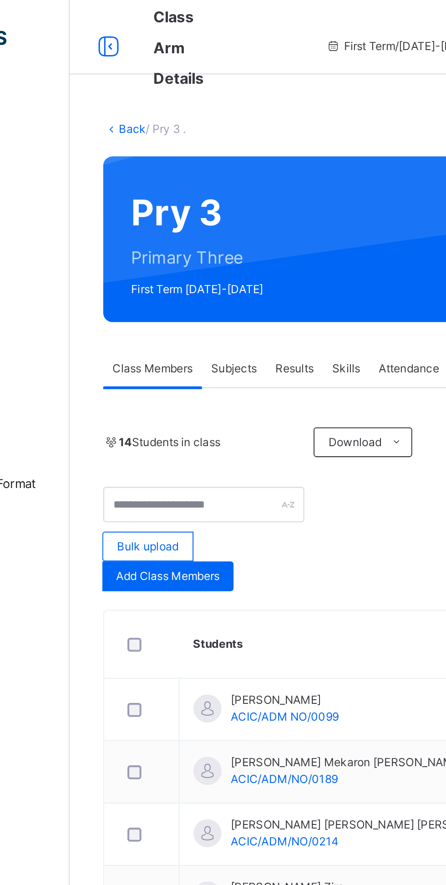
click at [135, 63] on link "Back" at bounding box center [139, 63] width 13 height 7
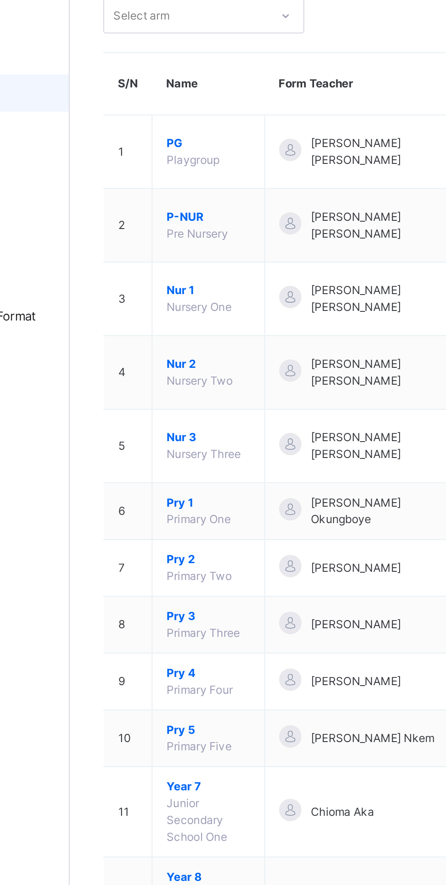
click at [171, 411] on span "Pry 4" at bounding box center [177, 411] width 41 height 8
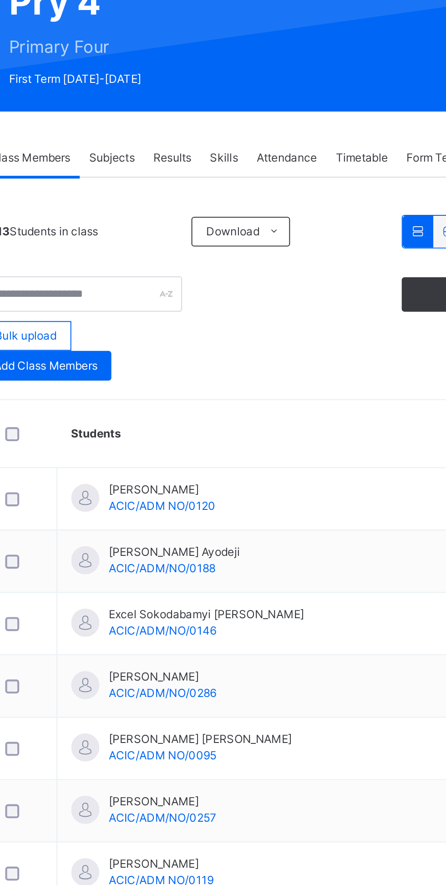
click at [187, 182] on span "Subjects" at bounding box center [189, 180] width 22 height 8
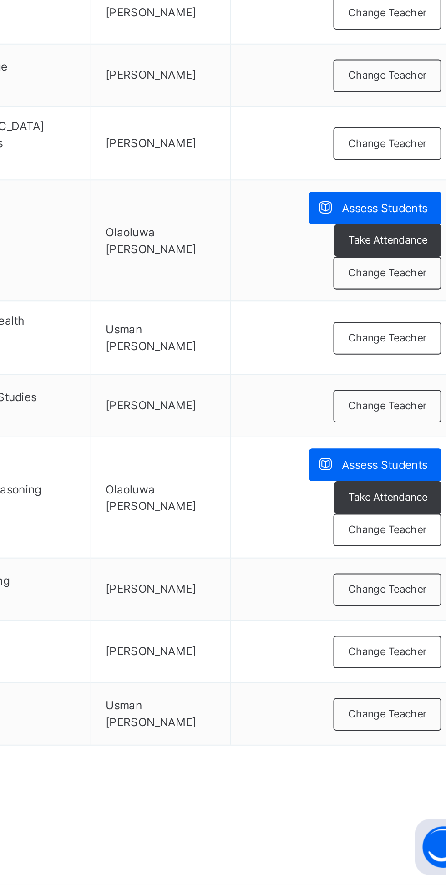
click at [397, 737] on span "Change Teacher" at bounding box center [396, 741] width 38 height 8
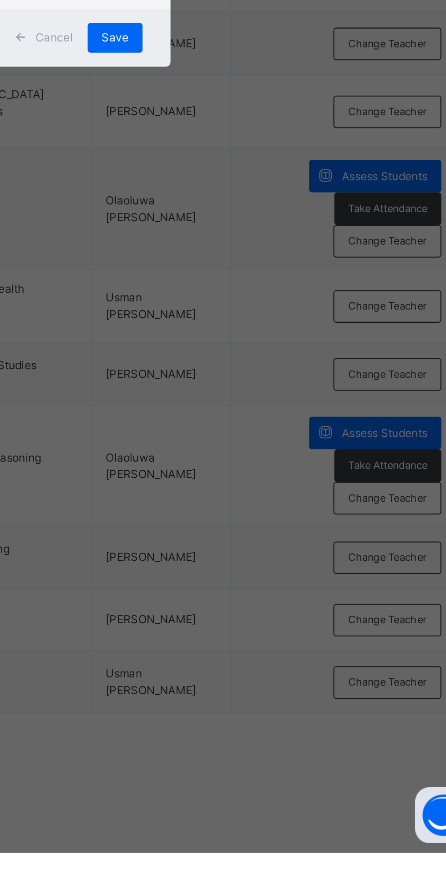
click at [276, 468] on div "Select Teacher option [PERSON_NAME], deselected. 0 results available. Select is…" at bounding box center [223, 437] width 107 height 62
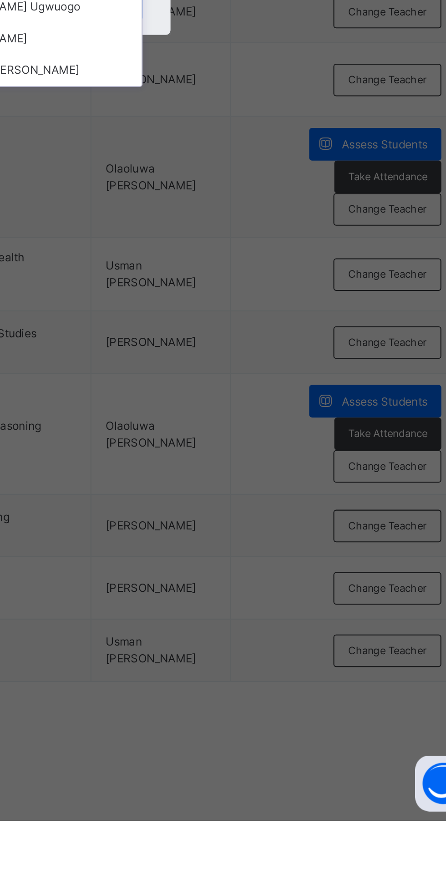
click at [276, 526] on div "Olaoluwa [PERSON_NAME]" at bounding box center [223, 517] width 106 height 15
type input "**"
click at [269, 491] on span "Save" at bounding box center [262, 487] width 13 height 8
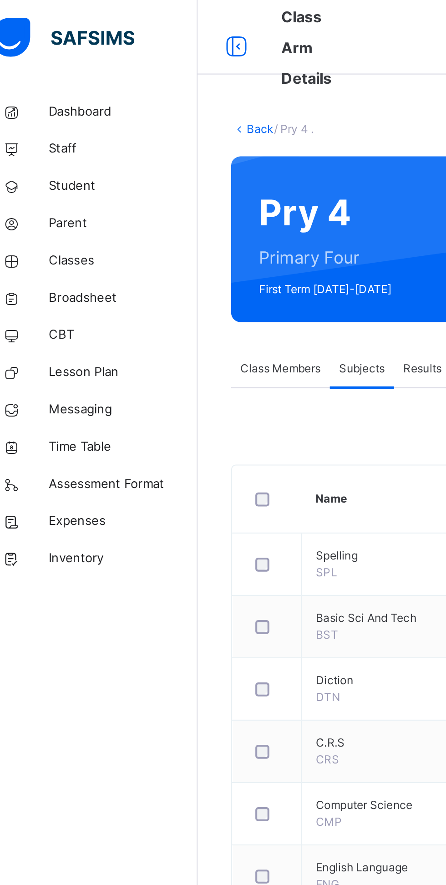
click at [137, 61] on link "Back" at bounding box center [139, 63] width 13 height 7
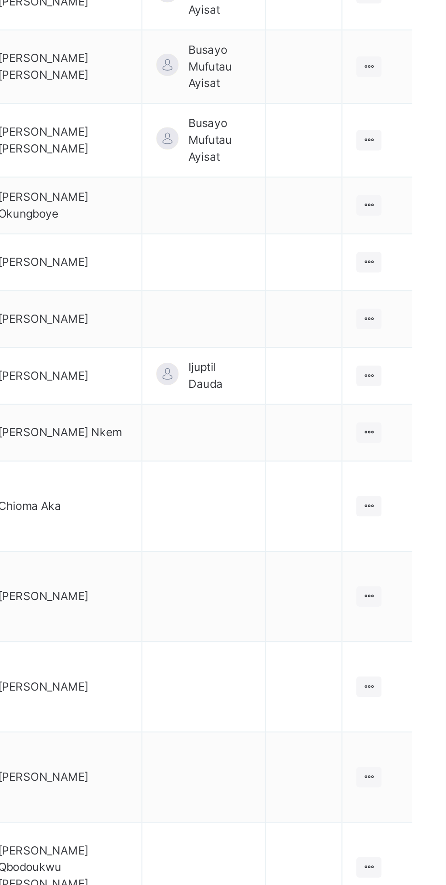
click at [409, 412] on icon at bounding box center [409, 415] width 8 height 7
click at [0, 0] on div "Assign form Teacher" at bounding box center [0, 0] width 0 height 0
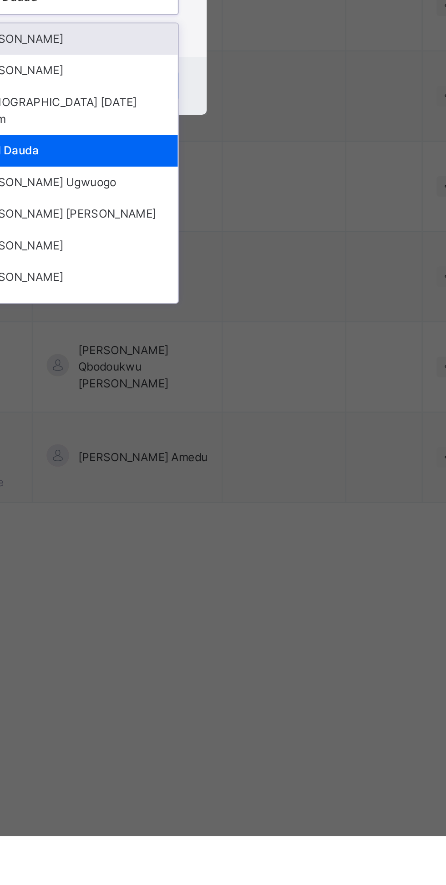
click at [364, 634] on div "× Form Teacher Select Form Teacher [PERSON_NAME] Enuwa Select Assistant Form Te…" at bounding box center [223, 442] width 446 height 885
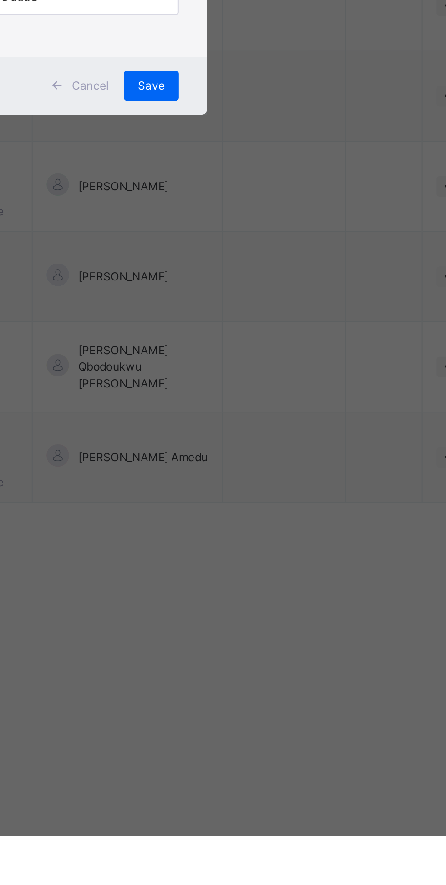
click at [276, 525] on div "Save" at bounding box center [262, 518] width 27 height 15
